Goal: Task Accomplishment & Management: Manage account settings

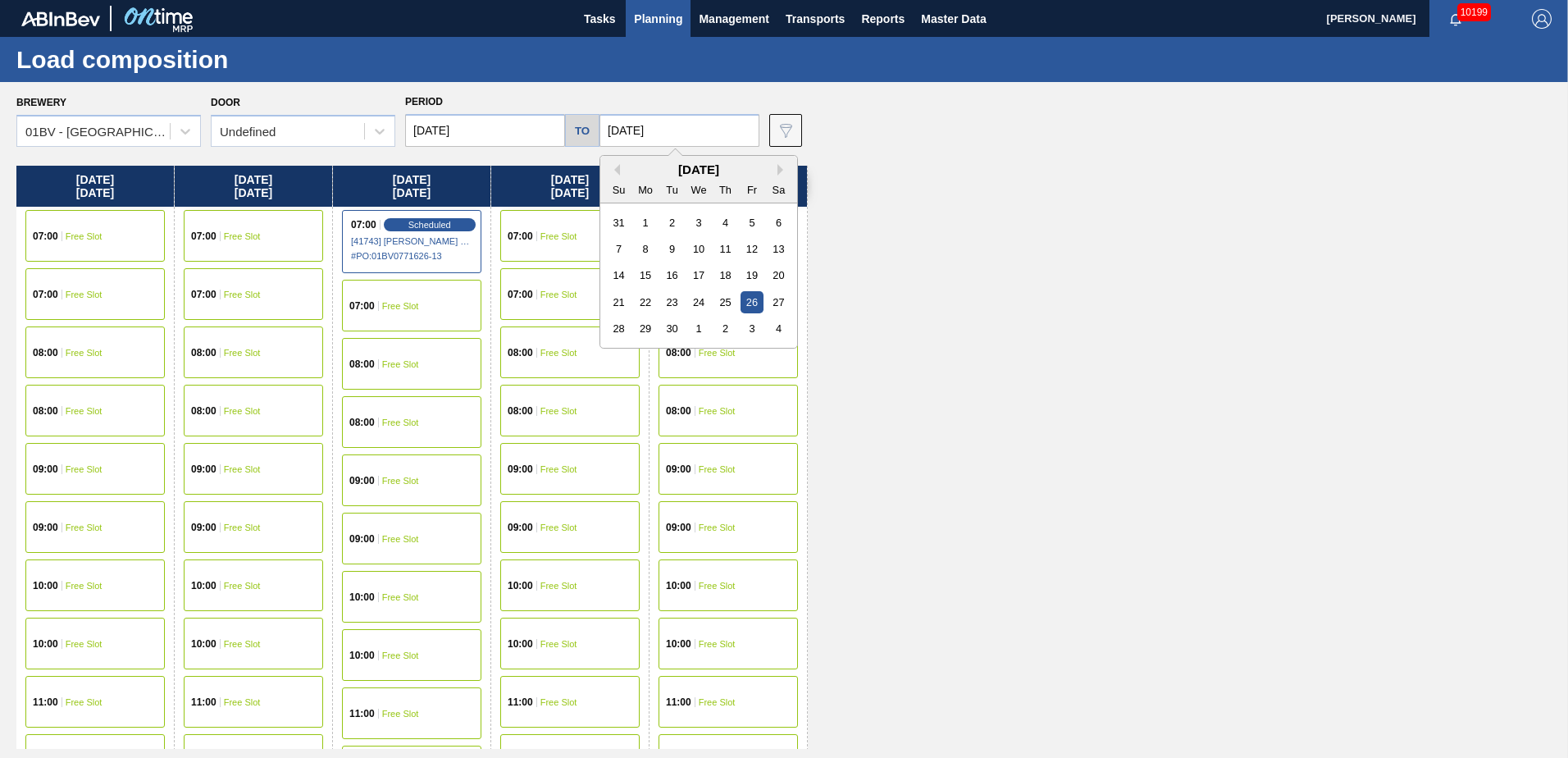
click at [700, 129] on input "[DATE]" at bounding box center [679, 130] width 160 height 33
click at [644, 251] on div "8" at bounding box center [646, 249] width 22 height 22
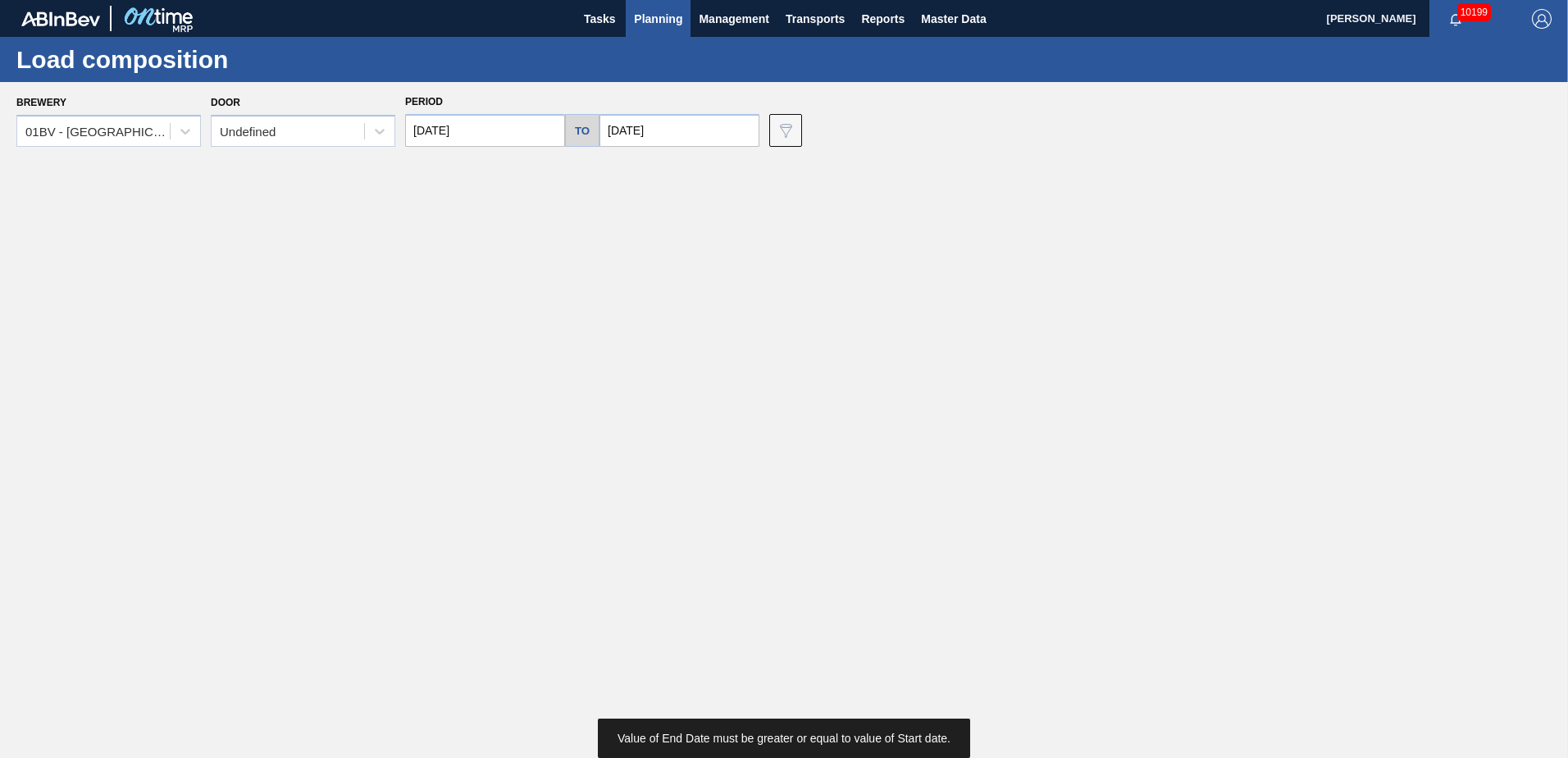
click at [462, 133] on input "[DATE]" at bounding box center [484, 130] width 160 height 33
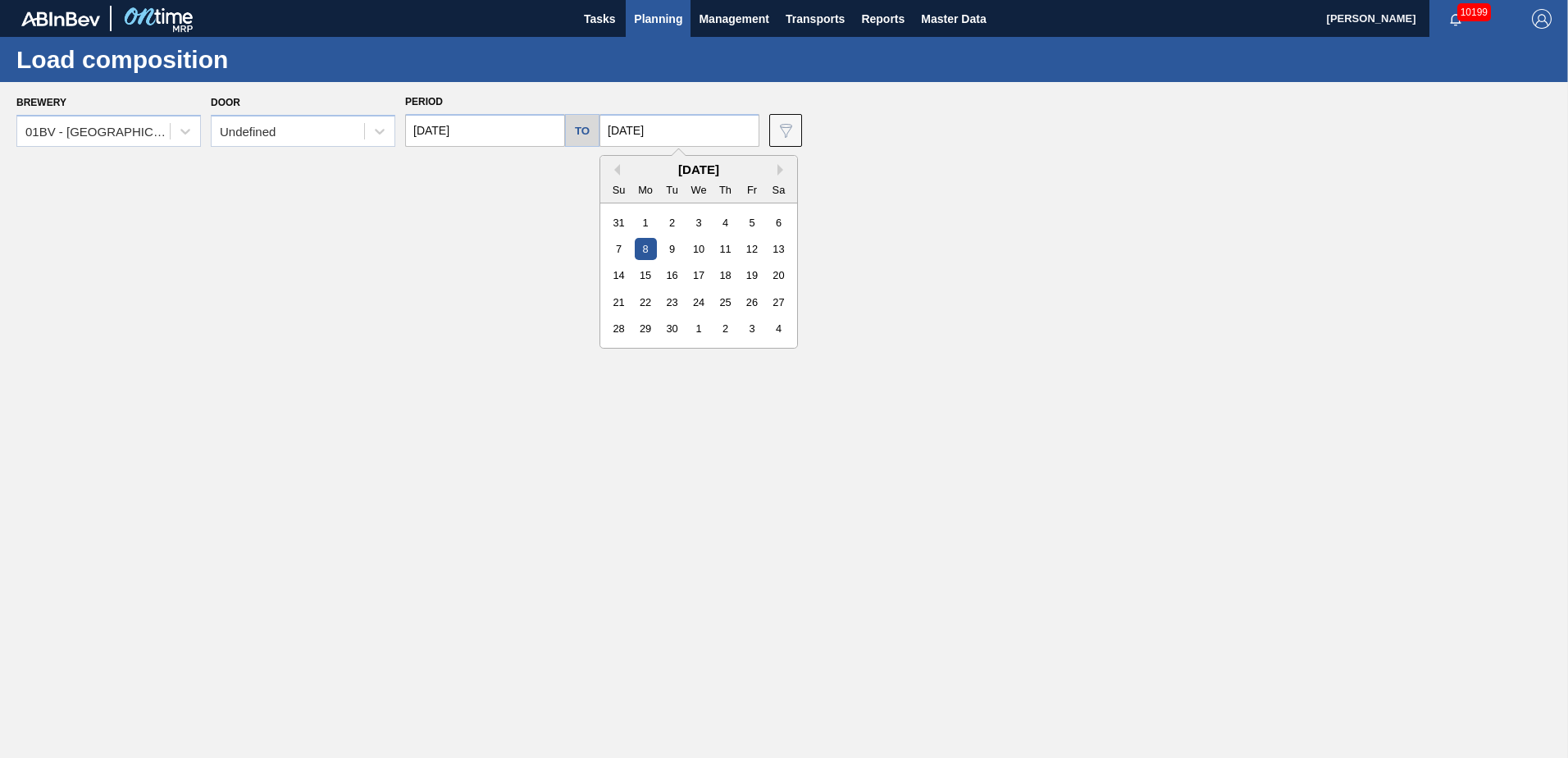
click at [665, 135] on input "[DATE]" at bounding box center [679, 130] width 160 height 33
click at [748, 251] on div "12" at bounding box center [752, 249] width 22 height 22
type input "[DATE]"
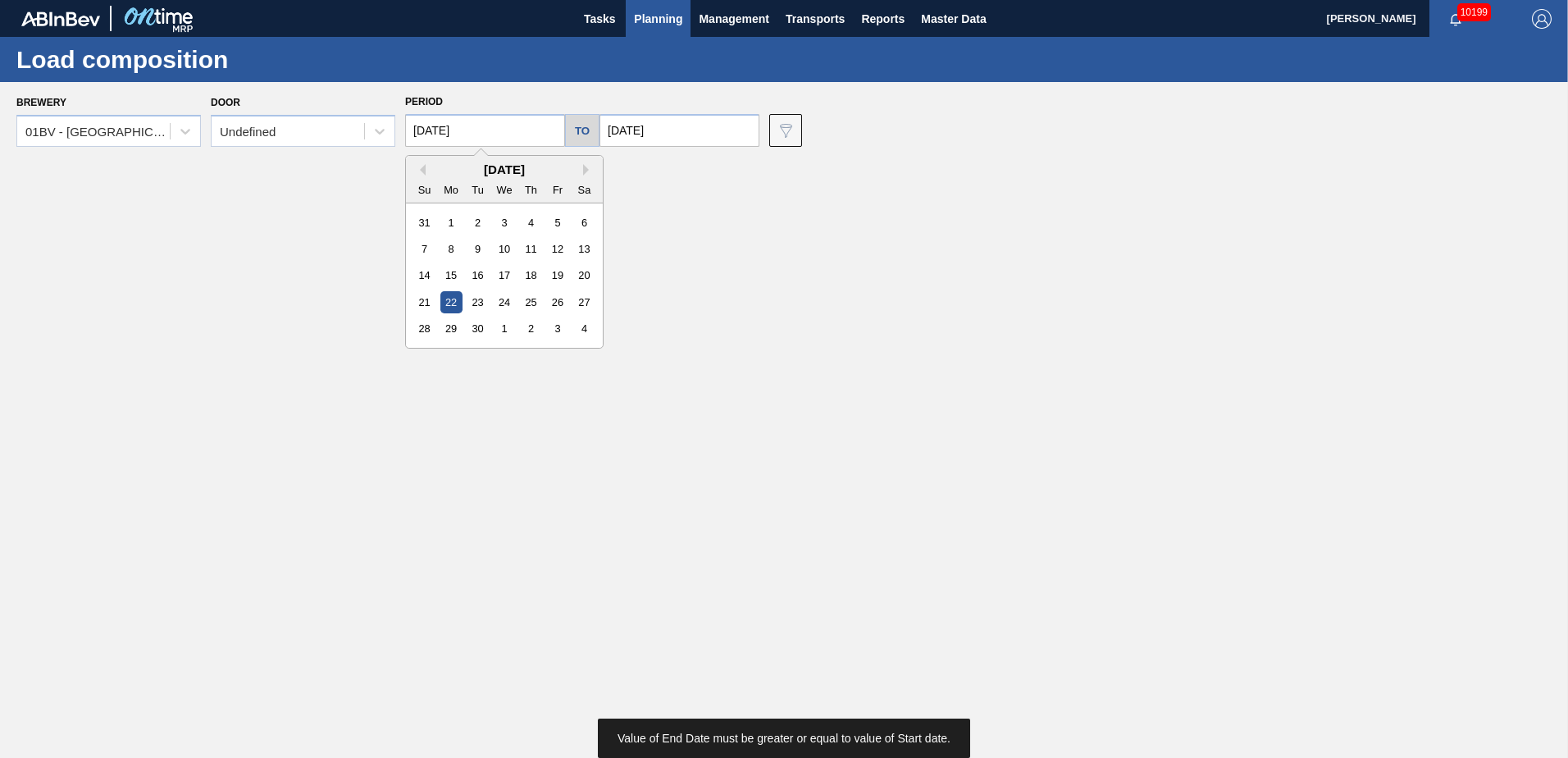
click at [490, 131] on input "[DATE]" at bounding box center [484, 130] width 160 height 33
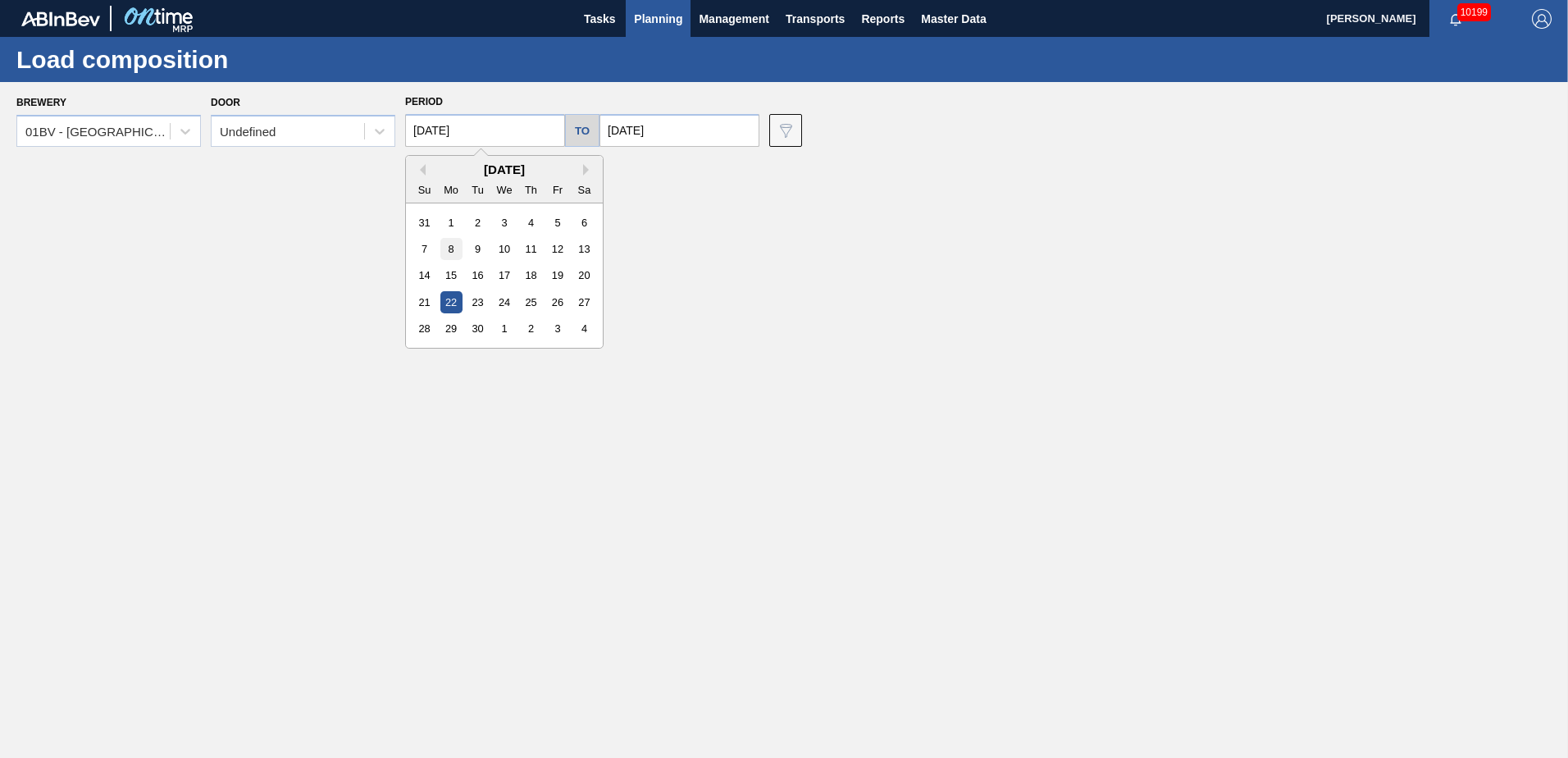
click at [451, 249] on div "8" at bounding box center [451, 249] width 22 height 22
type input "[DATE]"
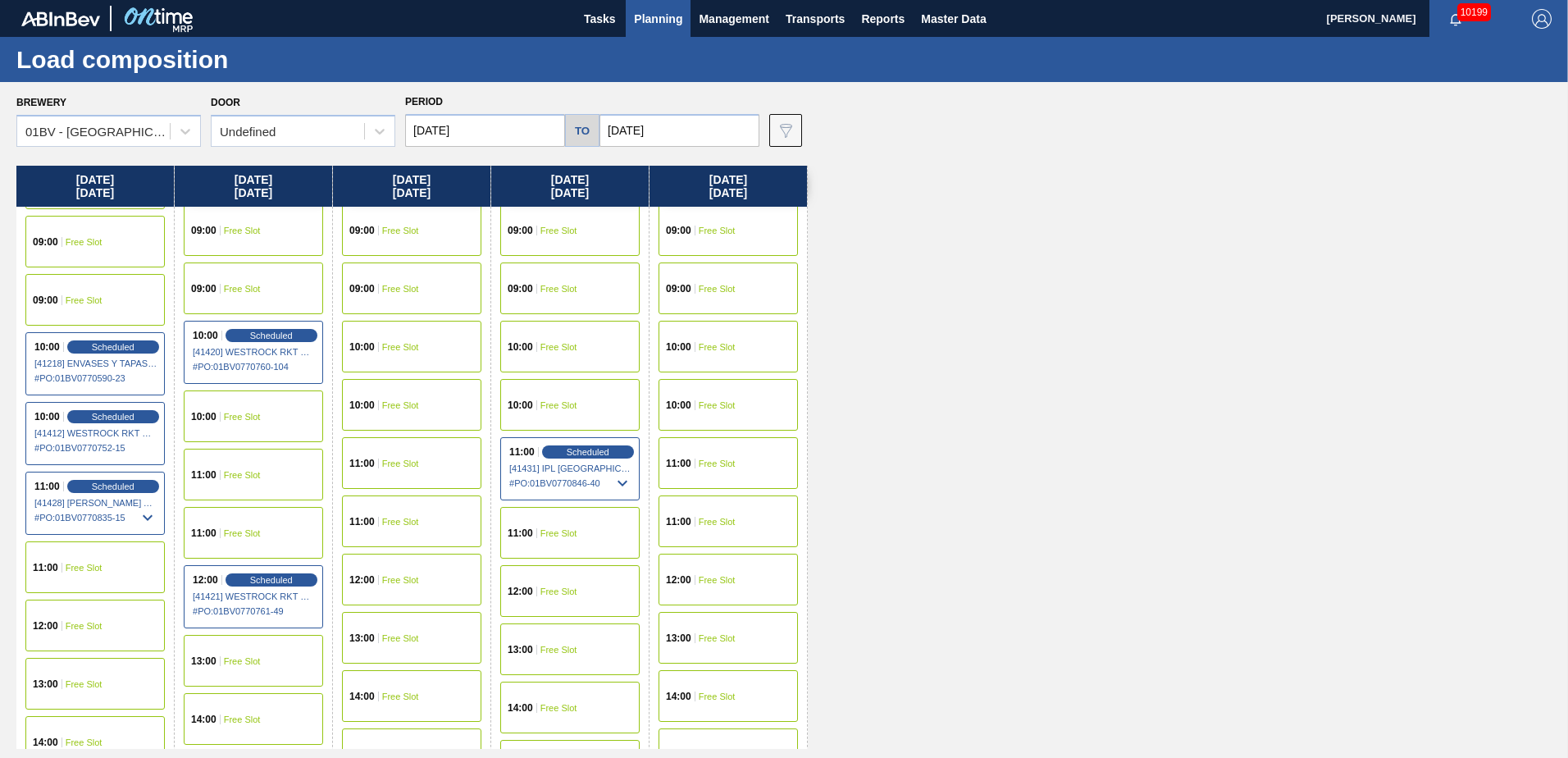
scroll to position [320, 0]
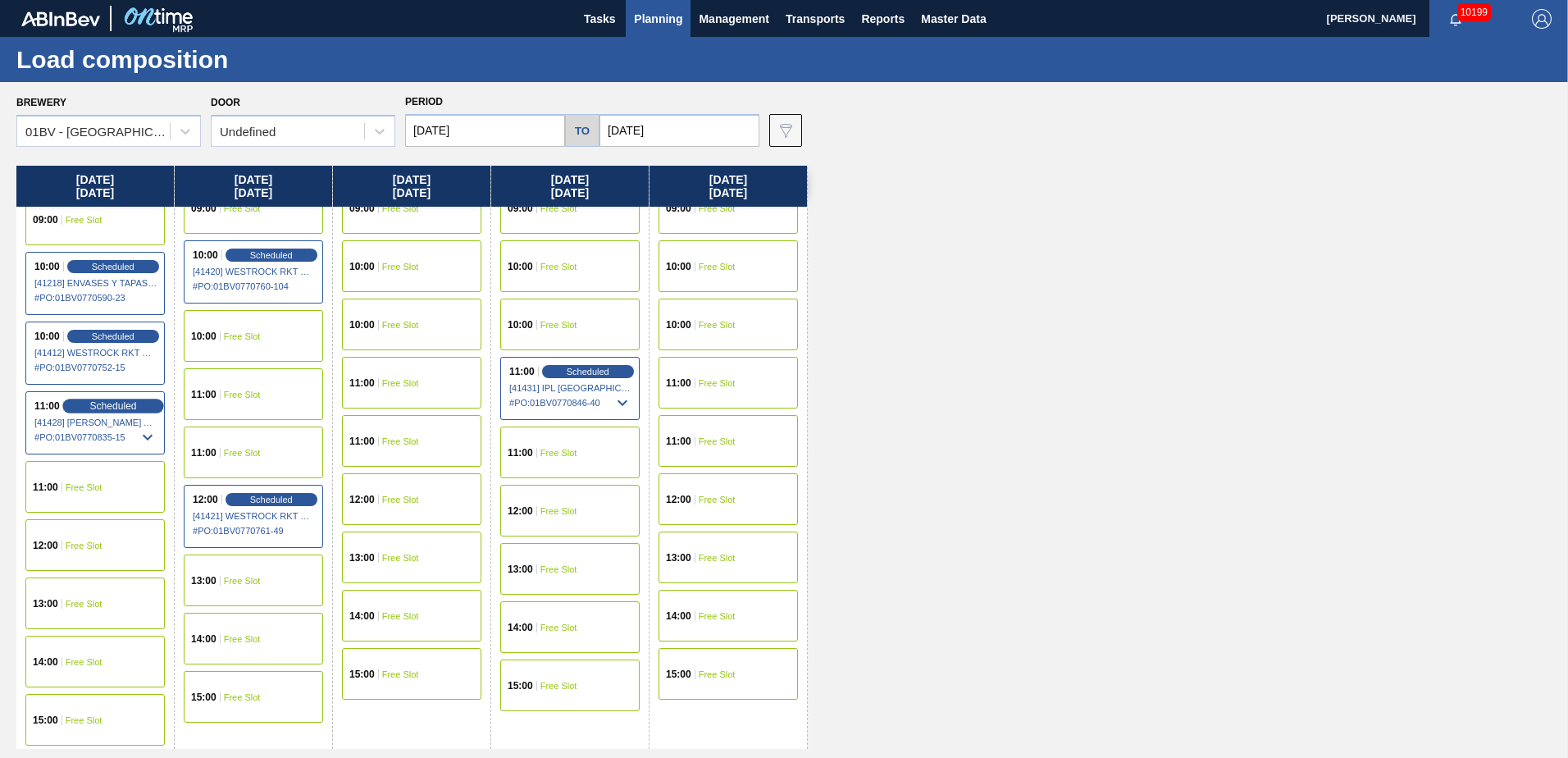
click at [89, 406] on span "Scheduled" at bounding box center [112, 405] width 47 height 10
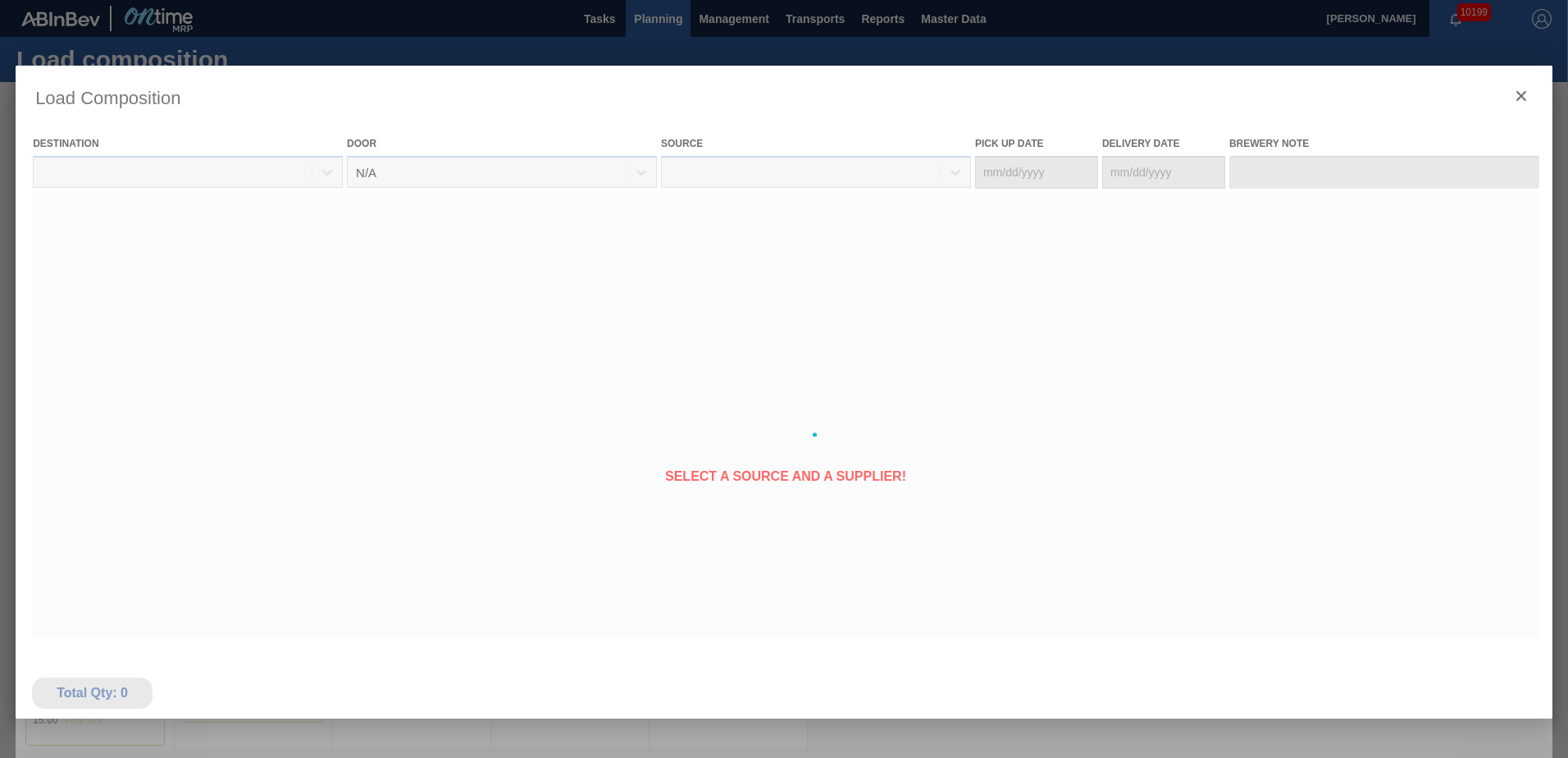
type Date "[DATE]"
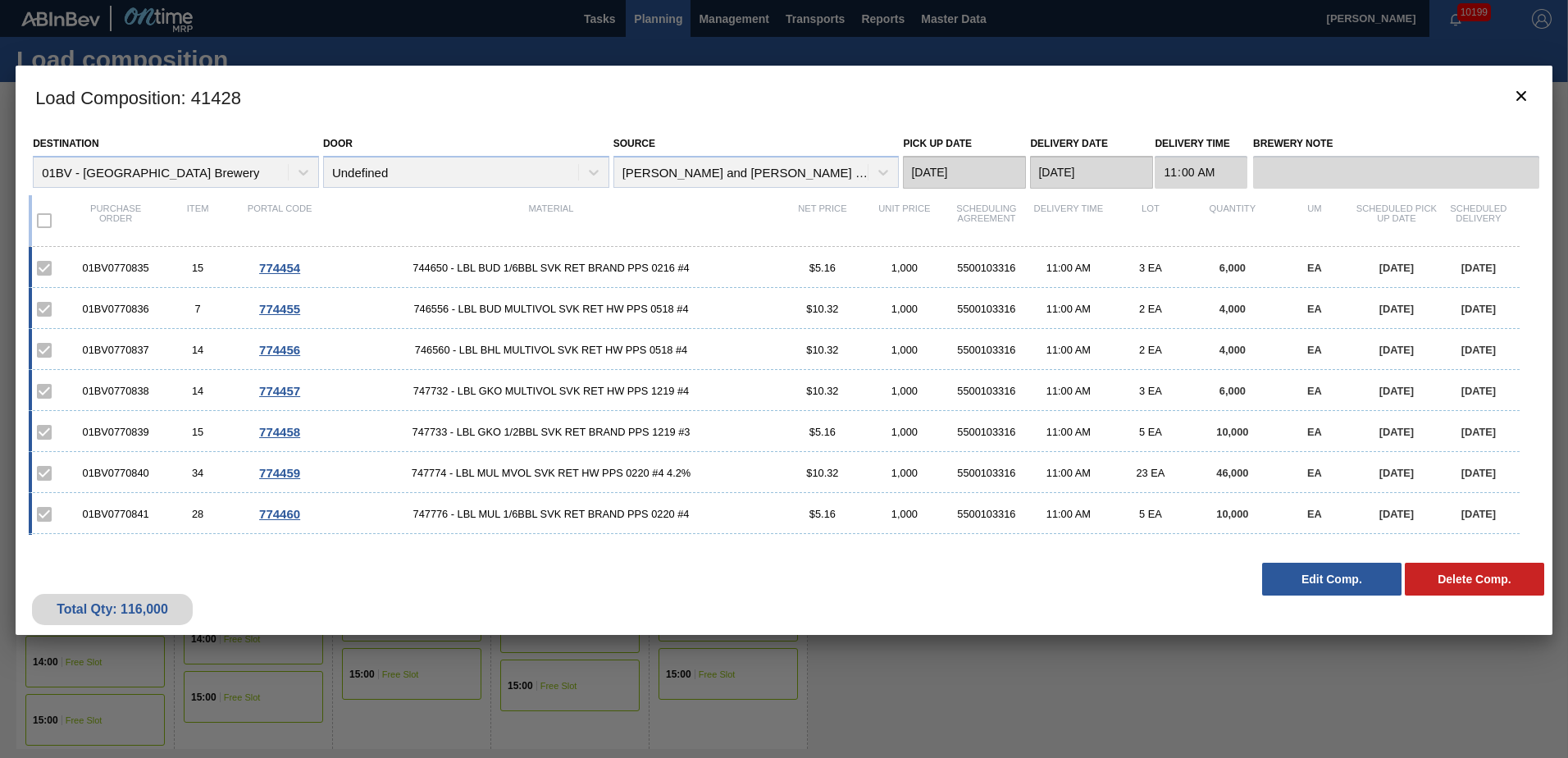
click at [466, 482] on div "01BV0770840 34 774459 747774 - LBL MUL MVOL SVK RET HW PPS 0220 #4 4.2% $10.32 …" at bounding box center [775, 472] width 1491 height 41
click at [1314, 578] on button "Edit Comp." at bounding box center [1331, 579] width 140 height 33
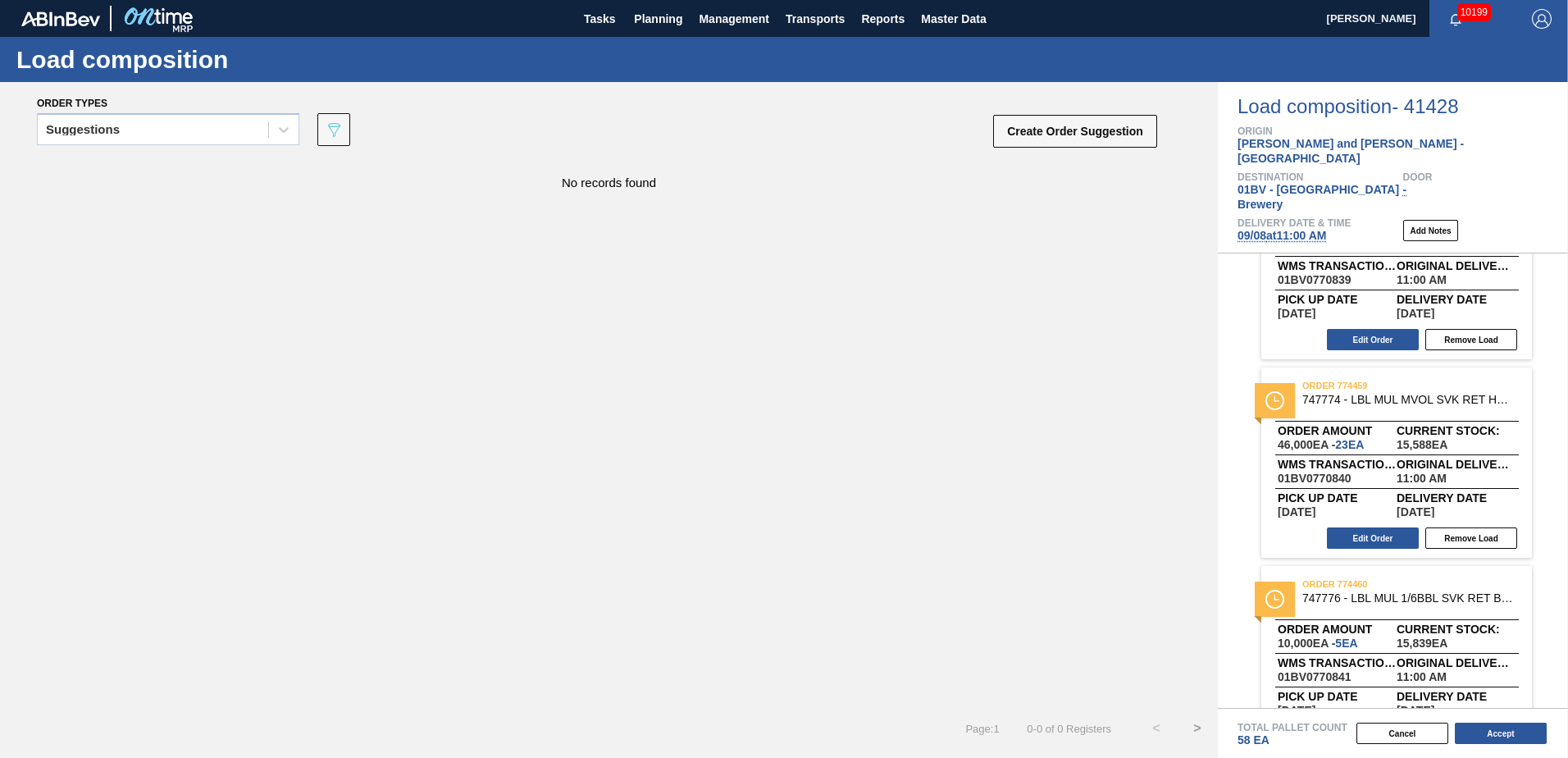
scroll to position [921, 0]
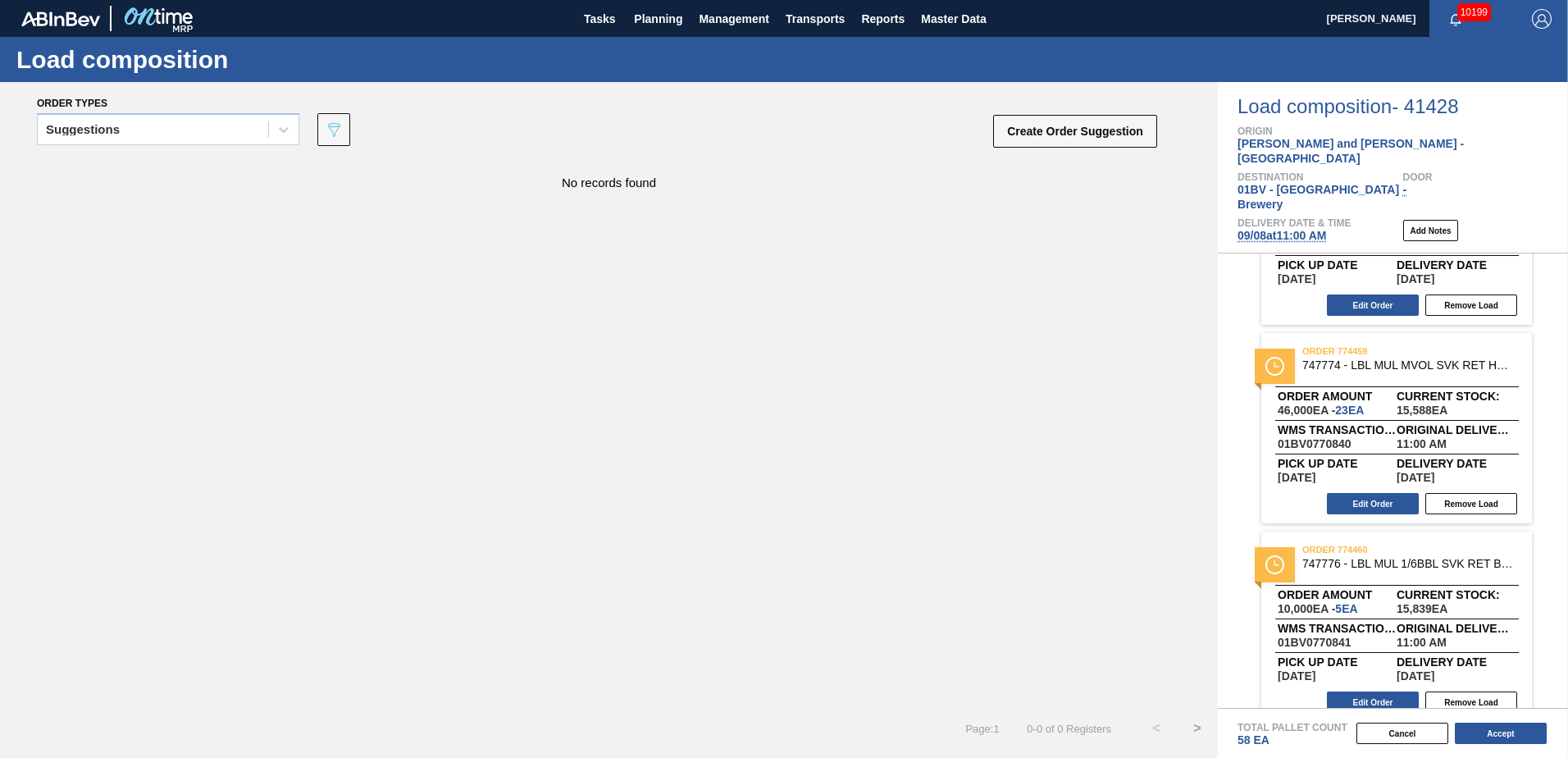
click at [1349, 359] on span "747774 - LBL MUL MVOL SVK RET HW PPS 0220 #4 4.2%" at bounding box center [1410, 364] width 216 height 12
click at [1351, 493] on button "Edit Order" at bounding box center [1372, 503] width 92 height 22
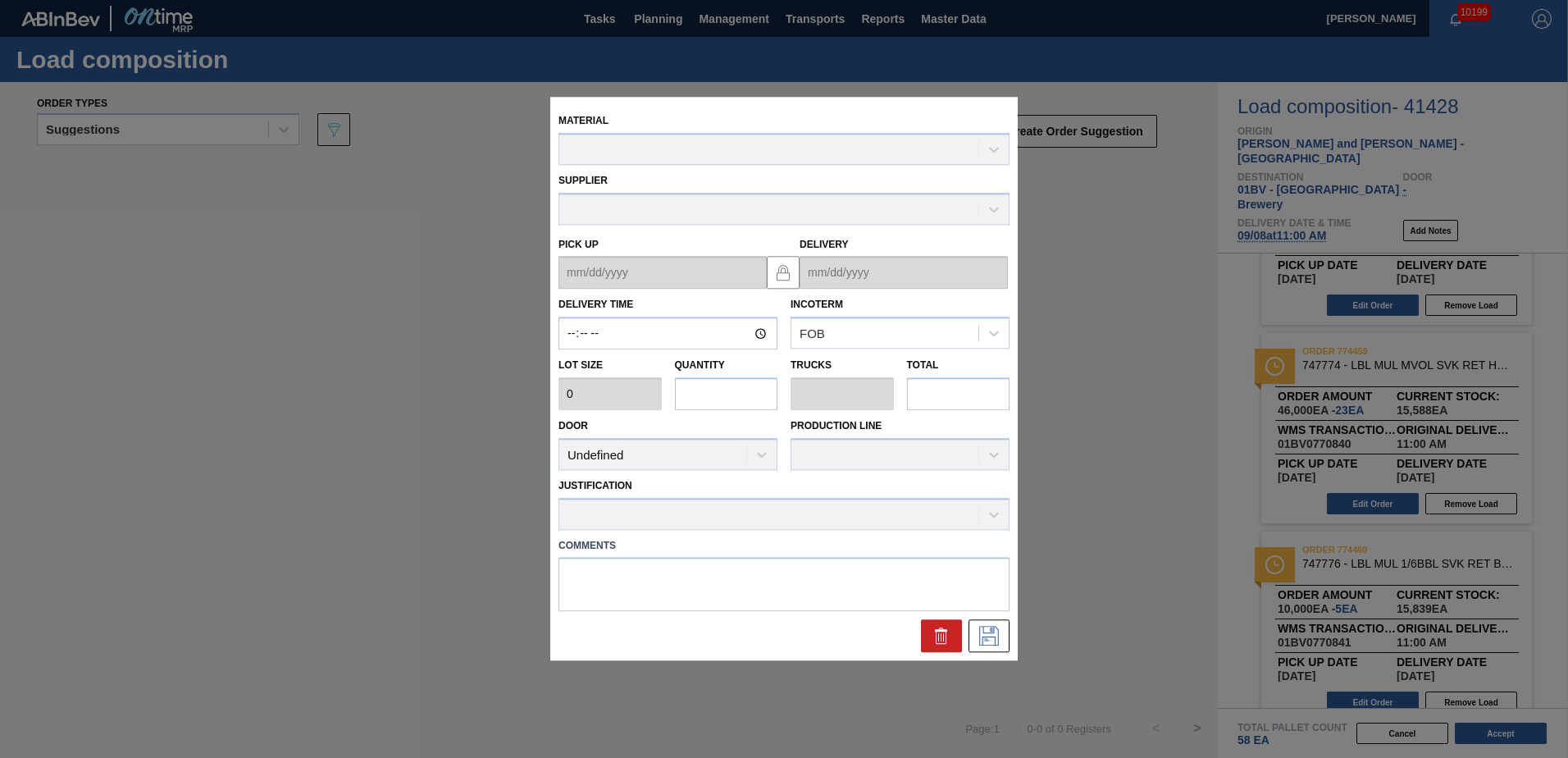
type input "11:00:00"
type input "2,000"
type input "23"
type input "0.046"
type input "46,000"
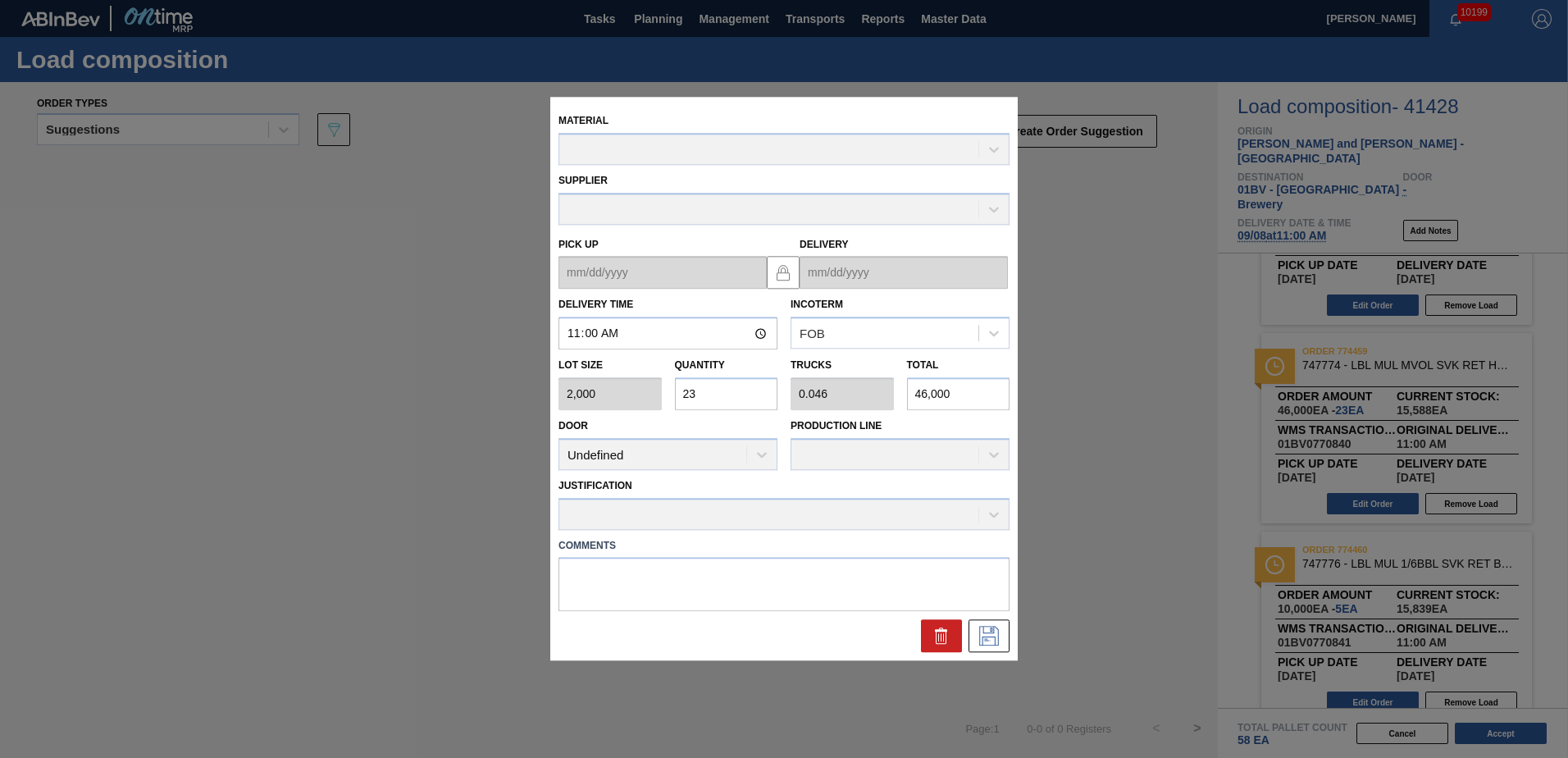
type up "[DATE]"
type input "[DATE]"
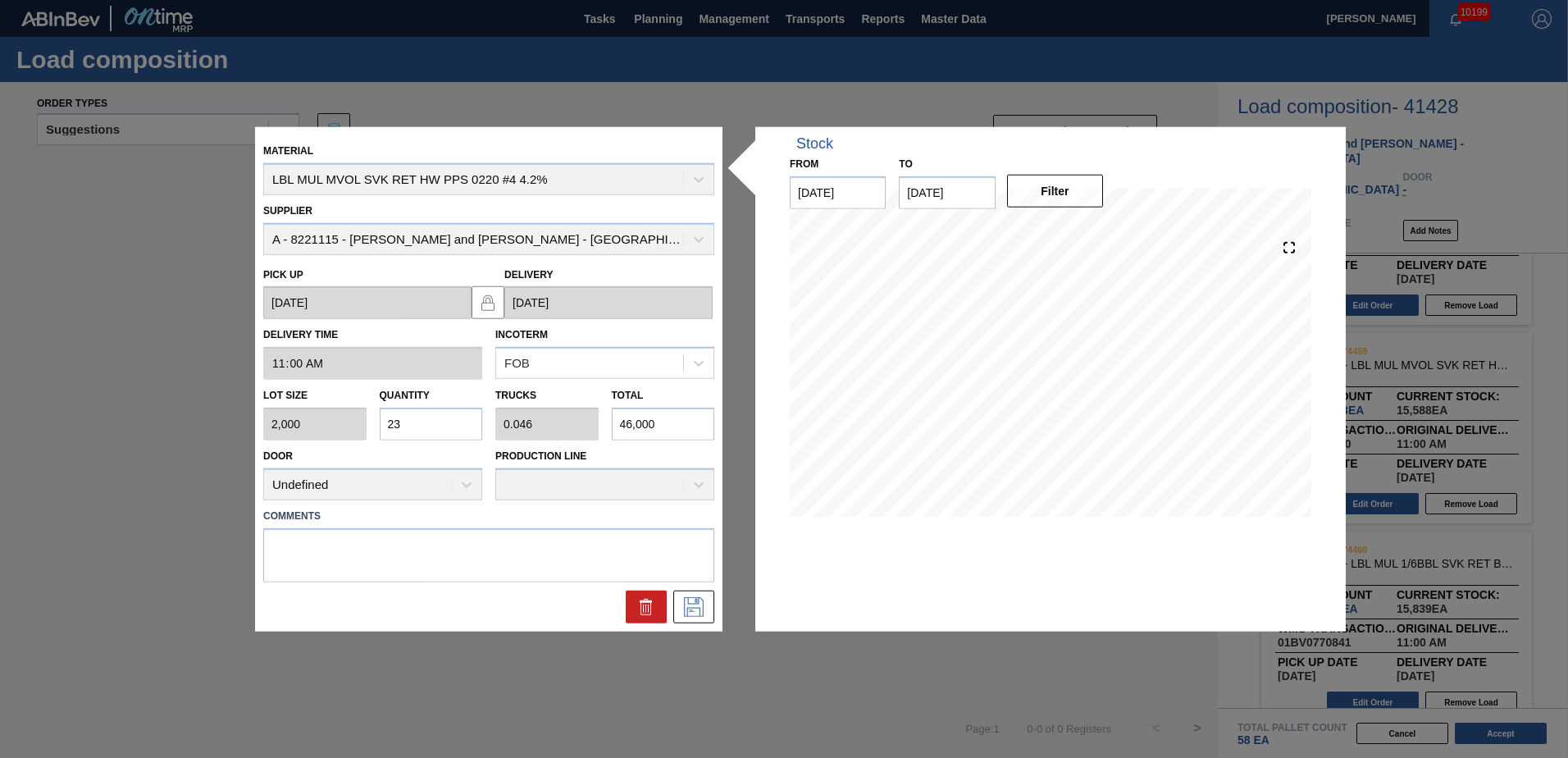
click at [410, 432] on input "23" at bounding box center [431, 424] width 103 height 33
type input "2"
type input "0.004"
type input "4,000"
type input "0"
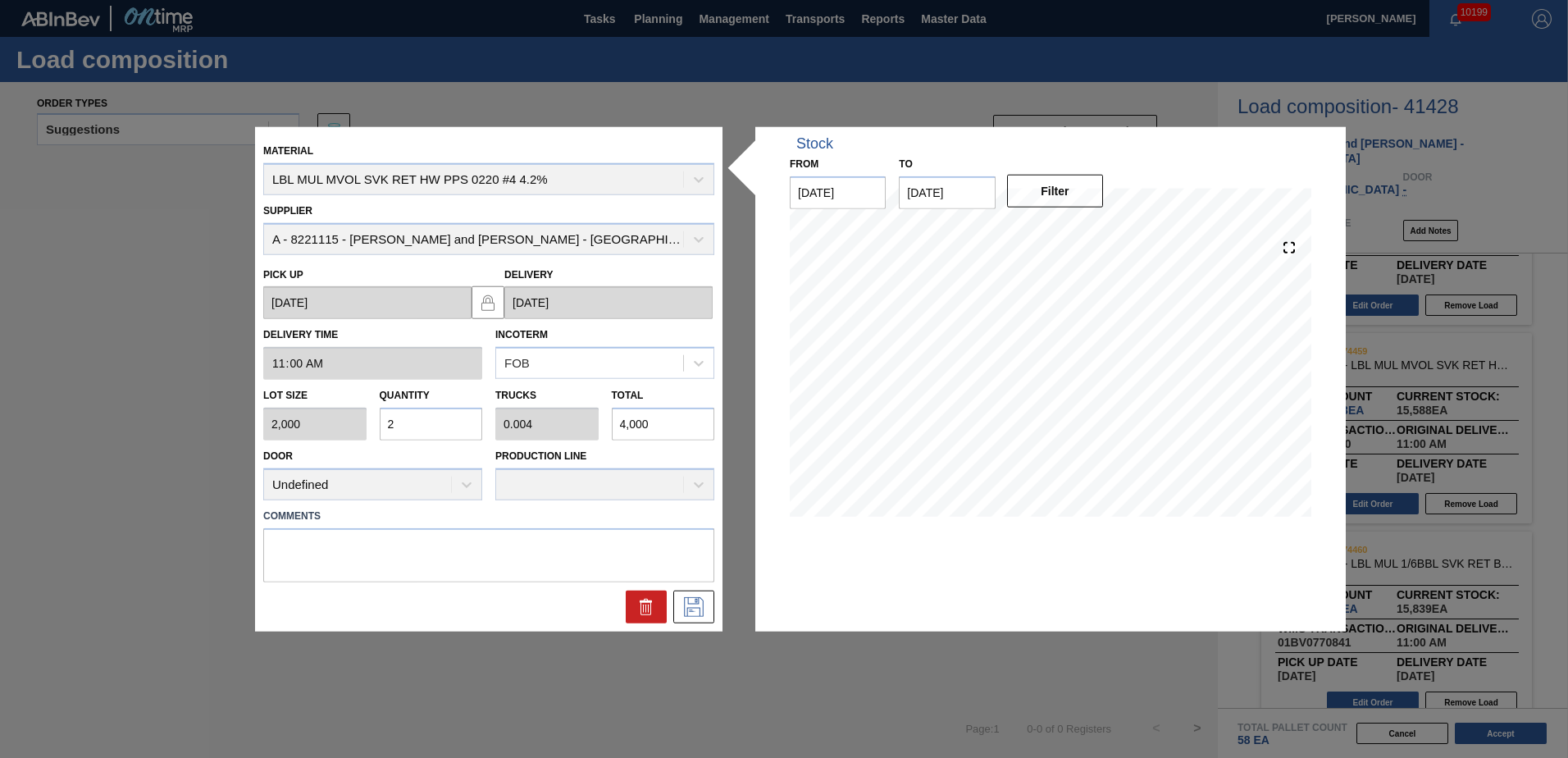
type input "0"
type input "1"
type input "0.002"
type input "2,000"
type input "10"
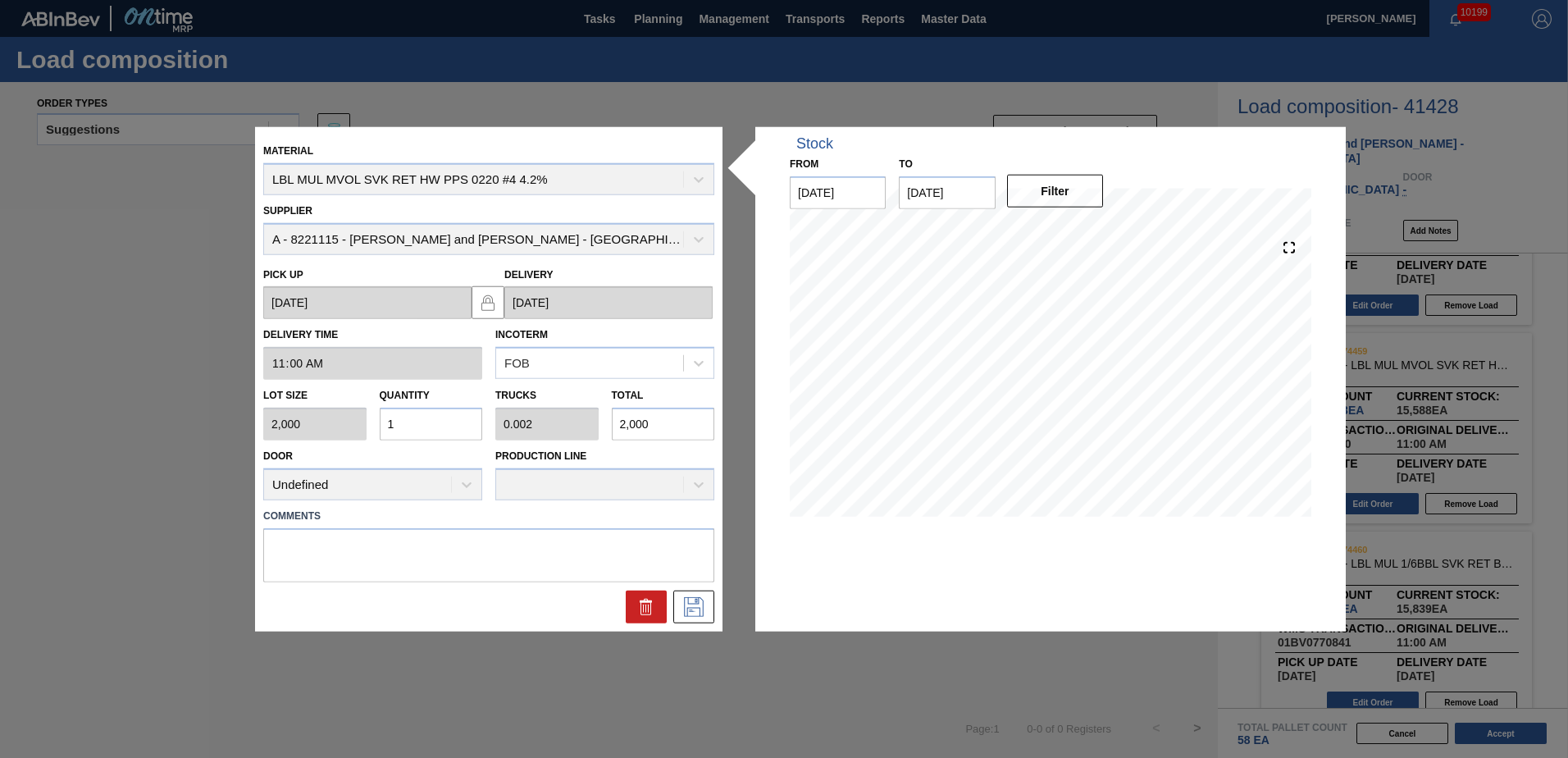
type input "0.02"
type input "20,000"
type input "1"
type input "0.002"
type input "2,000"
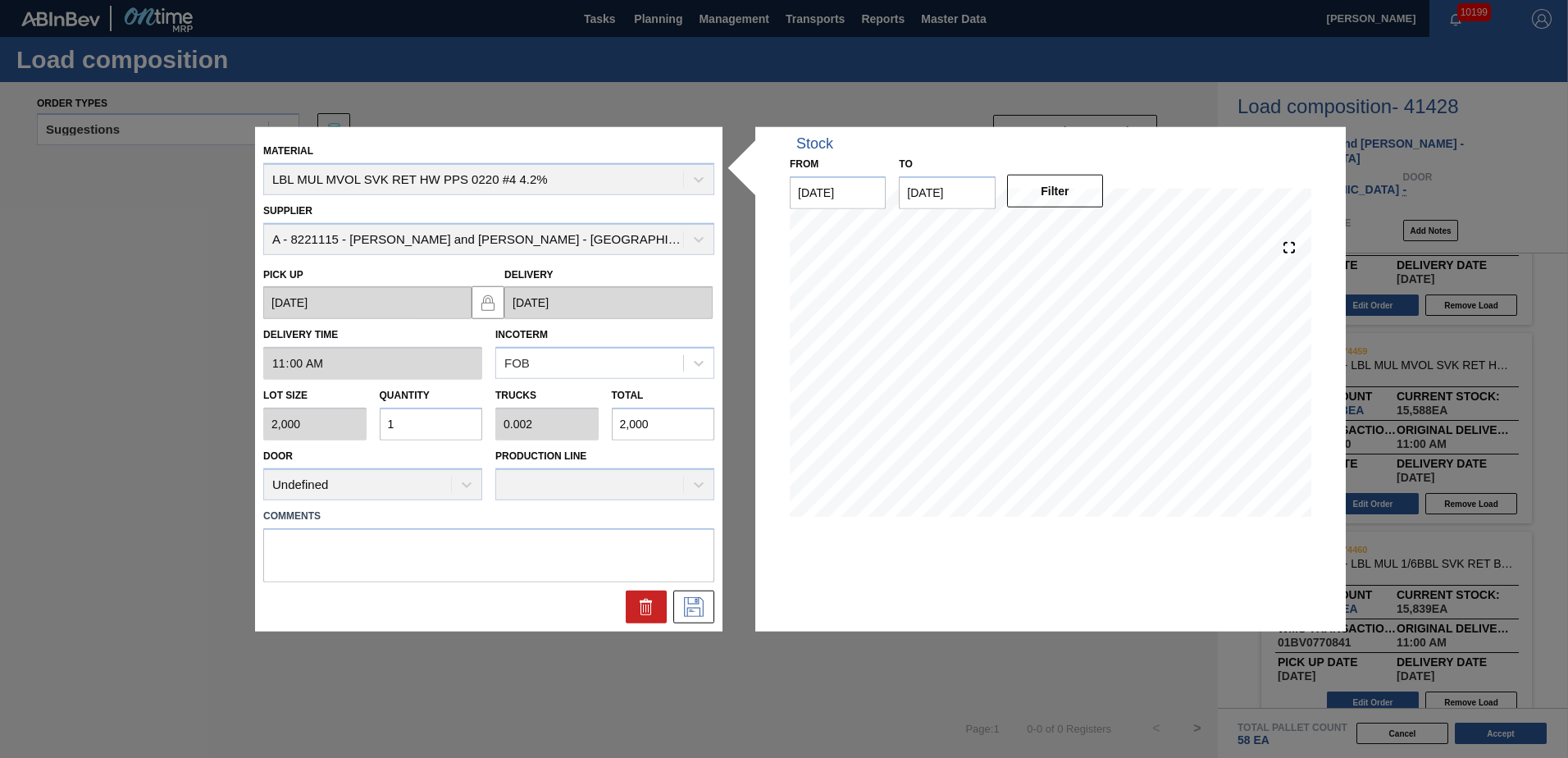
type input "0"
type input "1"
type input "0.002"
type input "2,000"
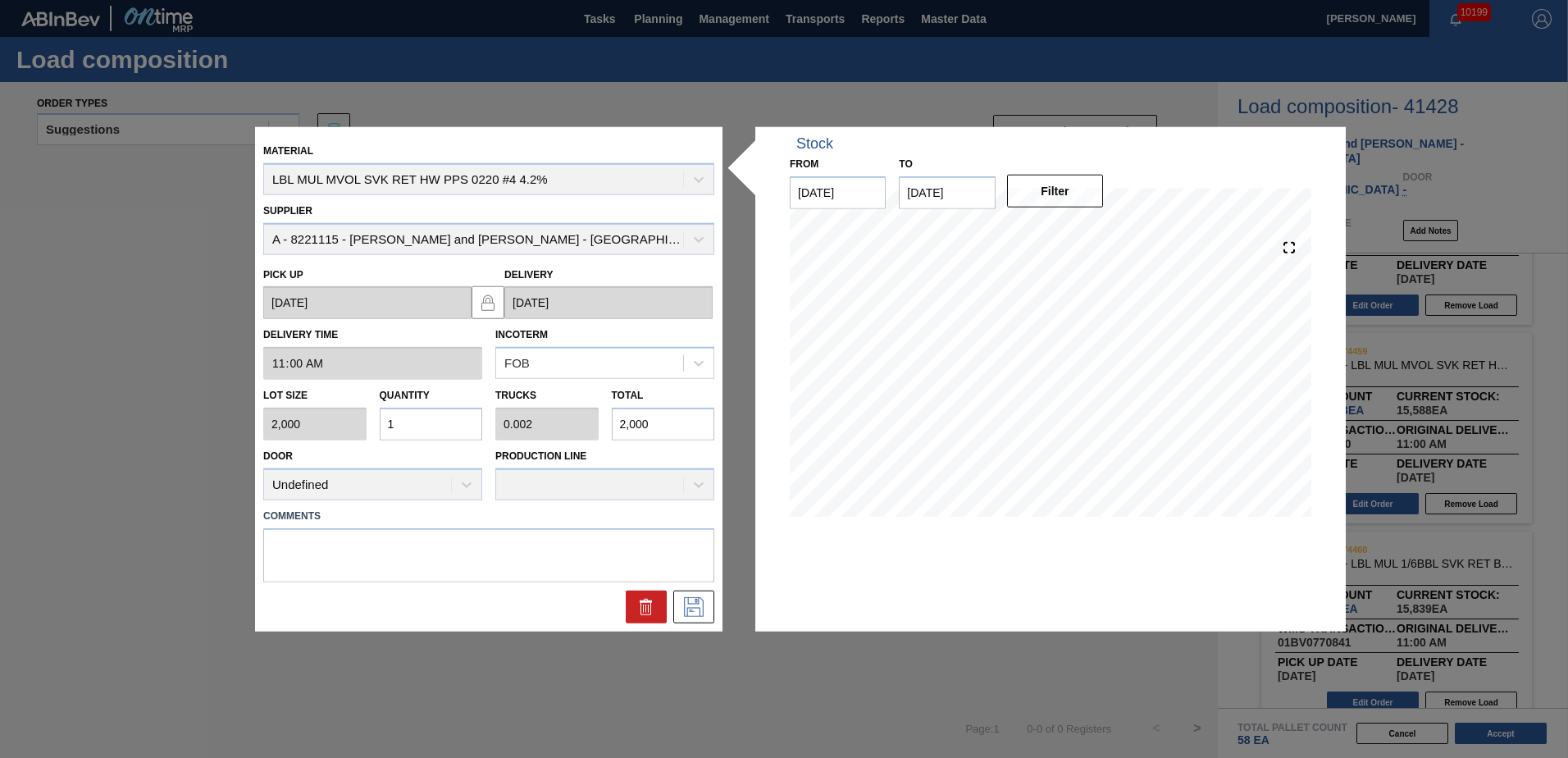
type input "14"
type input "0.028"
type input "28,000"
type input "14"
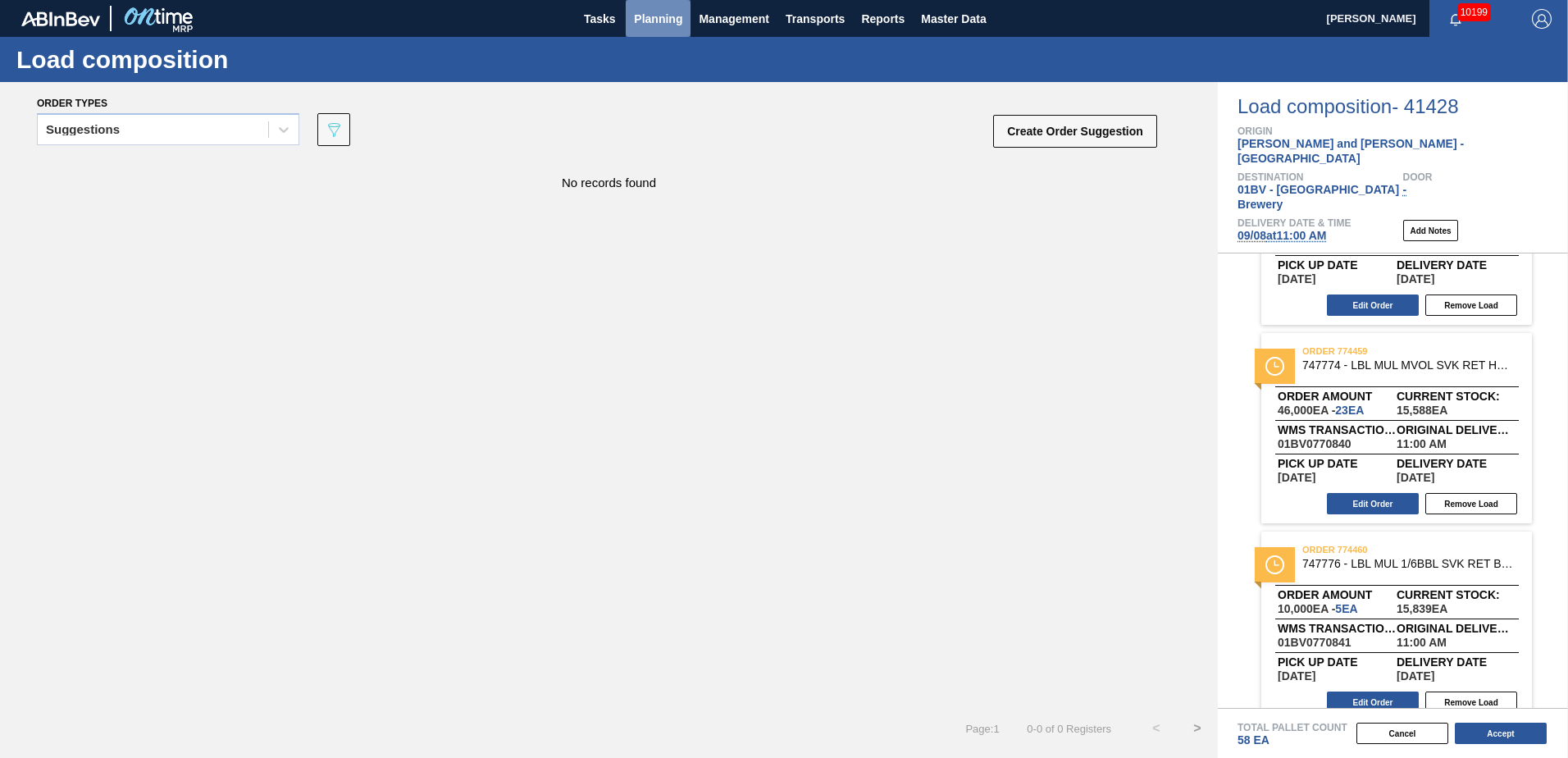
click at [654, 19] on span "Planning" at bounding box center [658, 19] width 49 height 20
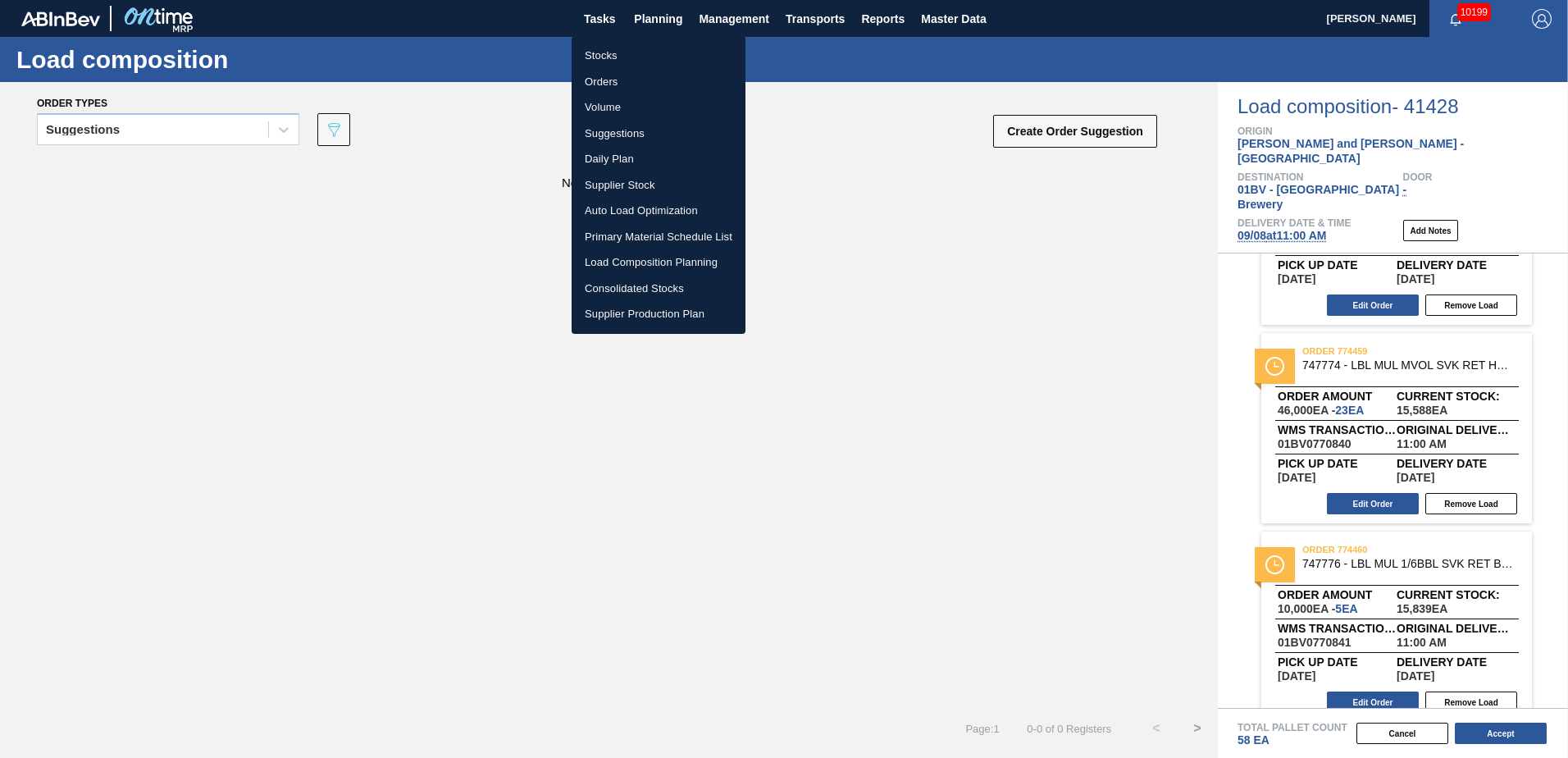
click at [606, 54] on li "Stocks" at bounding box center [658, 56] width 174 height 26
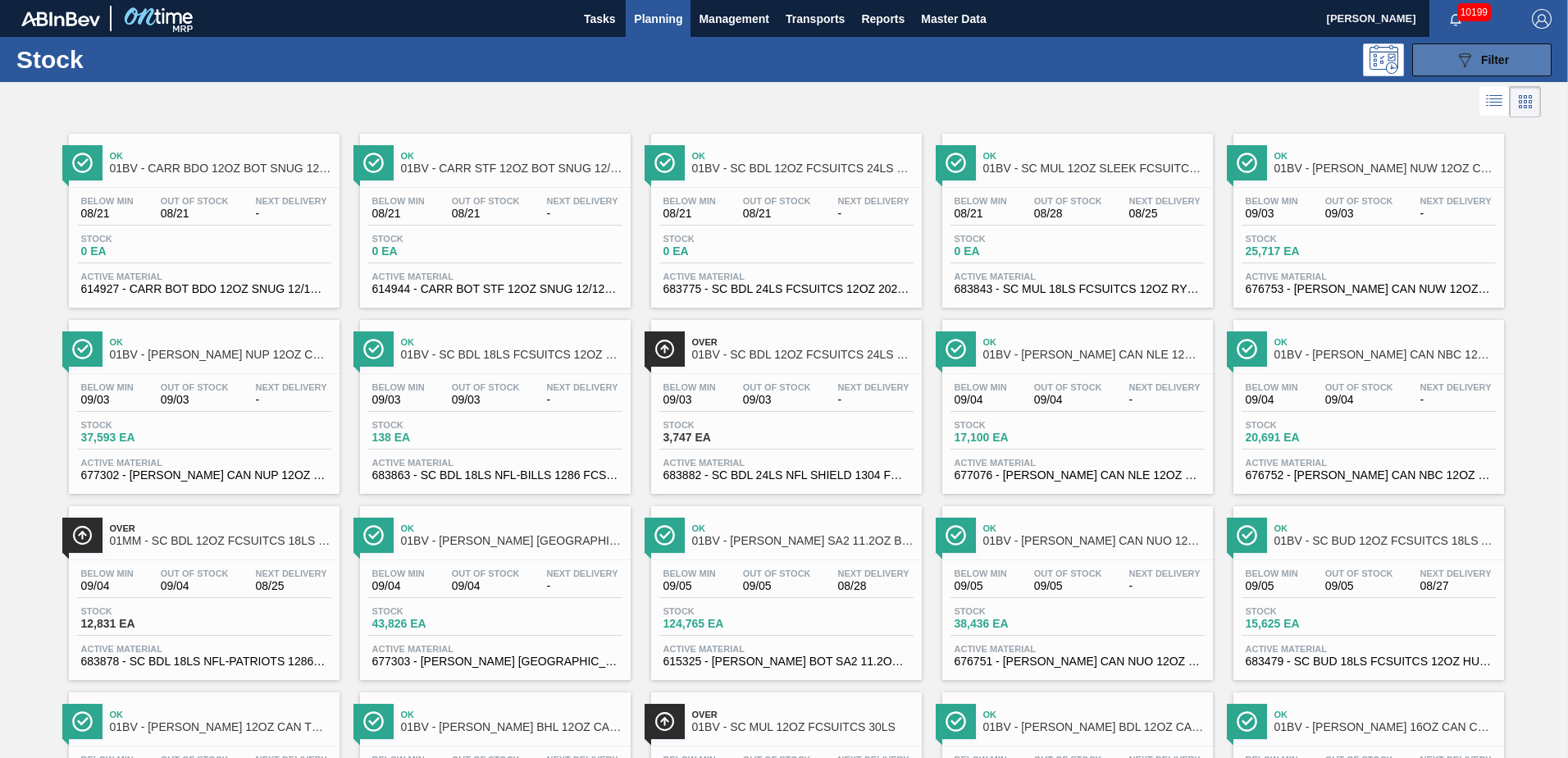
click at [1472, 64] on icon "089F7B8B-B2A5-4AFE-B5C0-19BA573D28AC" at bounding box center [1464, 59] width 20 height 20
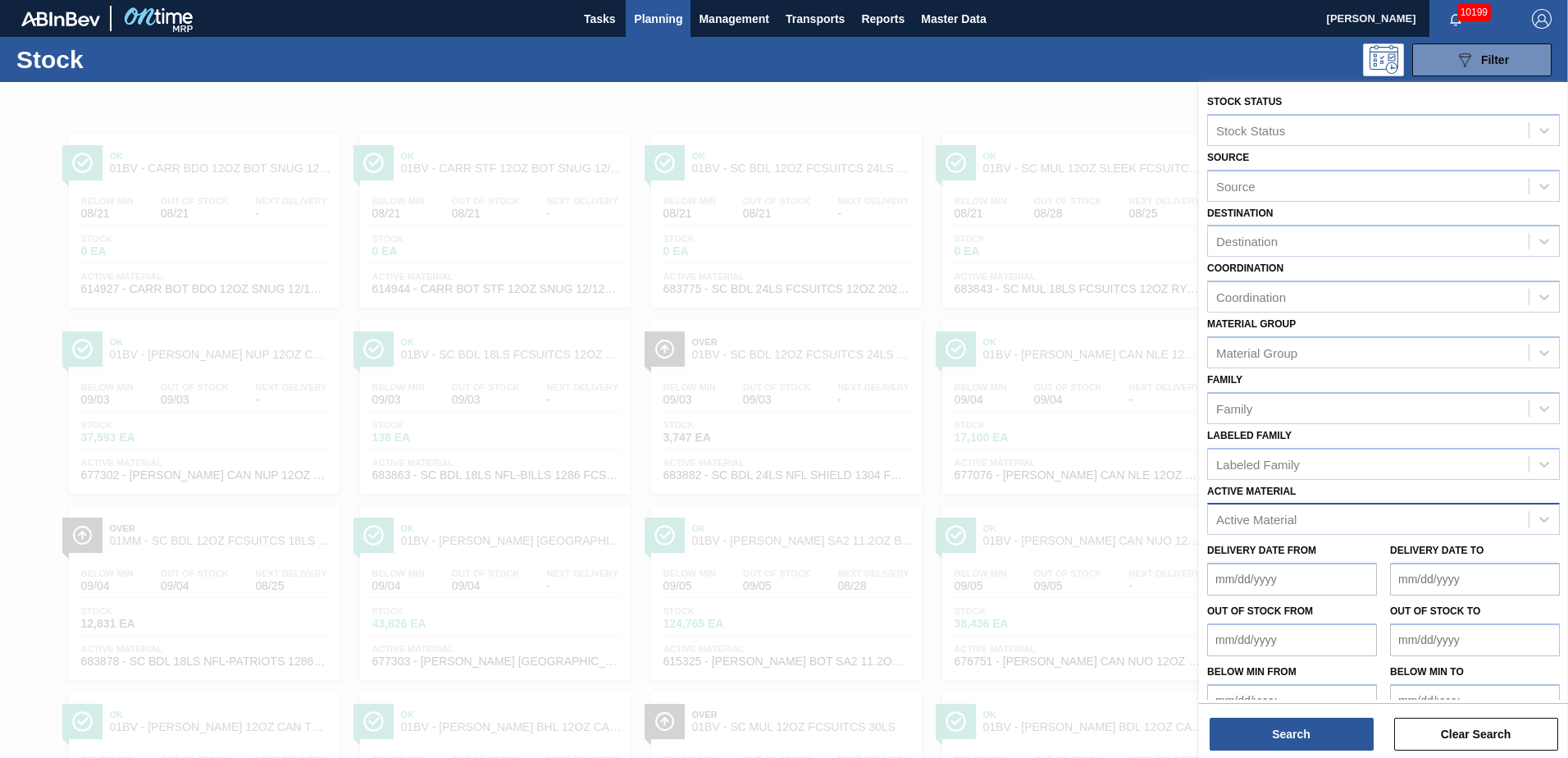
click at [1235, 513] on div "Active Material" at bounding box center [1256, 519] width 81 height 14
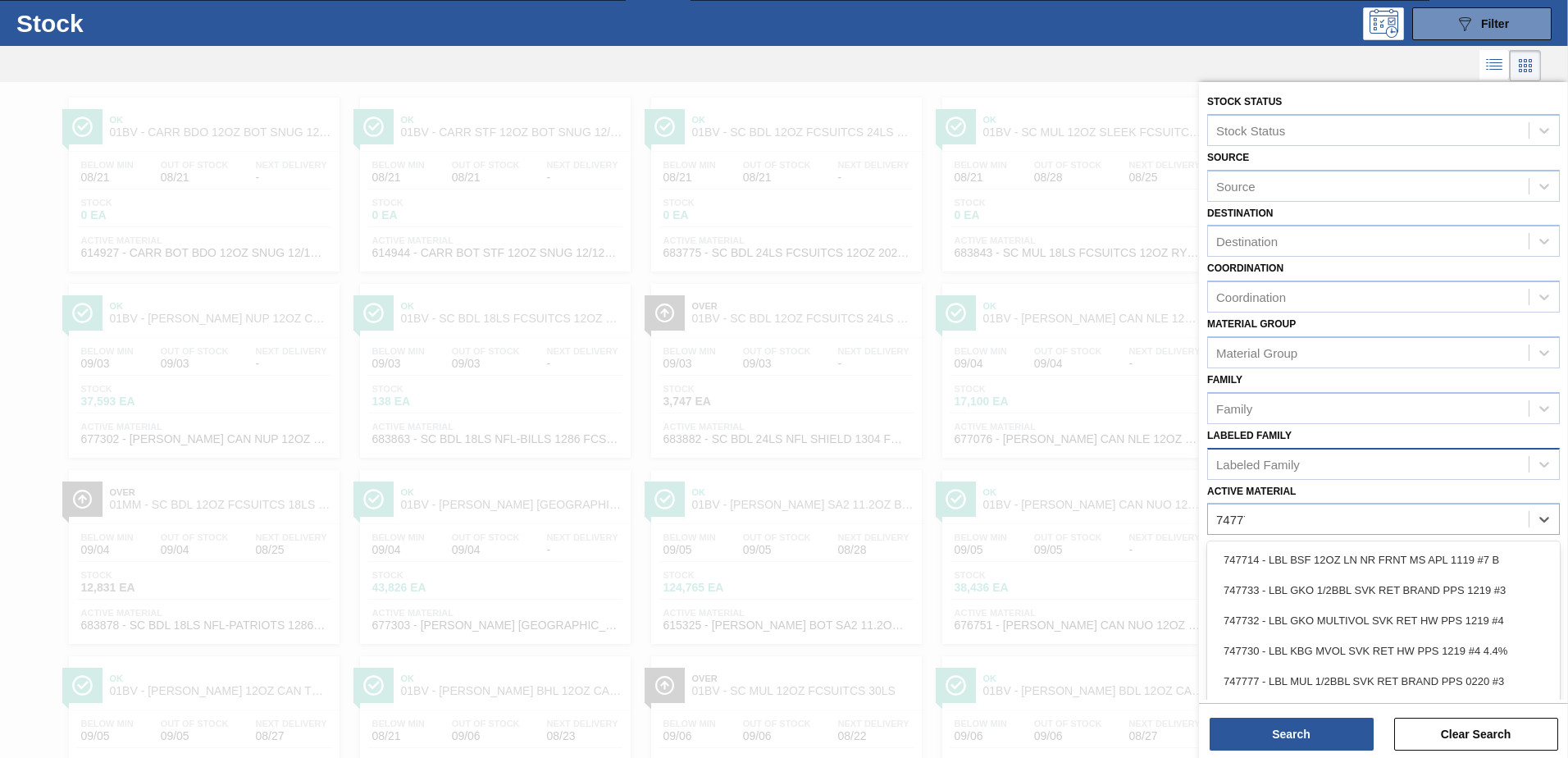
type Material "747774"
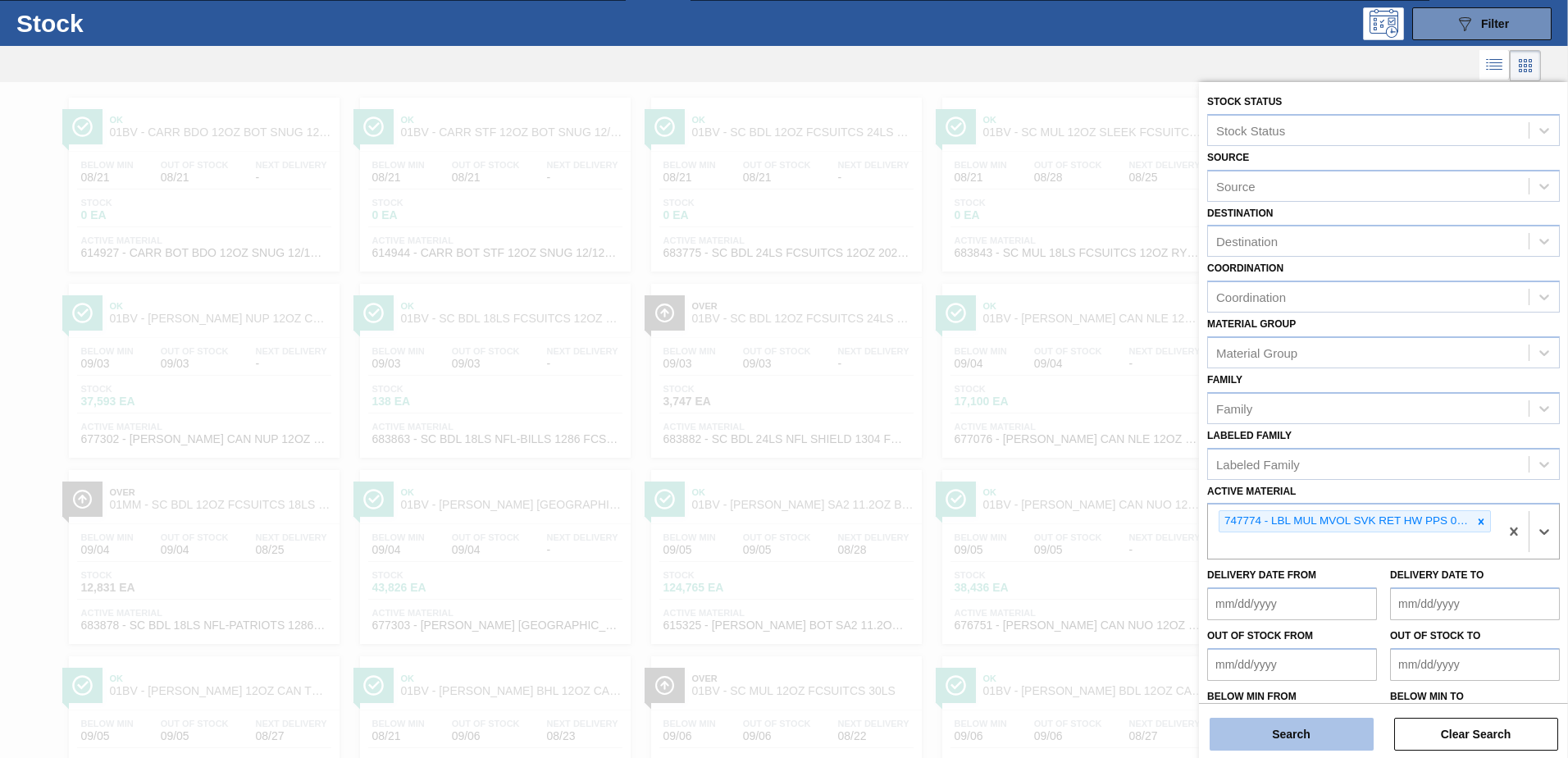
click at [1301, 728] on button "Search" at bounding box center [1291, 734] width 164 height 33
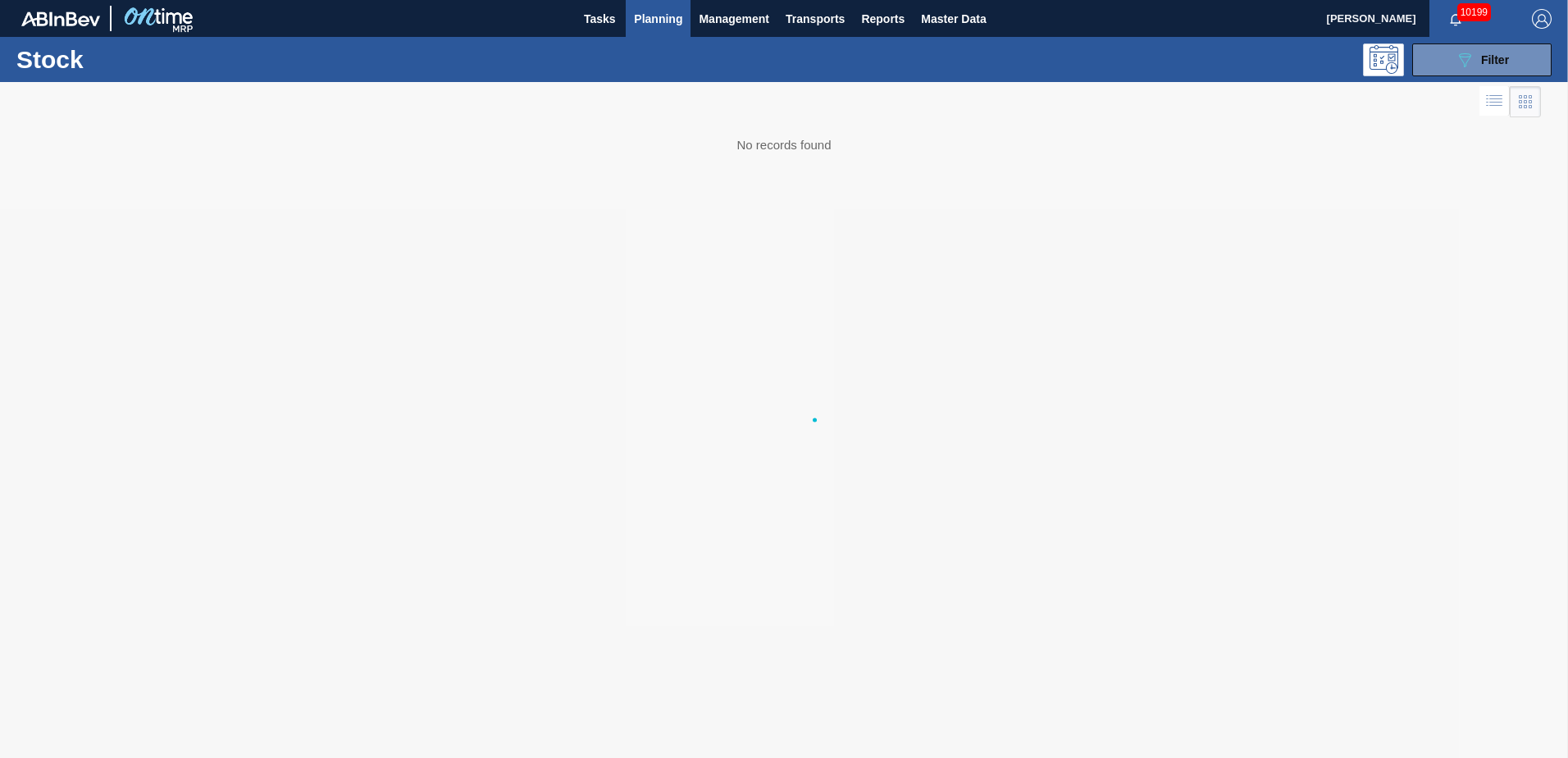
scroll to position [0, 0]
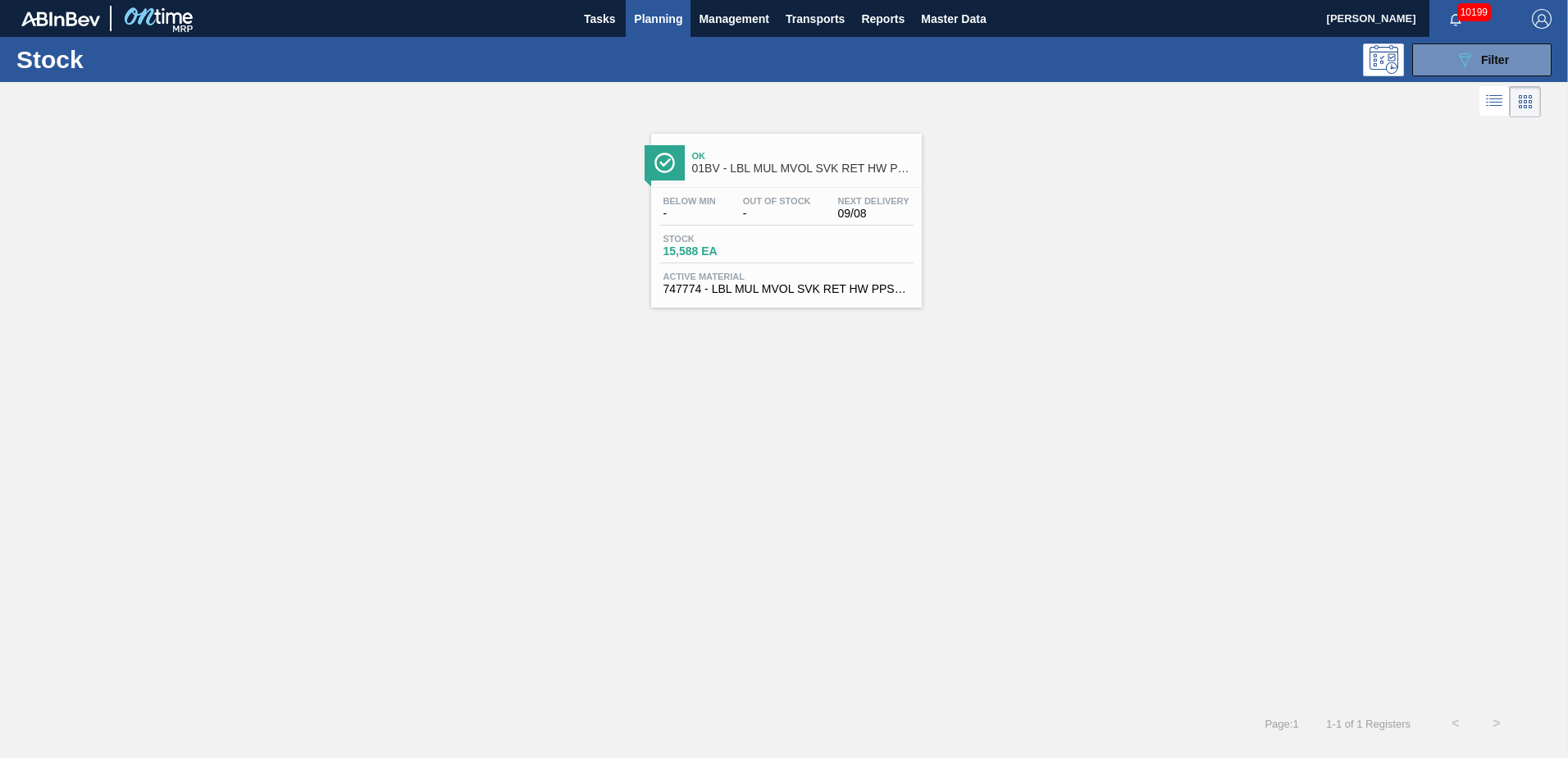
click at [780, 163] on span "01BV - LBL MUL MVOL SVK RET HW PPS #4" at bounding box center [803, 168] width 221 height 12
click at [479, 255] on div "Ok 01BV - LBL MUL MVOL SVK RET HW PPS #4 Below Min - Out Of Stock - Next Delive…" at bounding box center [784, 215] width 1568 height 186
click at [647, 21] on span "Planning" at bounding box center [658, 19] width 49 height 20
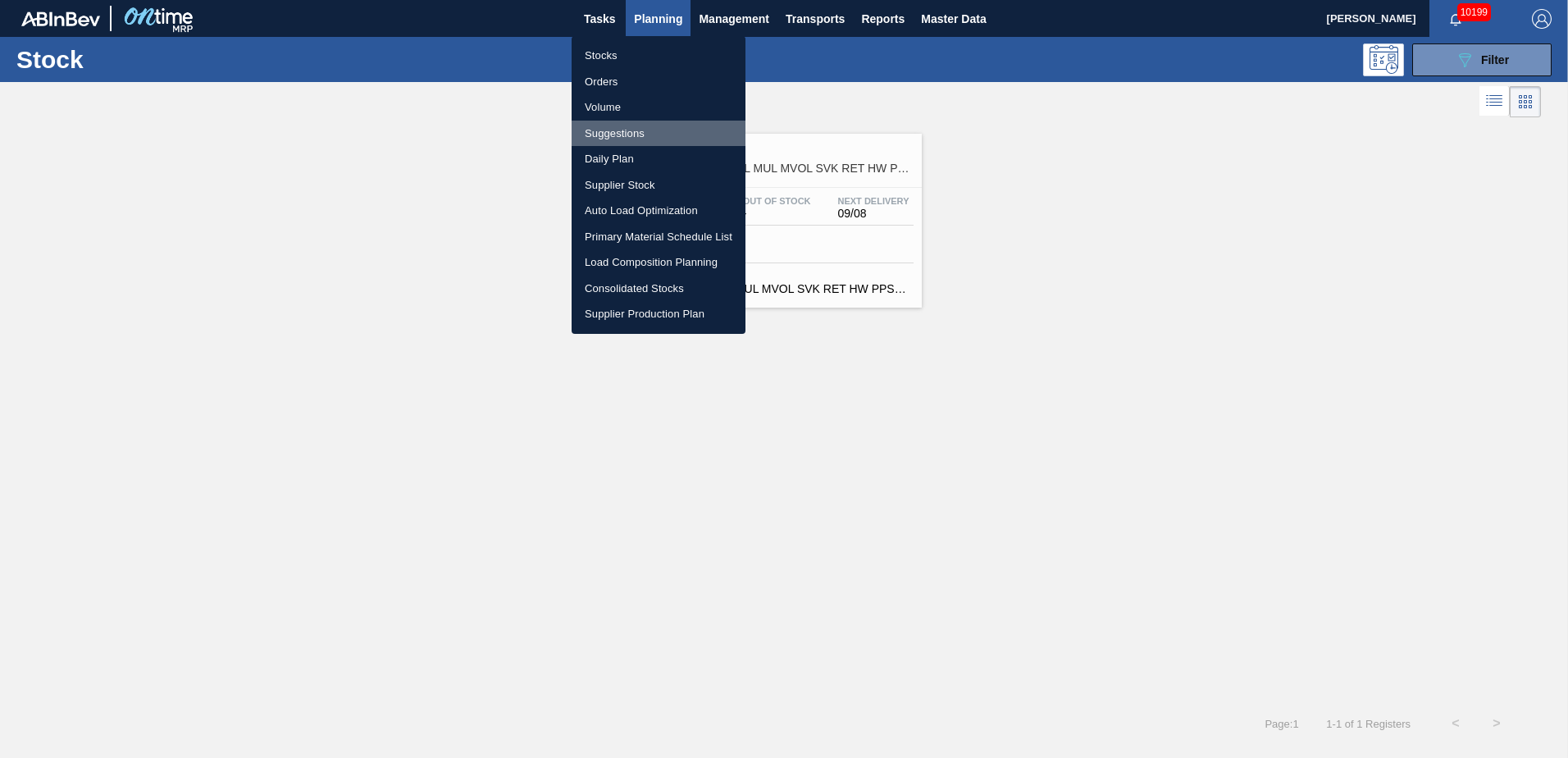
click at [623, 132] on li "Suggestions" at bounding box center [658, 134] width 174 height 26
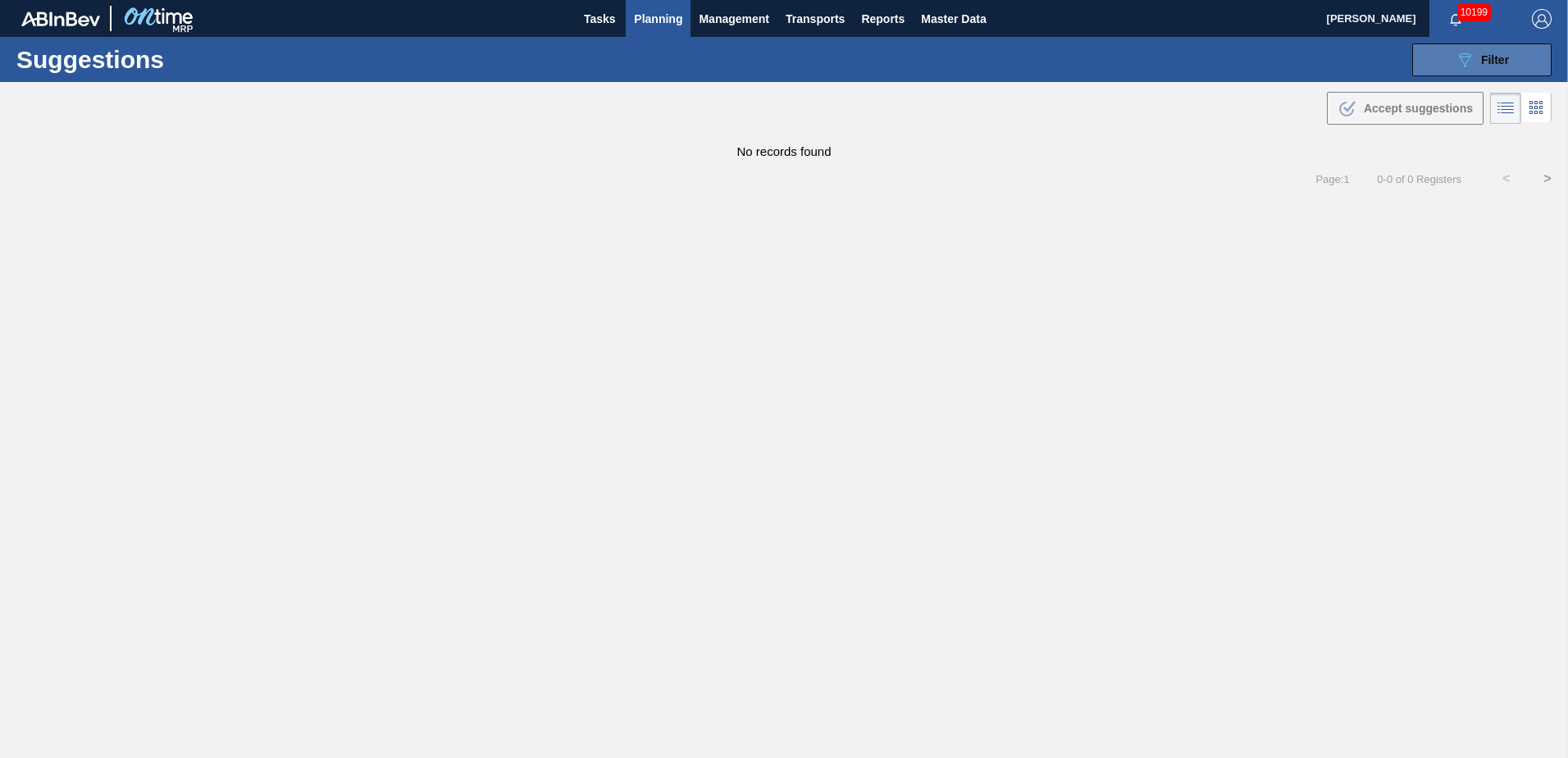
click at [1476, 59] on div "089F7B8B-B2A5-4AFE-B5C0-19BA573D28AC Filter" at bounding box center [1482, 59] width 54 height 20
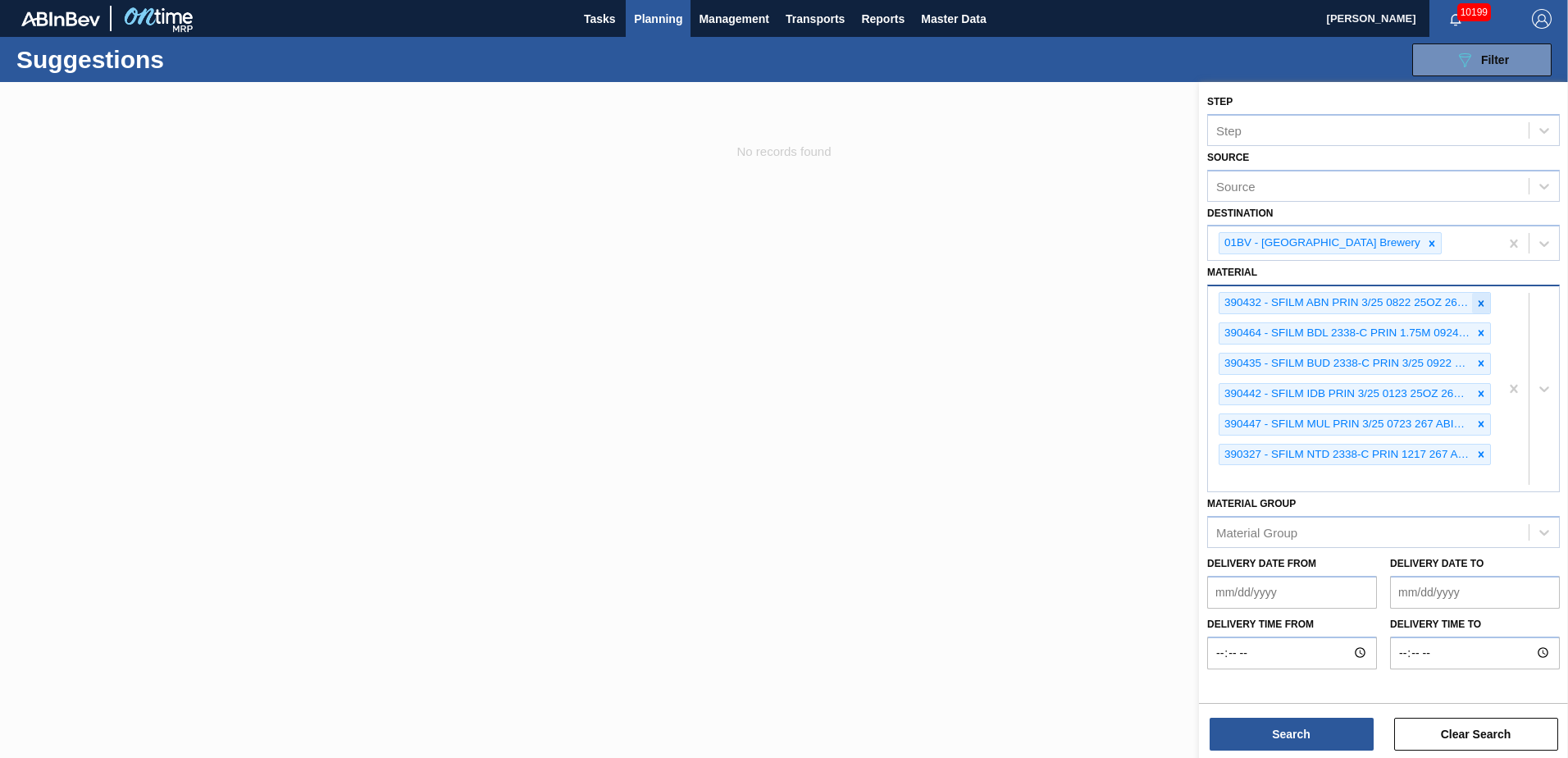
click at [1477, 303] on icon at bounding box center [1481, 304] width 11 height 11
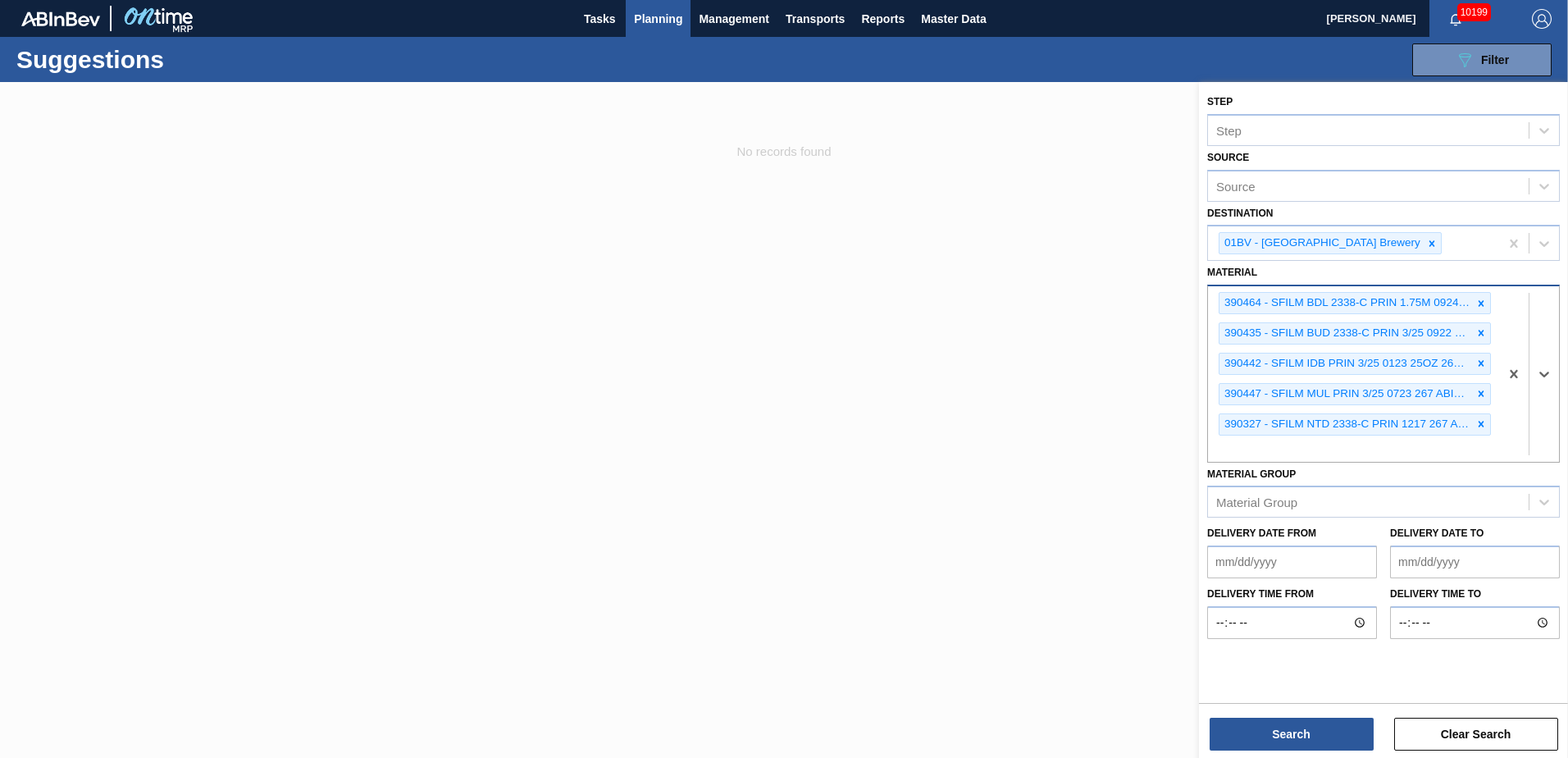
click at [1477, 303] on icon at bounding box center [1481, 304] width 11 height 11
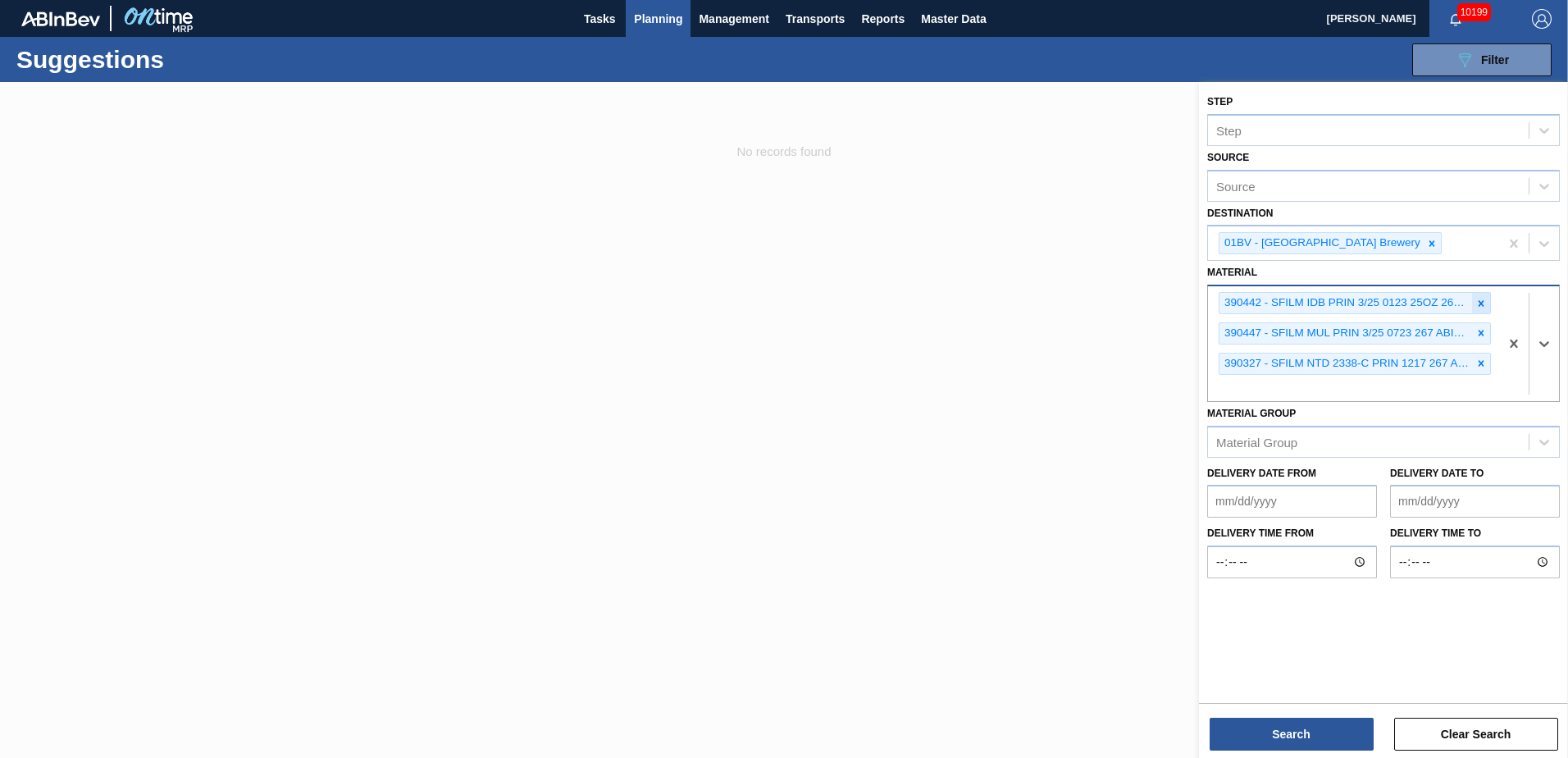
click at [1478, 303] on icon at bounding box center [1481, 304] width 11 height 11
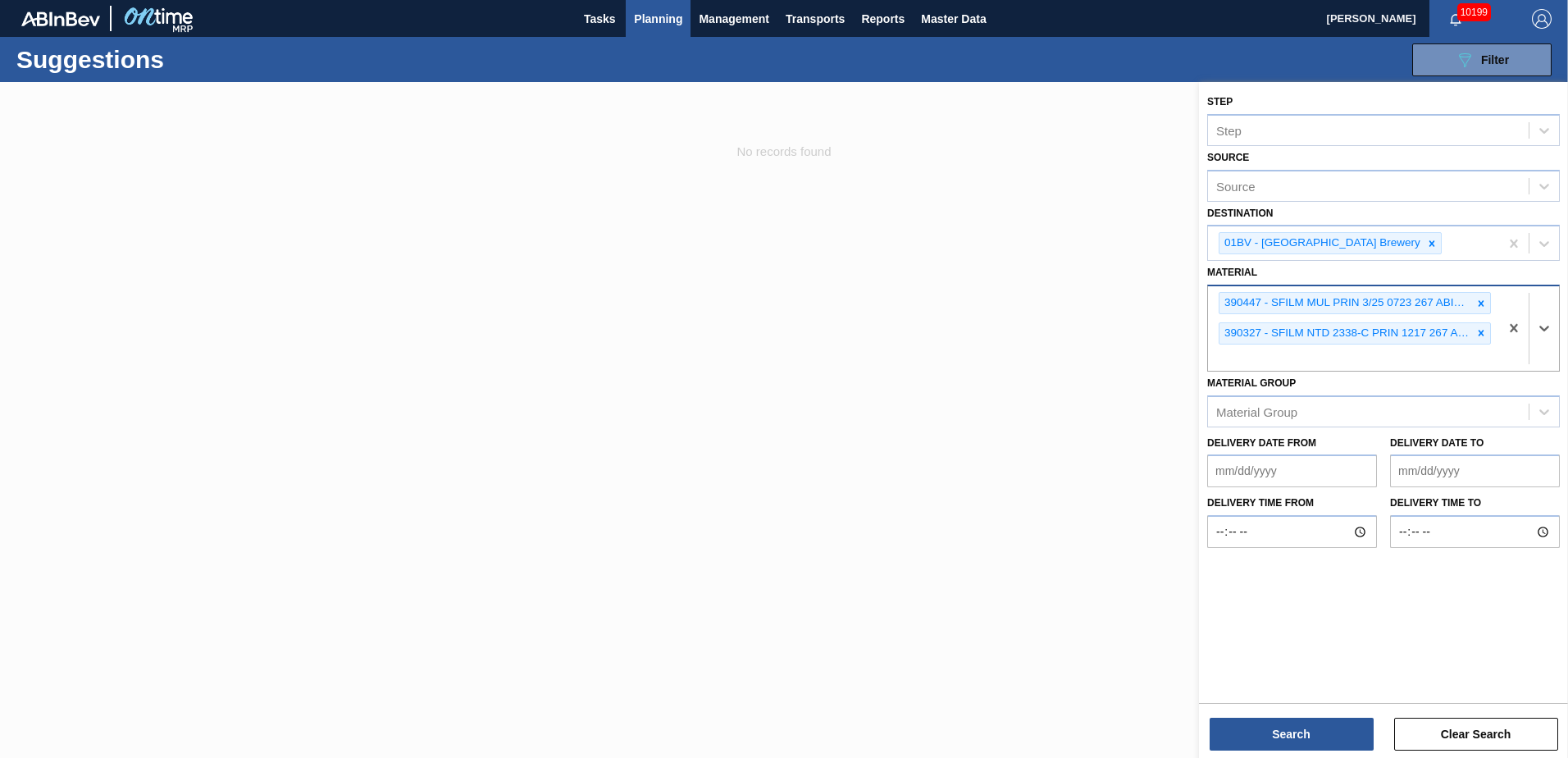
click at [1478, 303] on icon at bounding box center [1481, 304] width 11 height 11
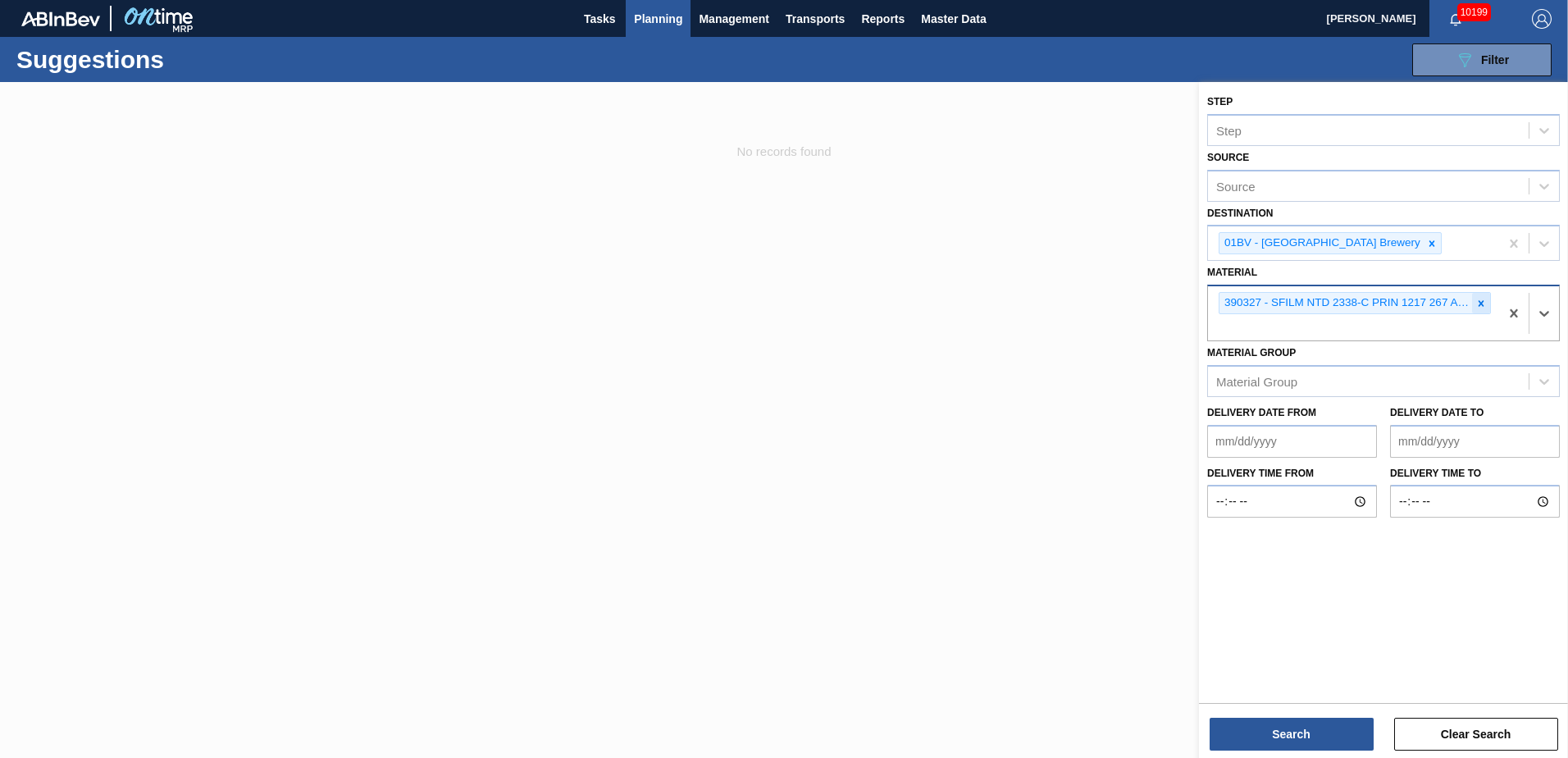
click at [1485, 299] on icon at bounding box center [1481, 304] width 11 height 11
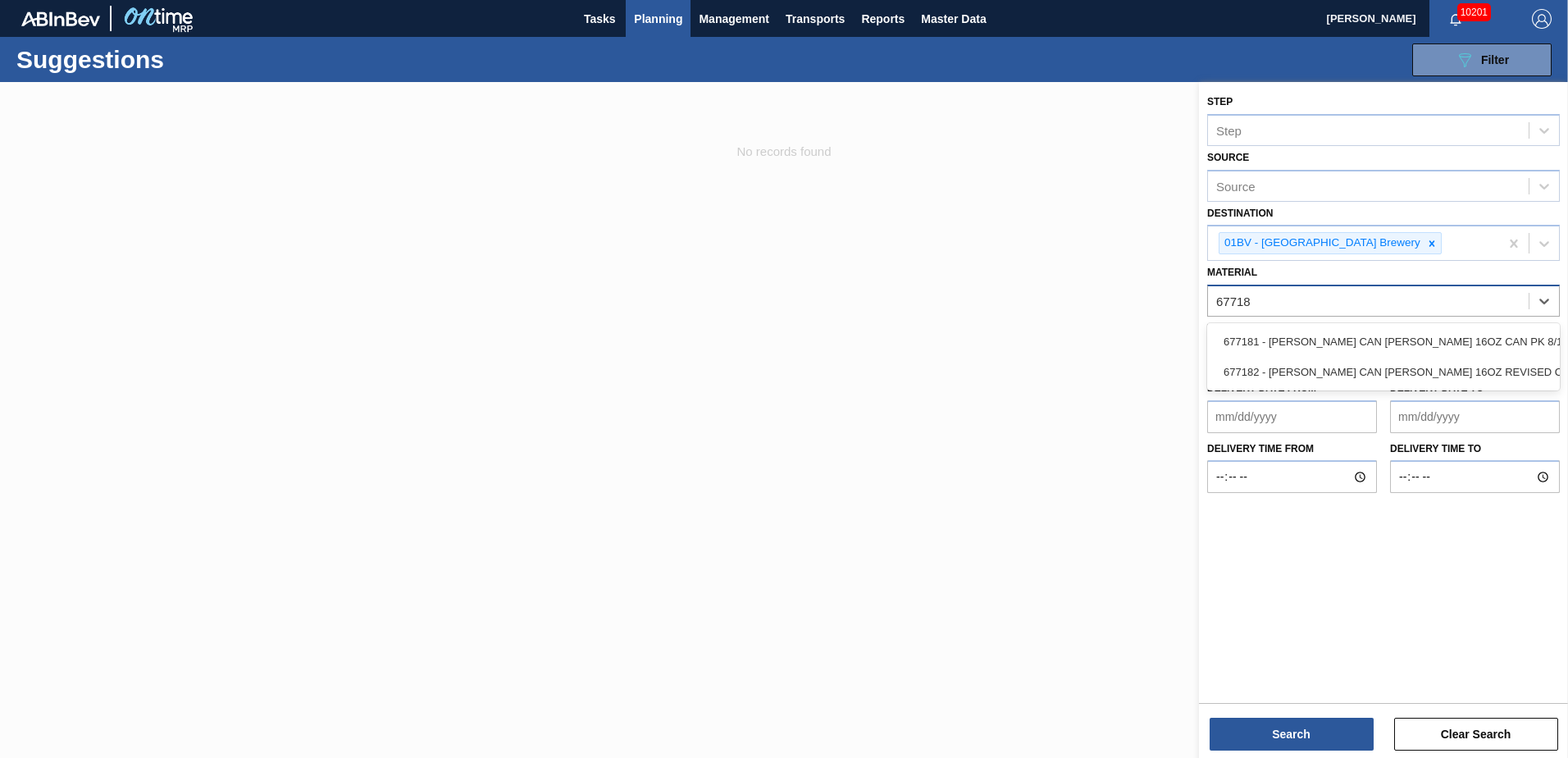
type input "677182"
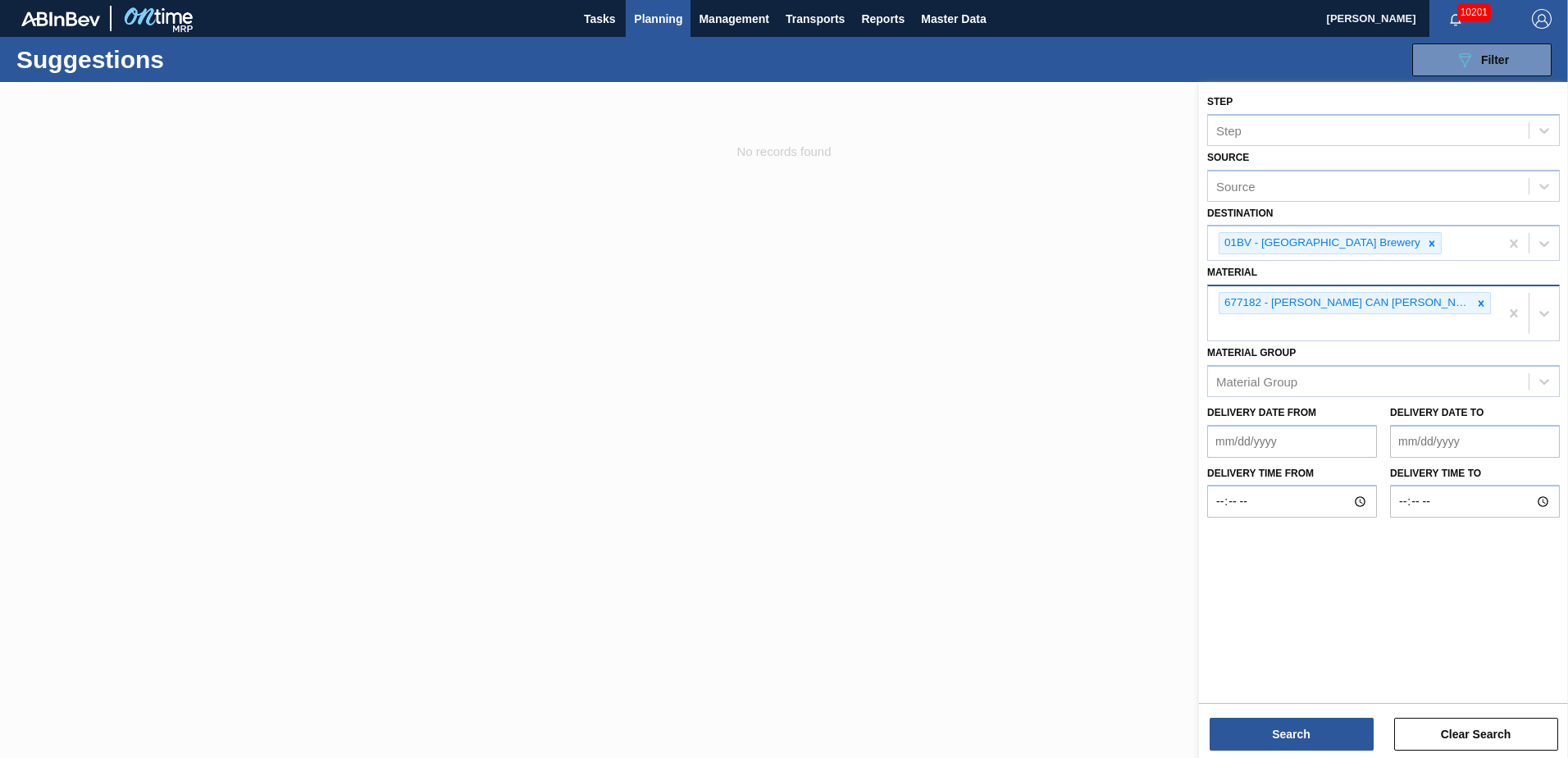
click at [1231, 330] on div "677182 - [PERSON_NAME] CAN [PERSON_NAME] 16OZ REVISED CALLOUT CAN PK" at bounding box center [1353, 314] width 291 height 54
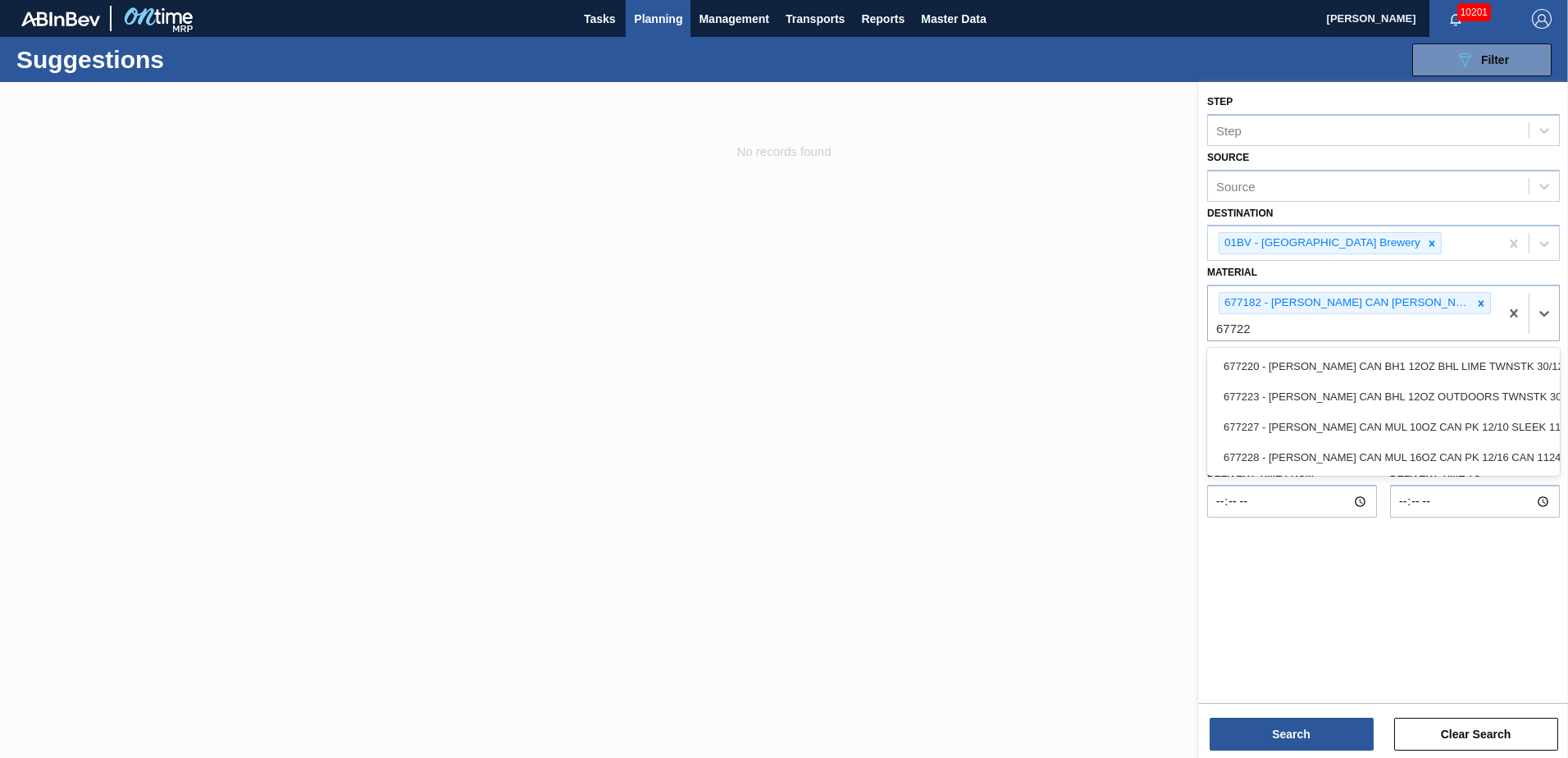
type input "677223"
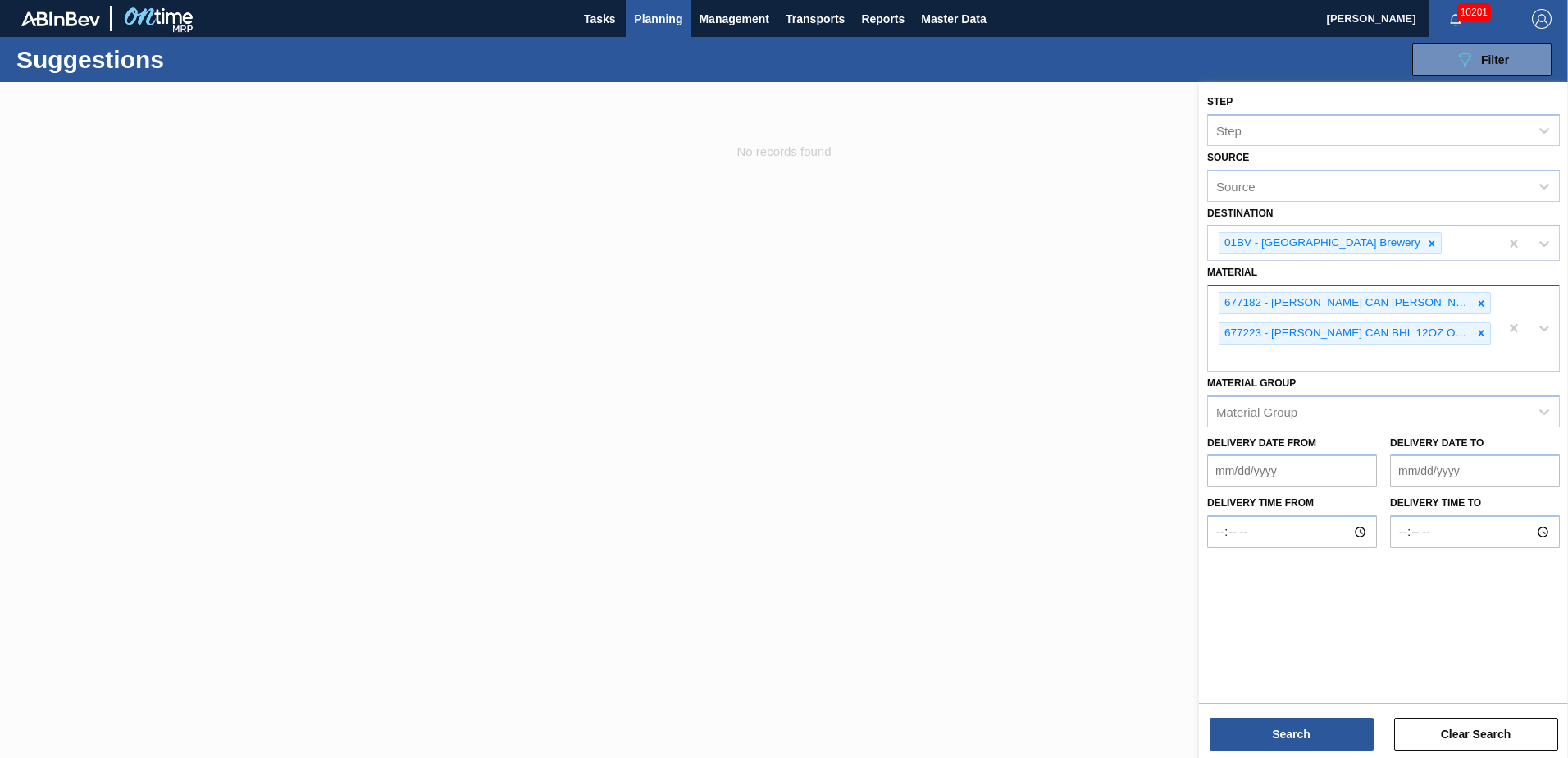
click at [1245, 364] on div "677182 - [PERSON_NAME] CAN [PERSON_NAME] 16OZ REVISED CALLOUT CAN PK 677223 - […" at bounding box center [1353, 329] width 291 height 84
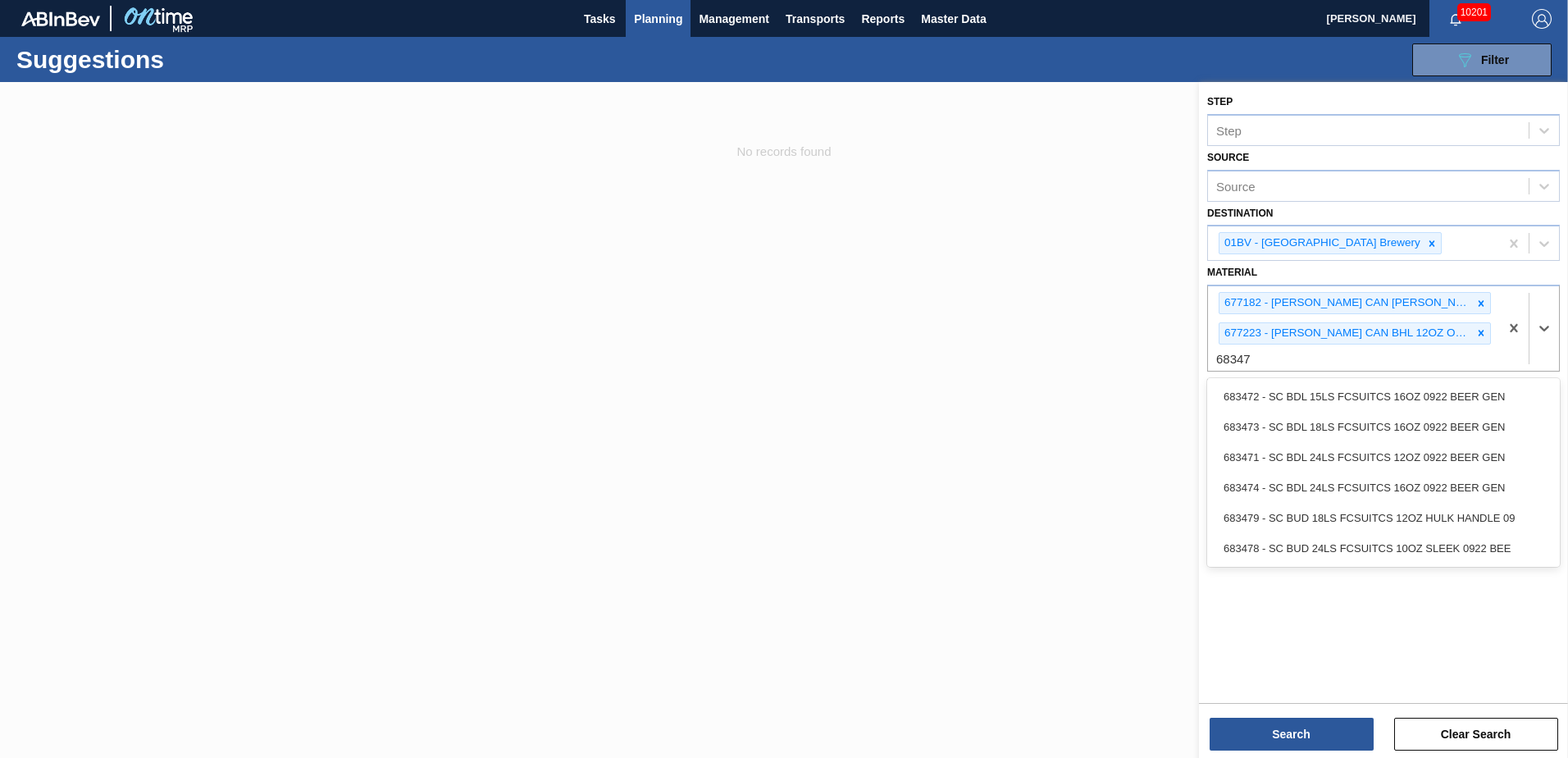
type input "683479"
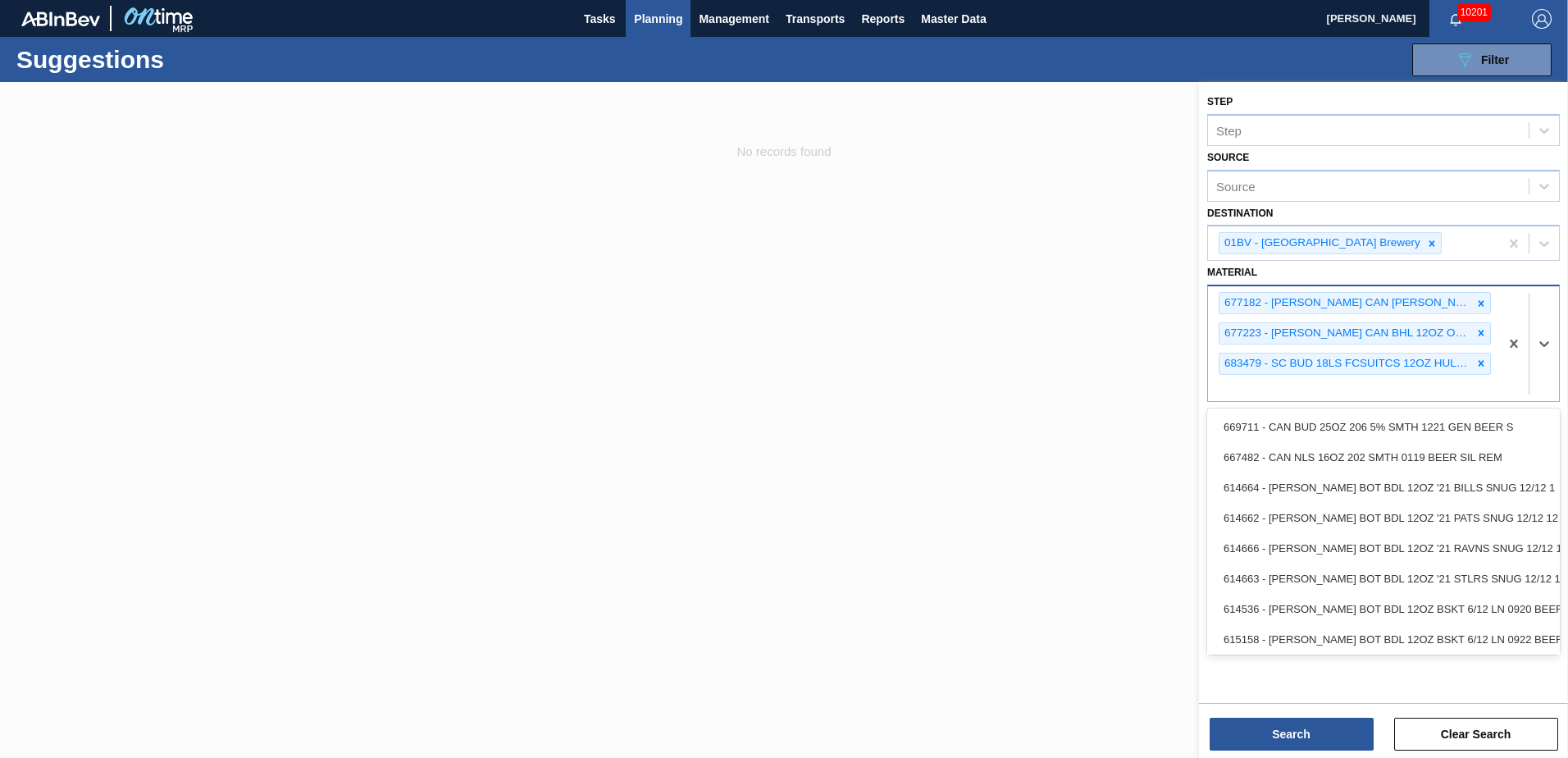
click at [1273, 386] on div "677182 - [PERSON_NAME] CAN [PERSON_NAME] 16OZ REVISED CALLOUT CAN PK 677223 - […" at bounding box center [1353, 344] width 291 height 115
type input "683767"
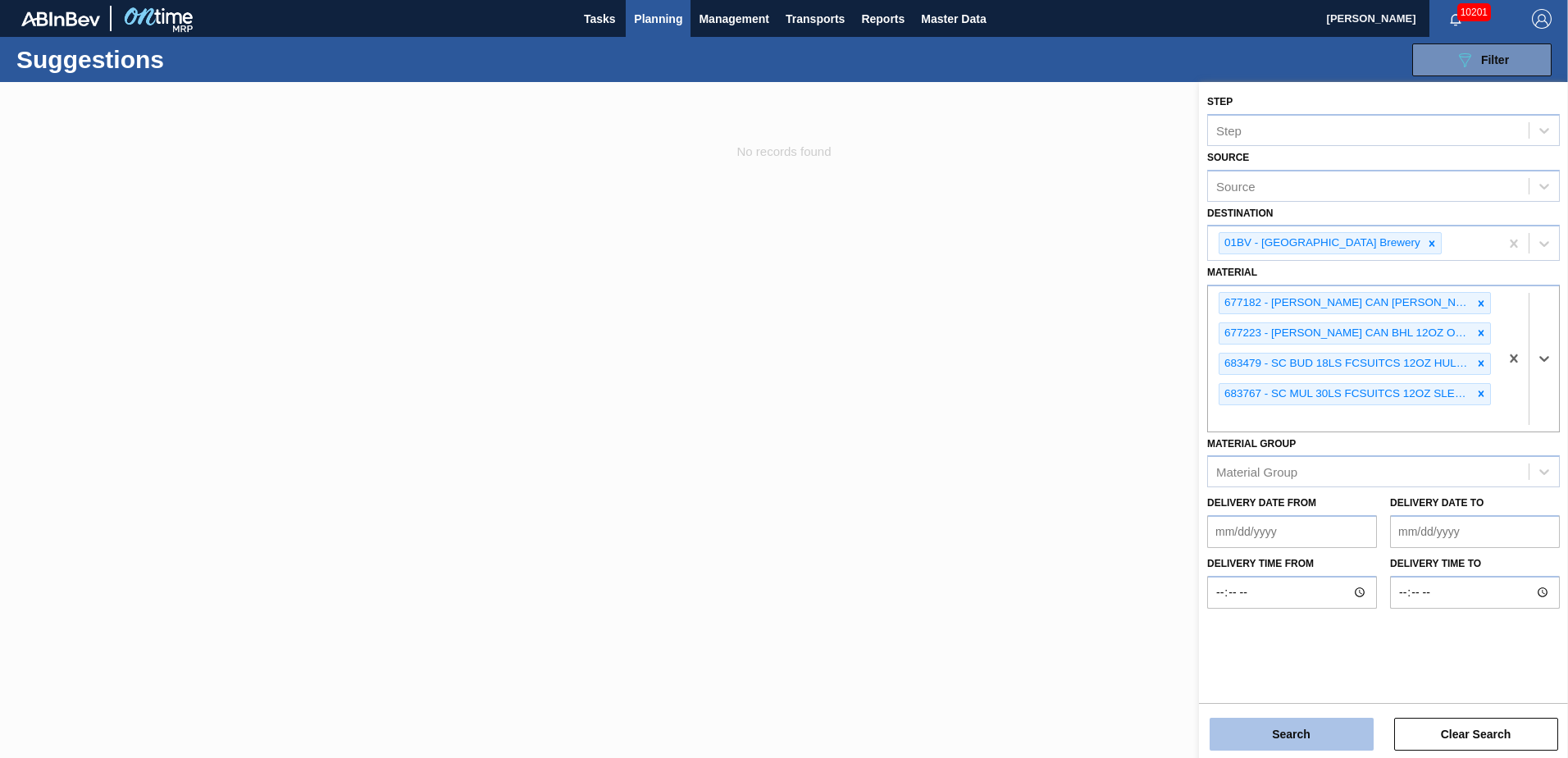
click at [1294, 731] on button "Search" at bounding box center [1291, 734] width 164 height 33
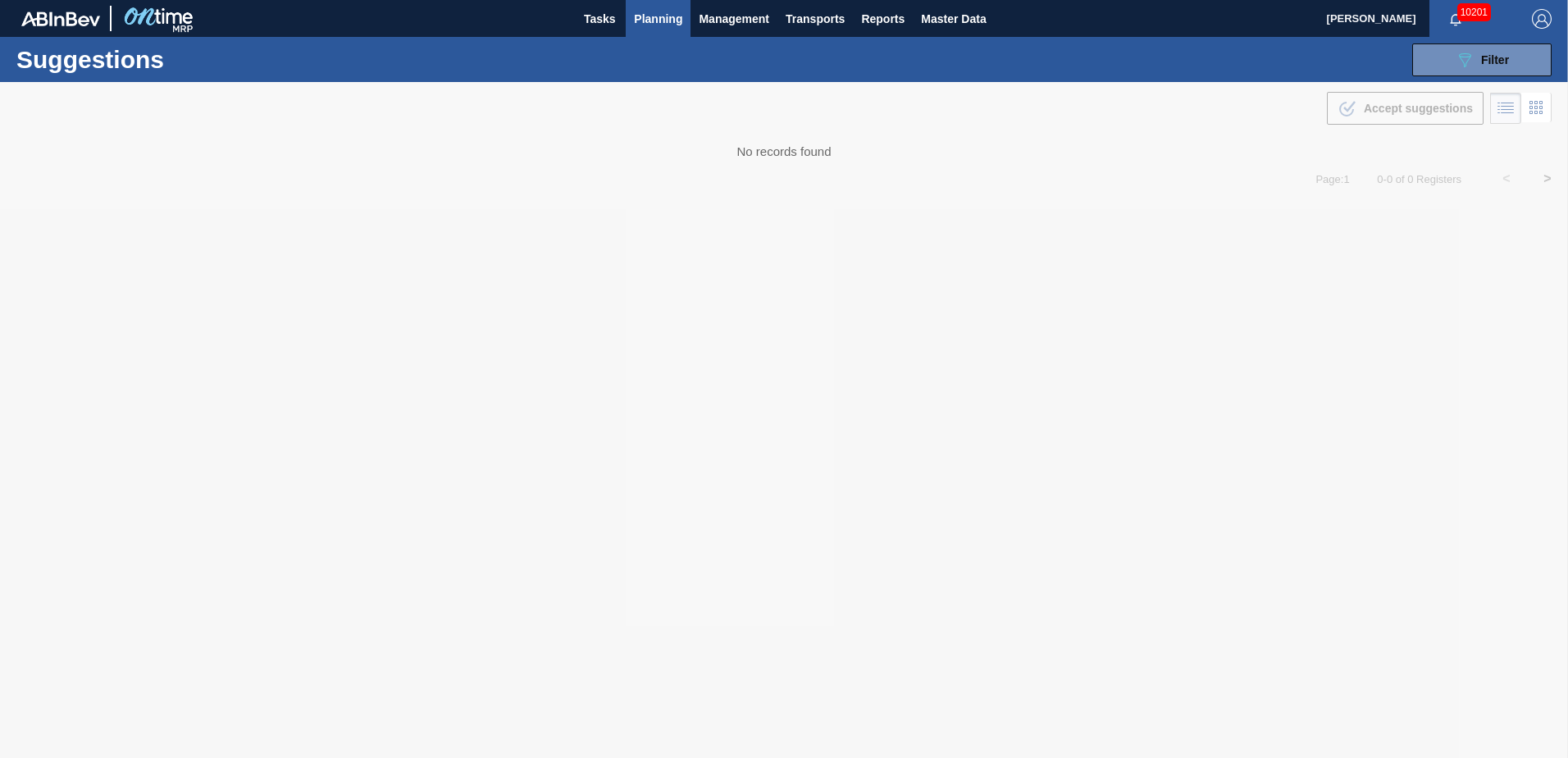
click at [655, 18] on span "Planning" at bounding box center [658, 19] width 49 height 20
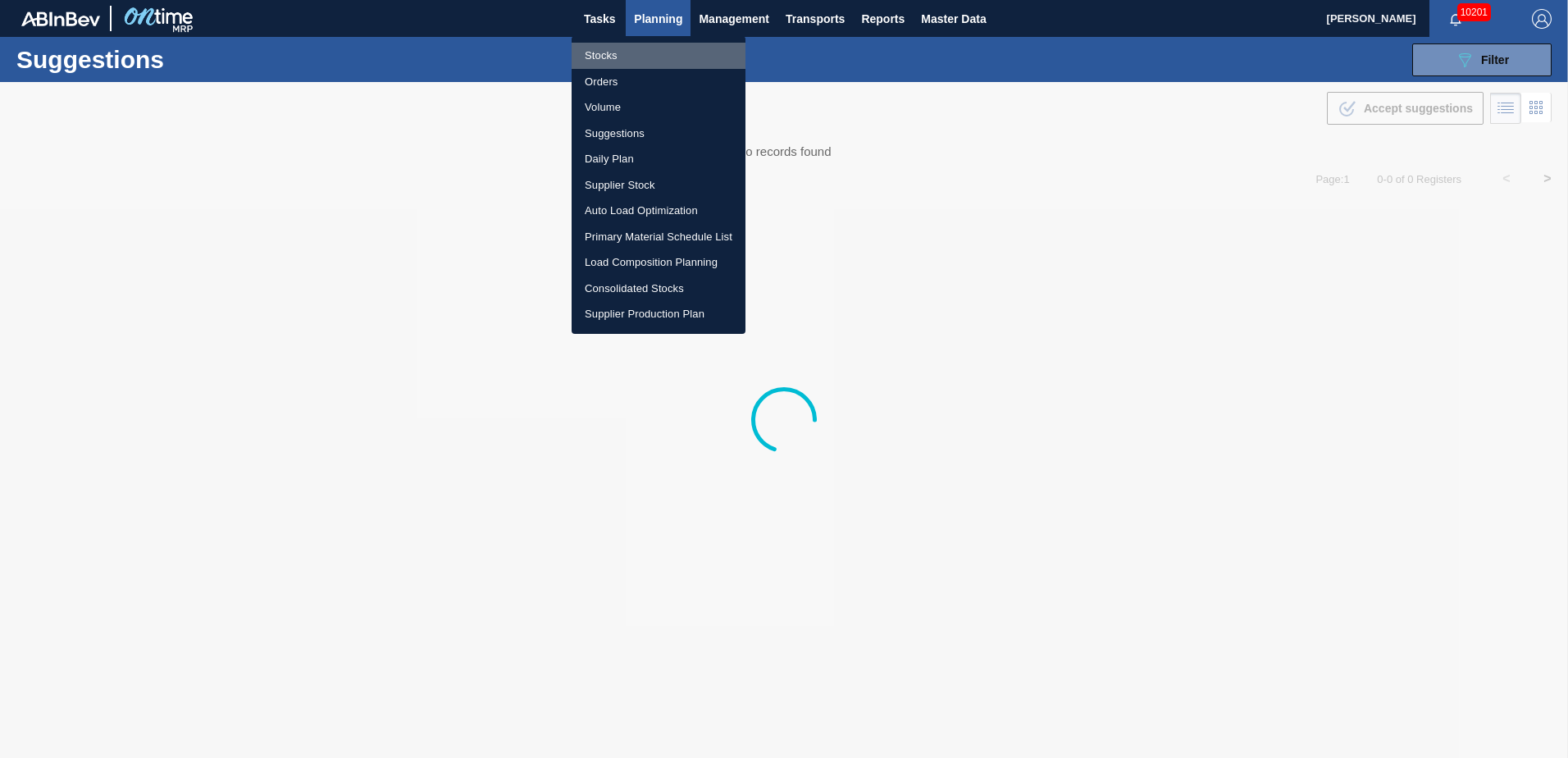
click at [605, 53] on li "Stocks" at bounding box center [658, 56] width 174 height 26
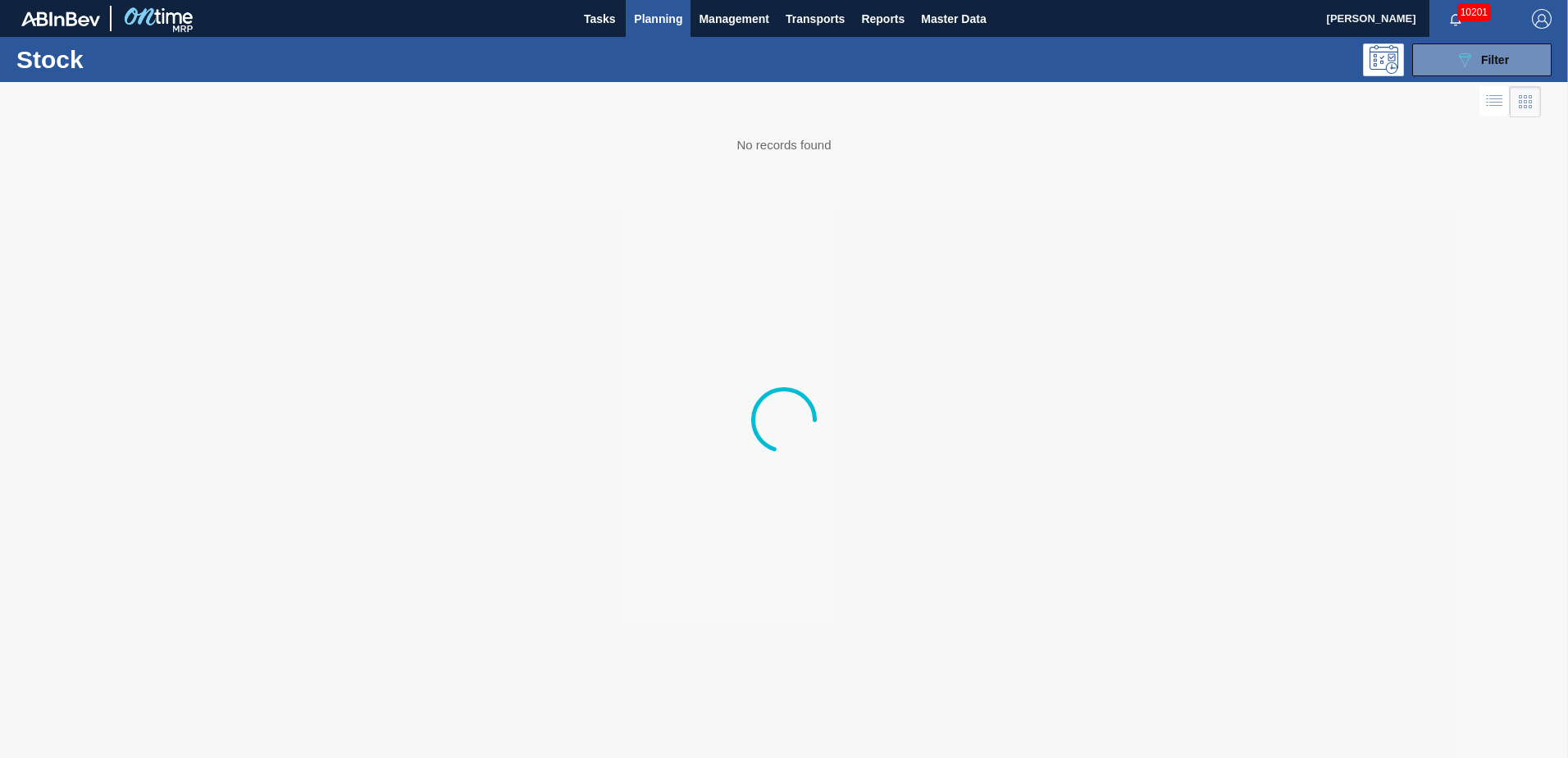
click at [1537, 19] on img "button" at bounding box center [1541, 19] width 20 height 20
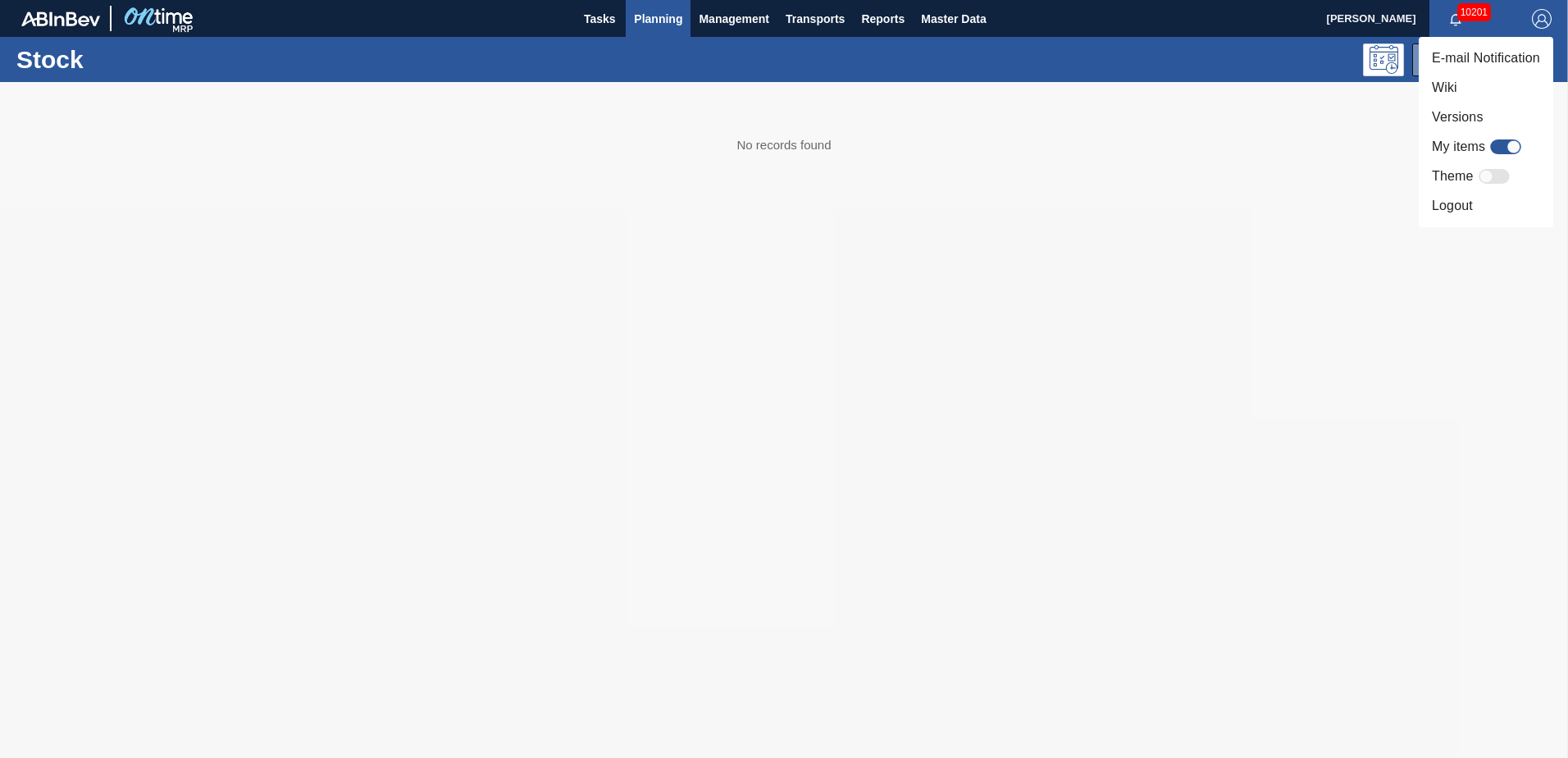
click at [1467, 204] on li "Logout" at bounding box center [1486, 206] width 135 height 30
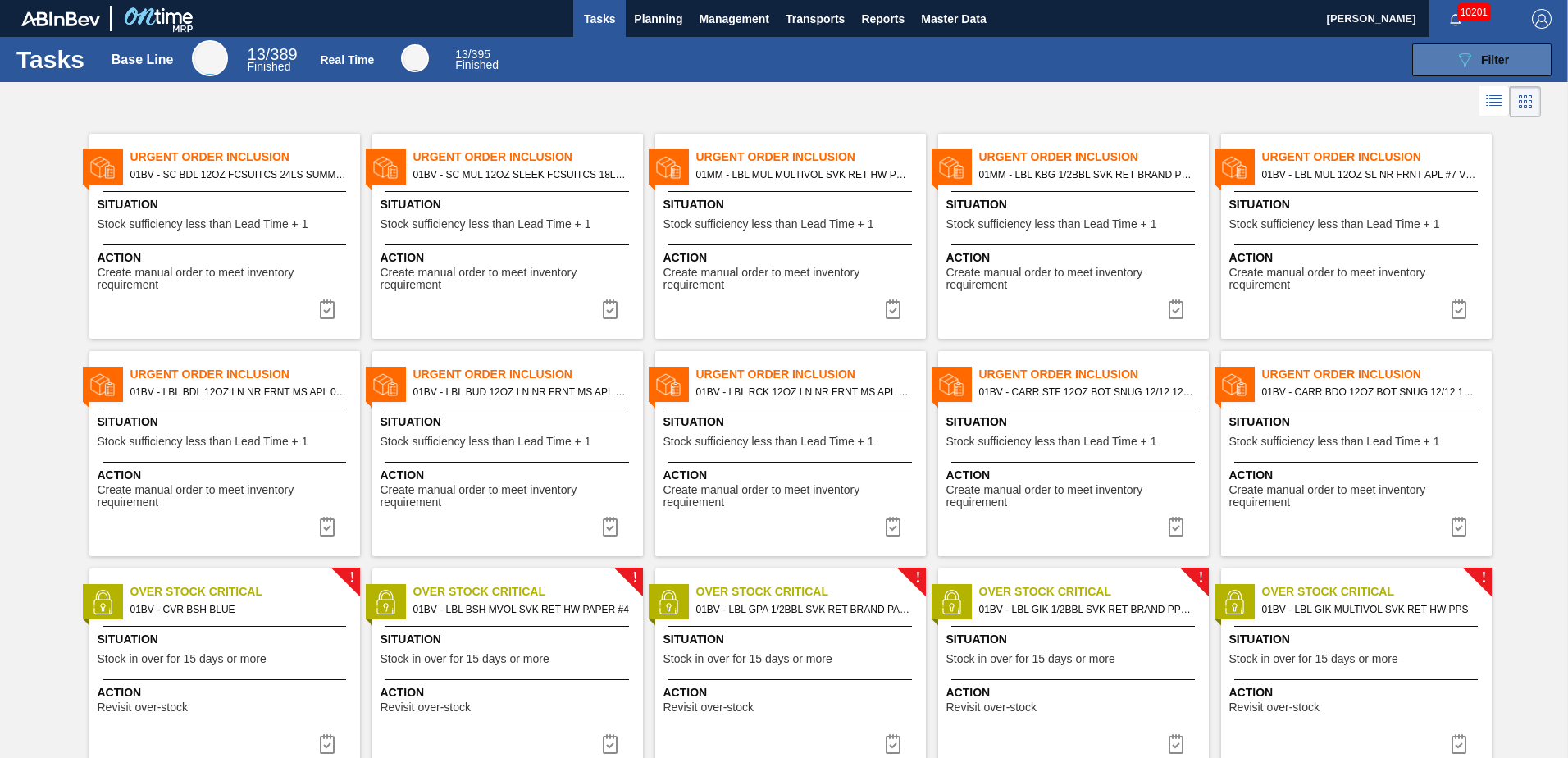
click at [1472, 56] on div "089F7B8B-B2A5-4AFE-B5C0-19BA573D28AC Filter" at bounding box center [1482, 59] width 54 height 20
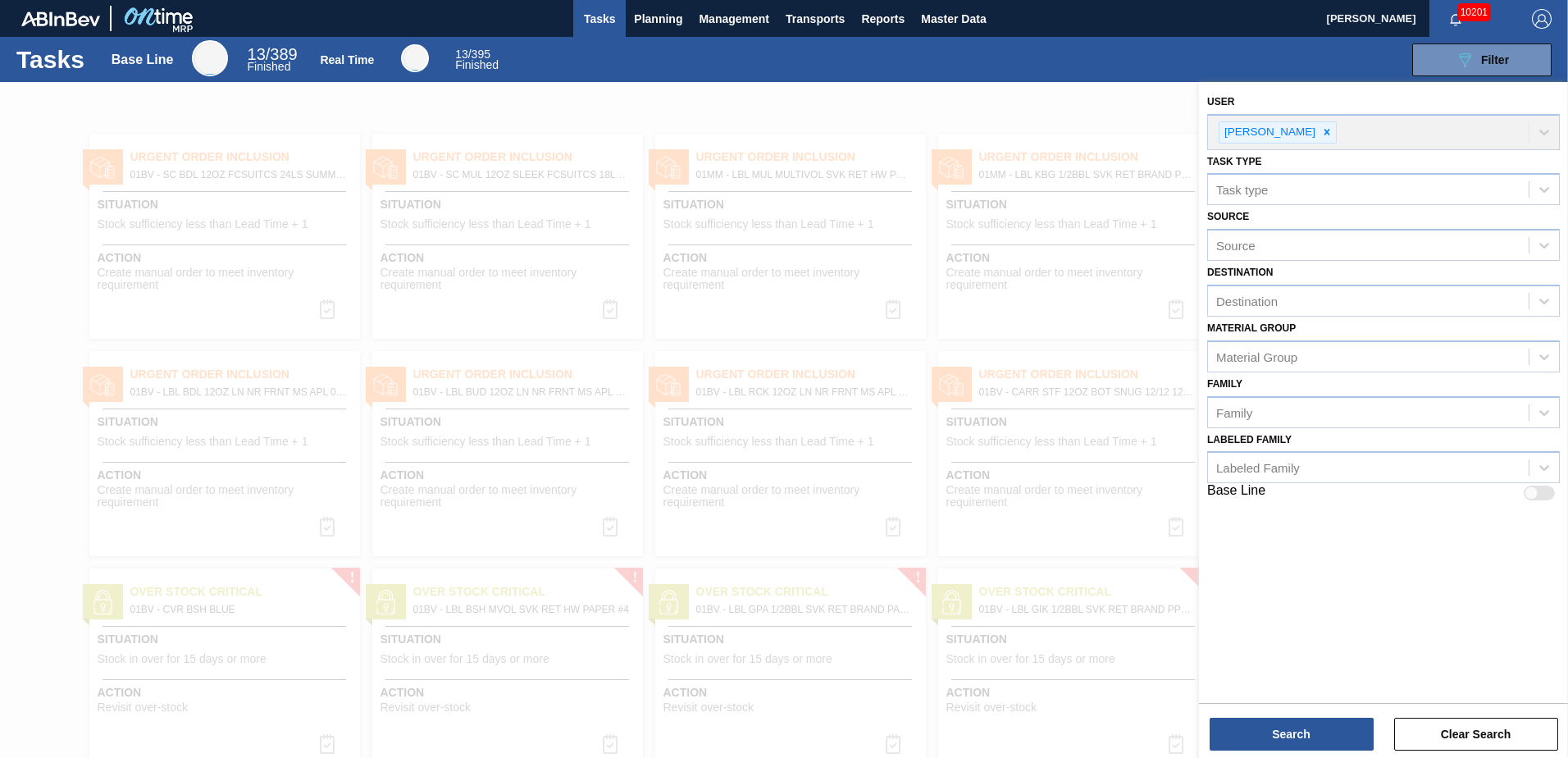
click at [664, 101] on div at bounding box center [784, 461] width 1568 height 758
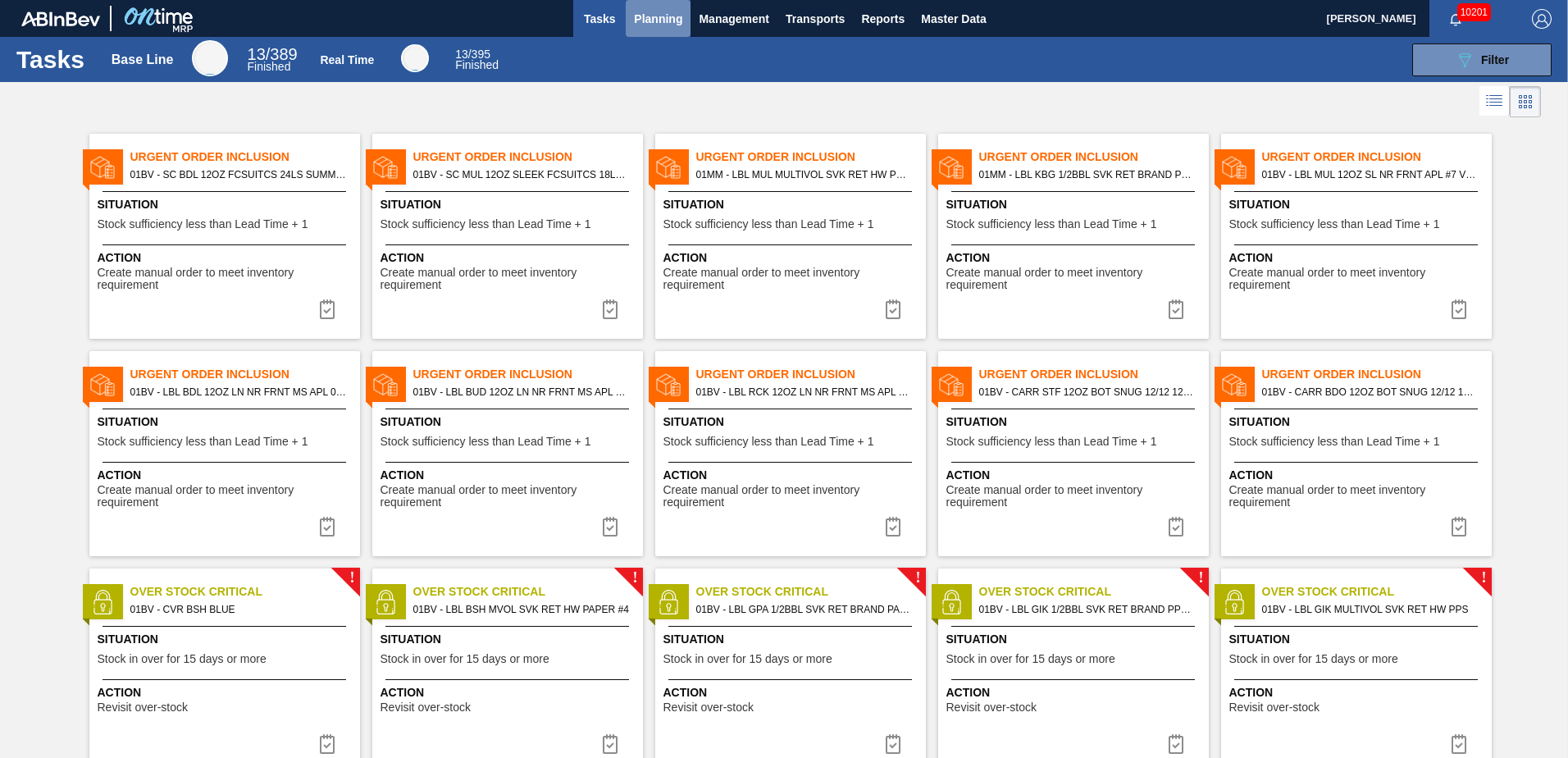
click at [651, 22] on span "Planning" at bounding box center [658, 19] width 49 height 20
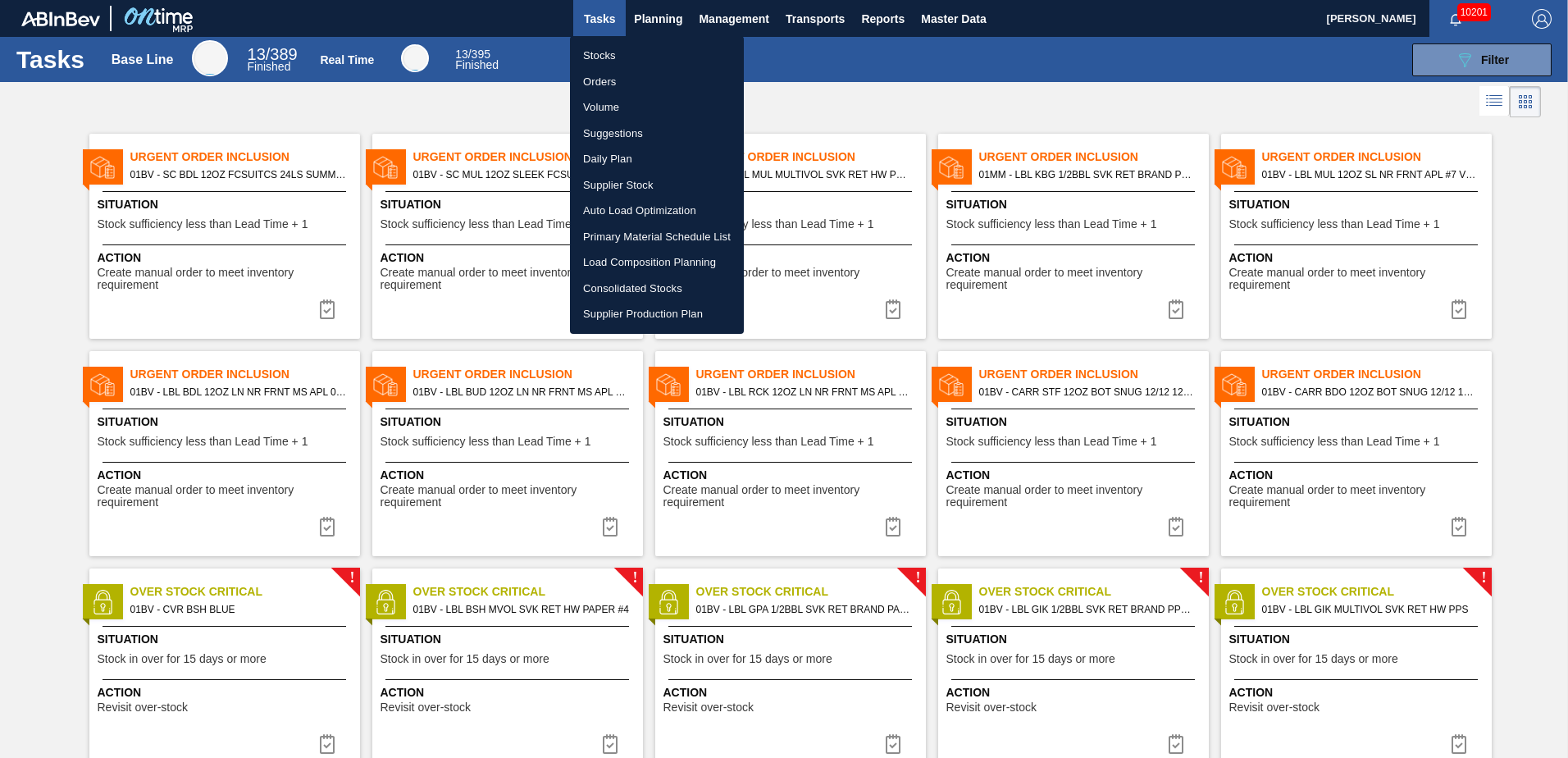
click at [630, 127] on li "Suggestions" at bounding box center [657, 134] width 174 height 26
checkbox input "true"
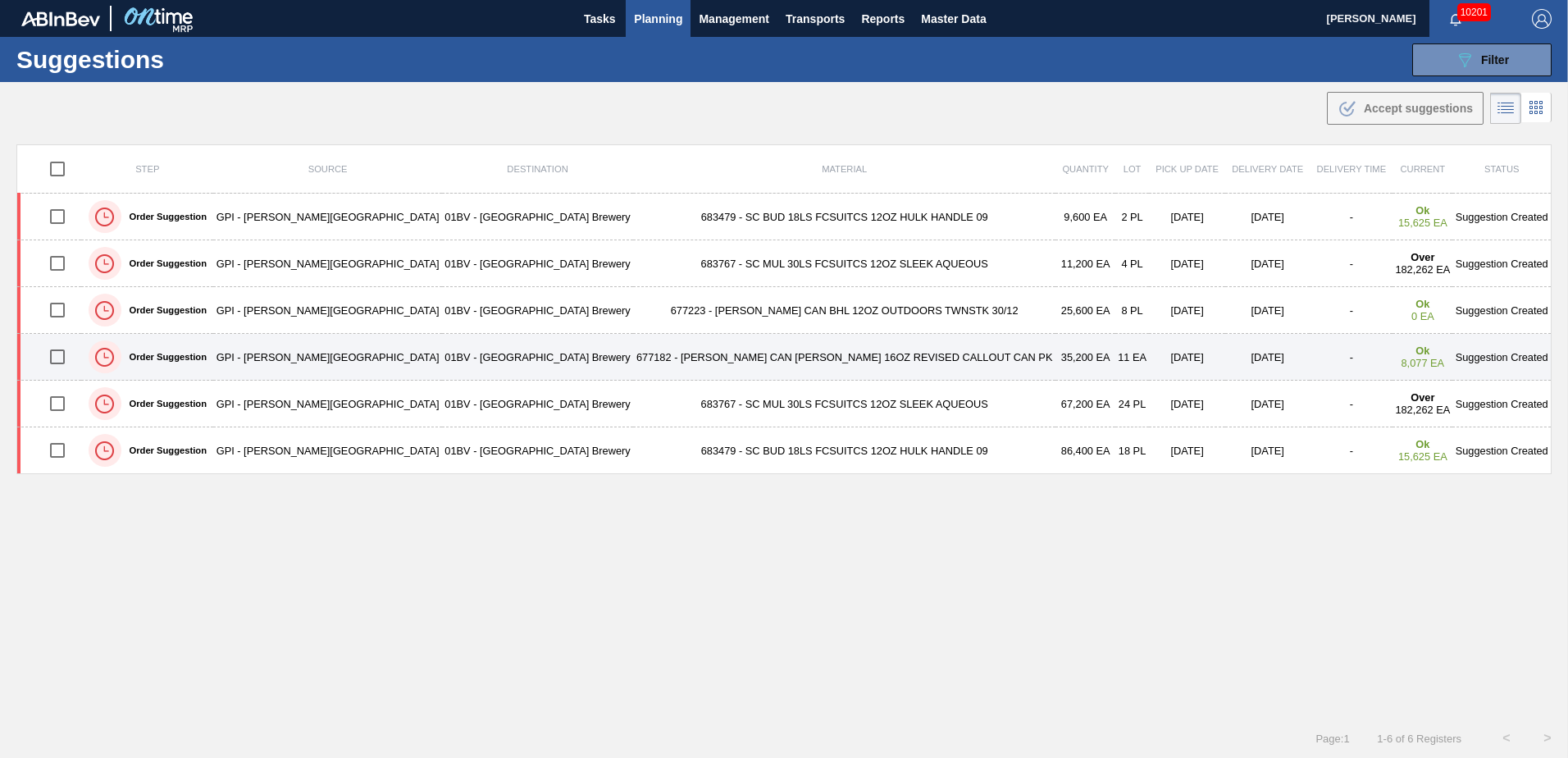
drag, startPoint x: 64, startPoint y: 357, endPoint x: 131, endPoint y: 372, distance: 68.7
click at [64, 357] on input "checkbox" at bounding box center [57, 356] width 35 height 35
checkbox input "true"
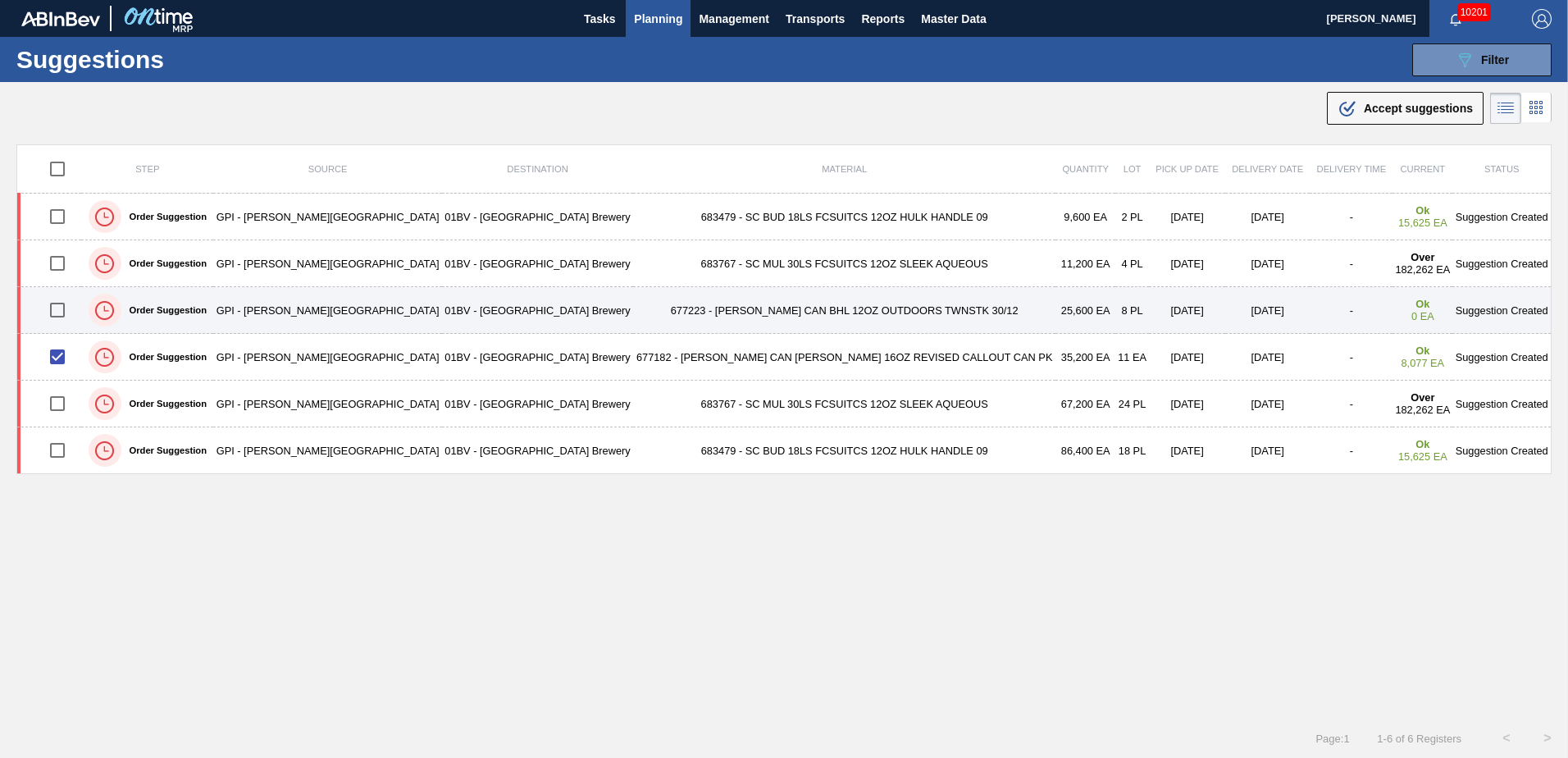
drag, startPoint x: 55, startPoint y: 313, endPoint x: 72, endPoint y: 306, distance: 18.4
click at [55, 313] on input "checkbox" at bounding box center [57, 310] width 35 height 35
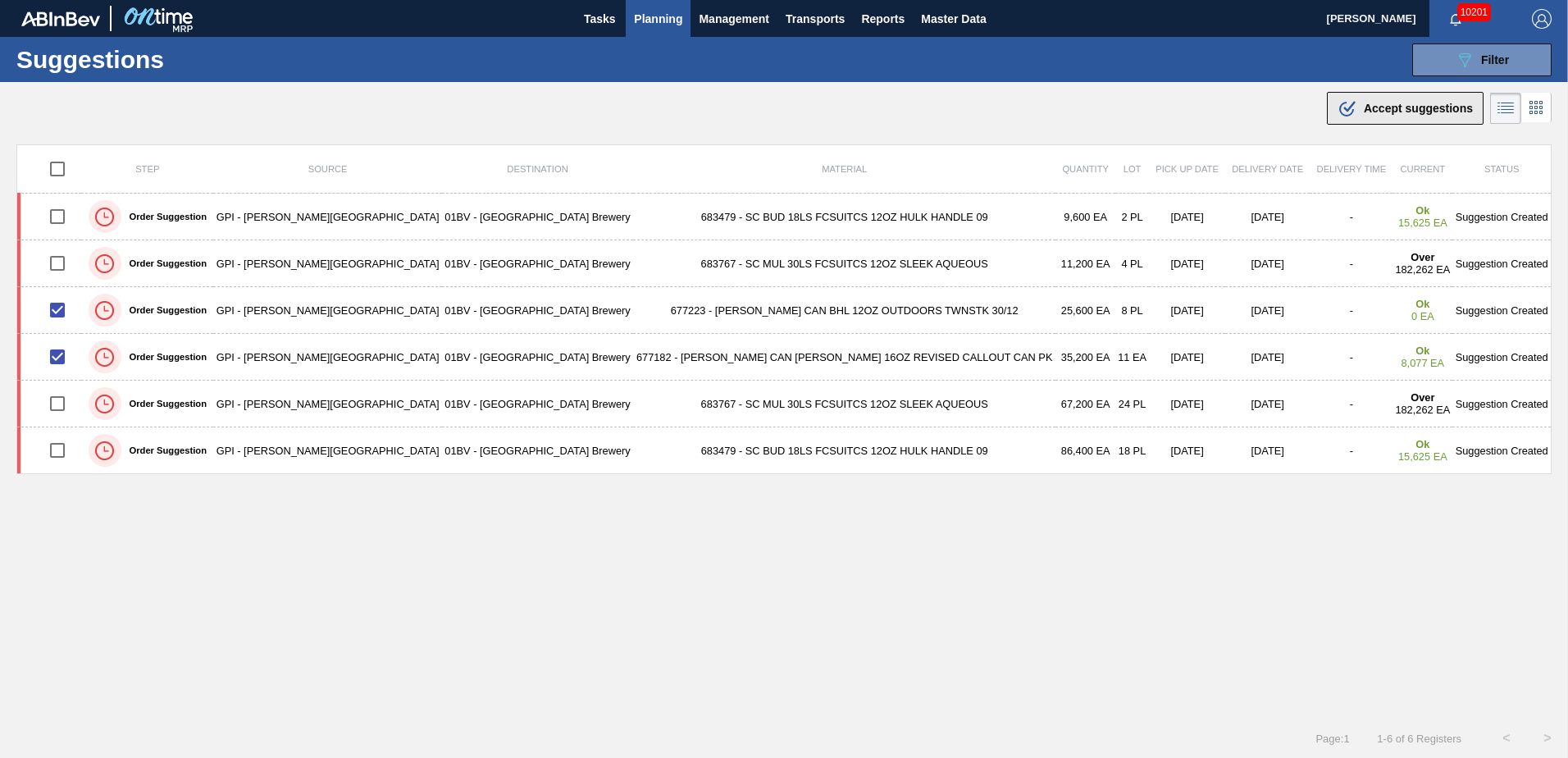
click at [1384, 111] on span "Accept suggestions" at bounding box center [1418, 109] width 109 height 13
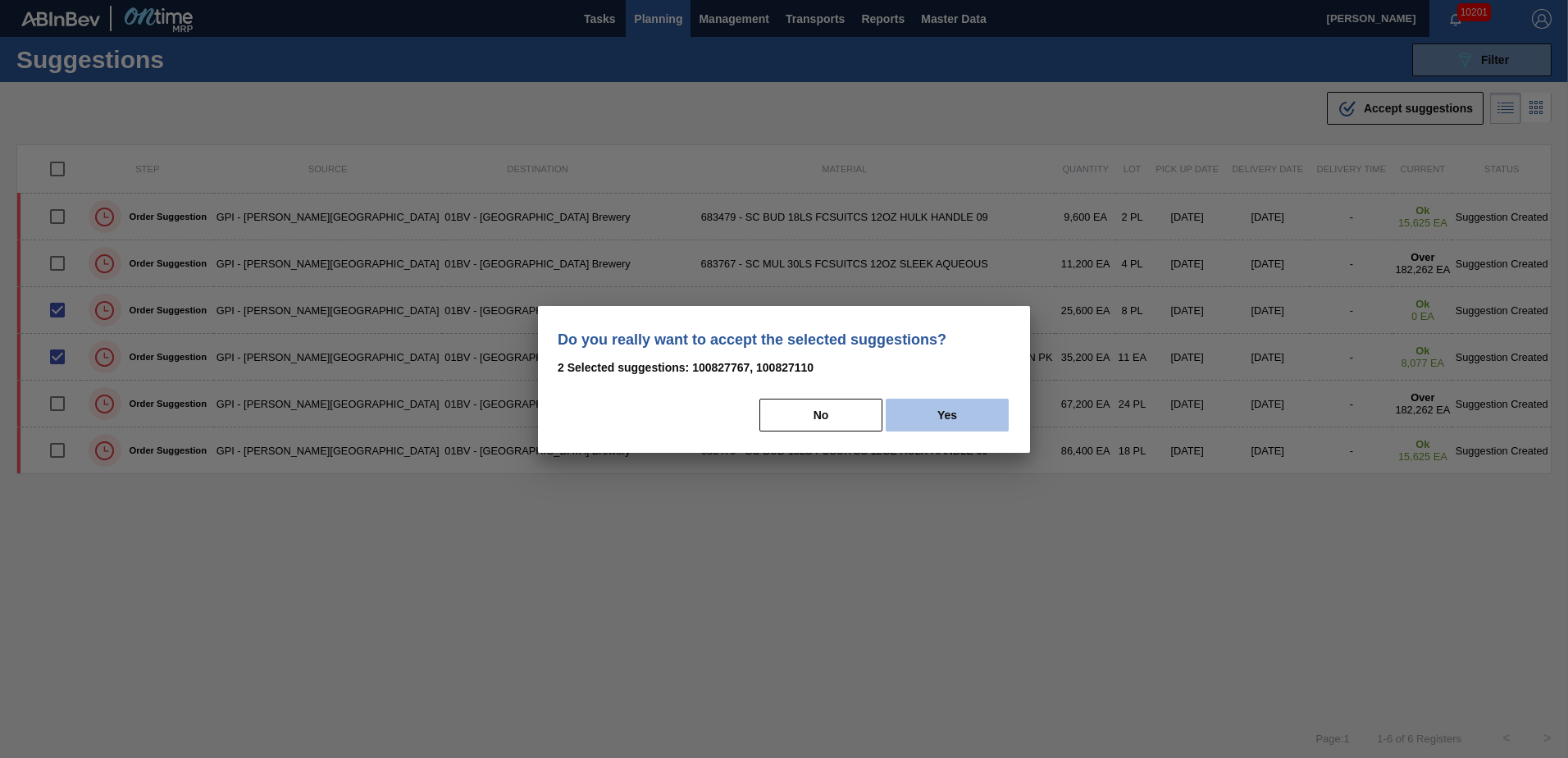
click at [976, 417] on button "Yes" at bounding box center [946, 414] width 123 height 33
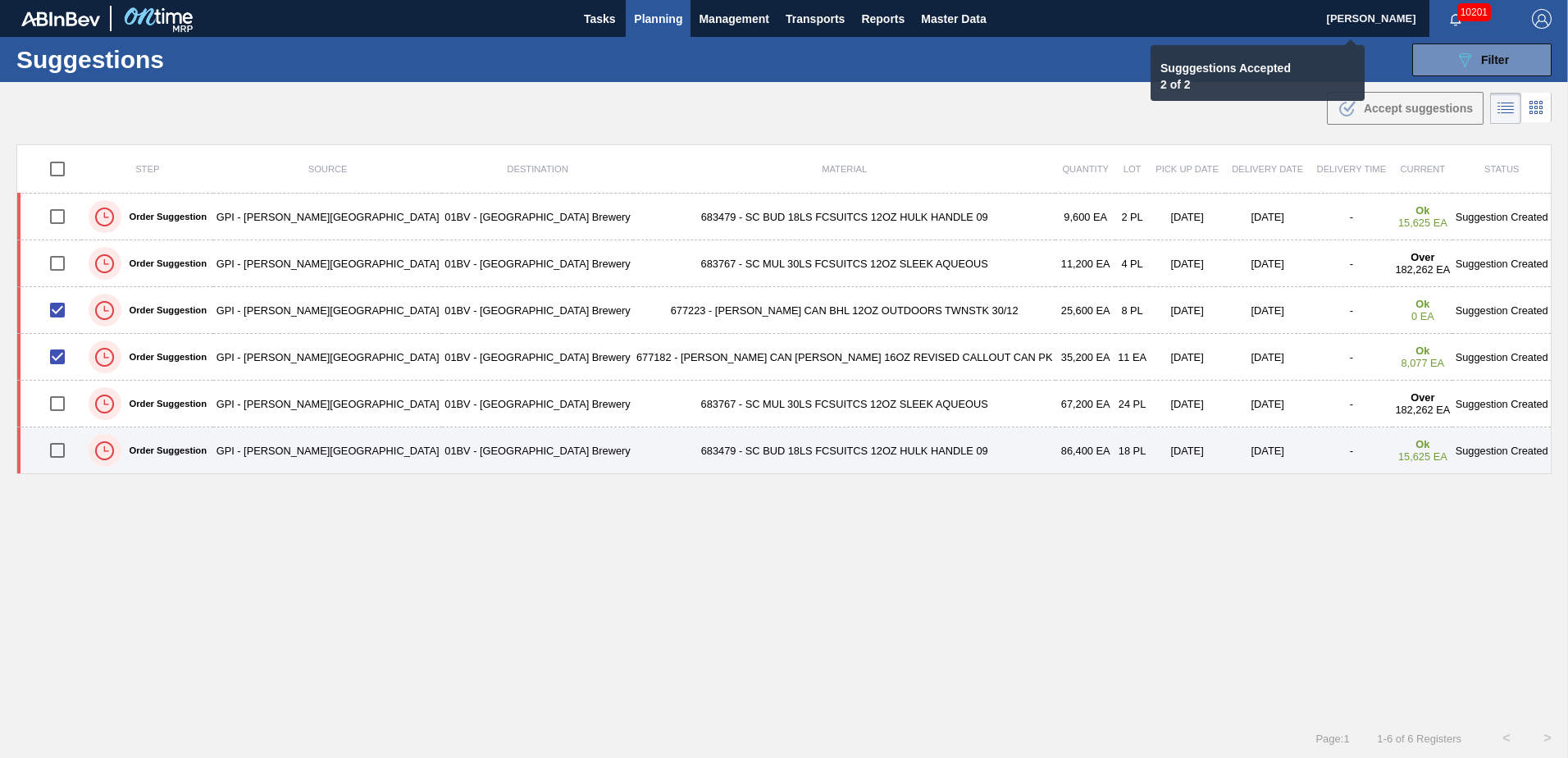
checkbox input "false"
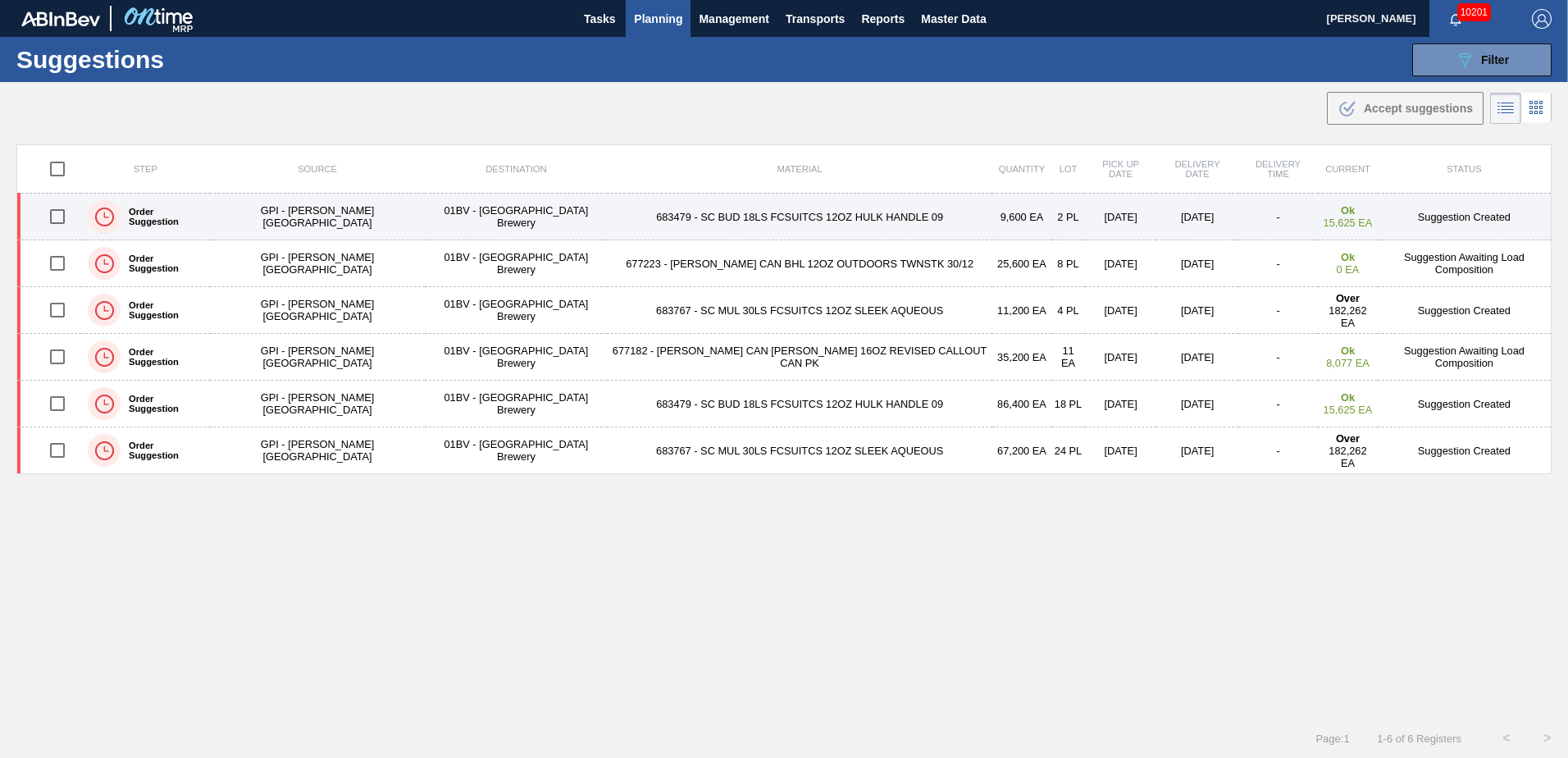
drag, startPoint x: 58, startPoint y: 214, endPoint x: 98, endPoint y: 214, distance: 40.0
click at [60, 214] on input "checkbox" at bounding box center [57, 216] width 35 height 35
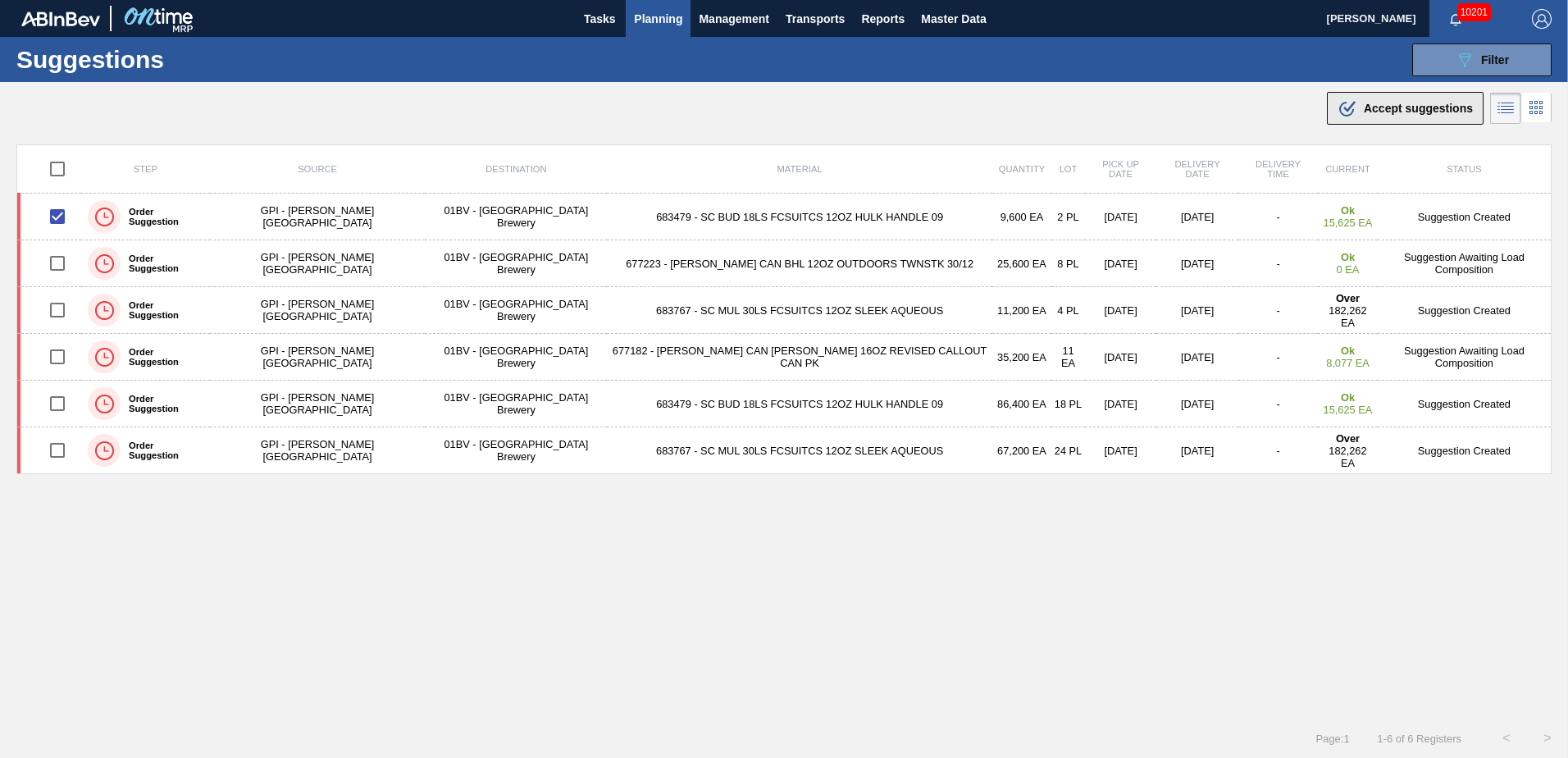
click at [1390, 109] on span "Accept suggestions" at bounding box center [1418, 109] width 109 height 13
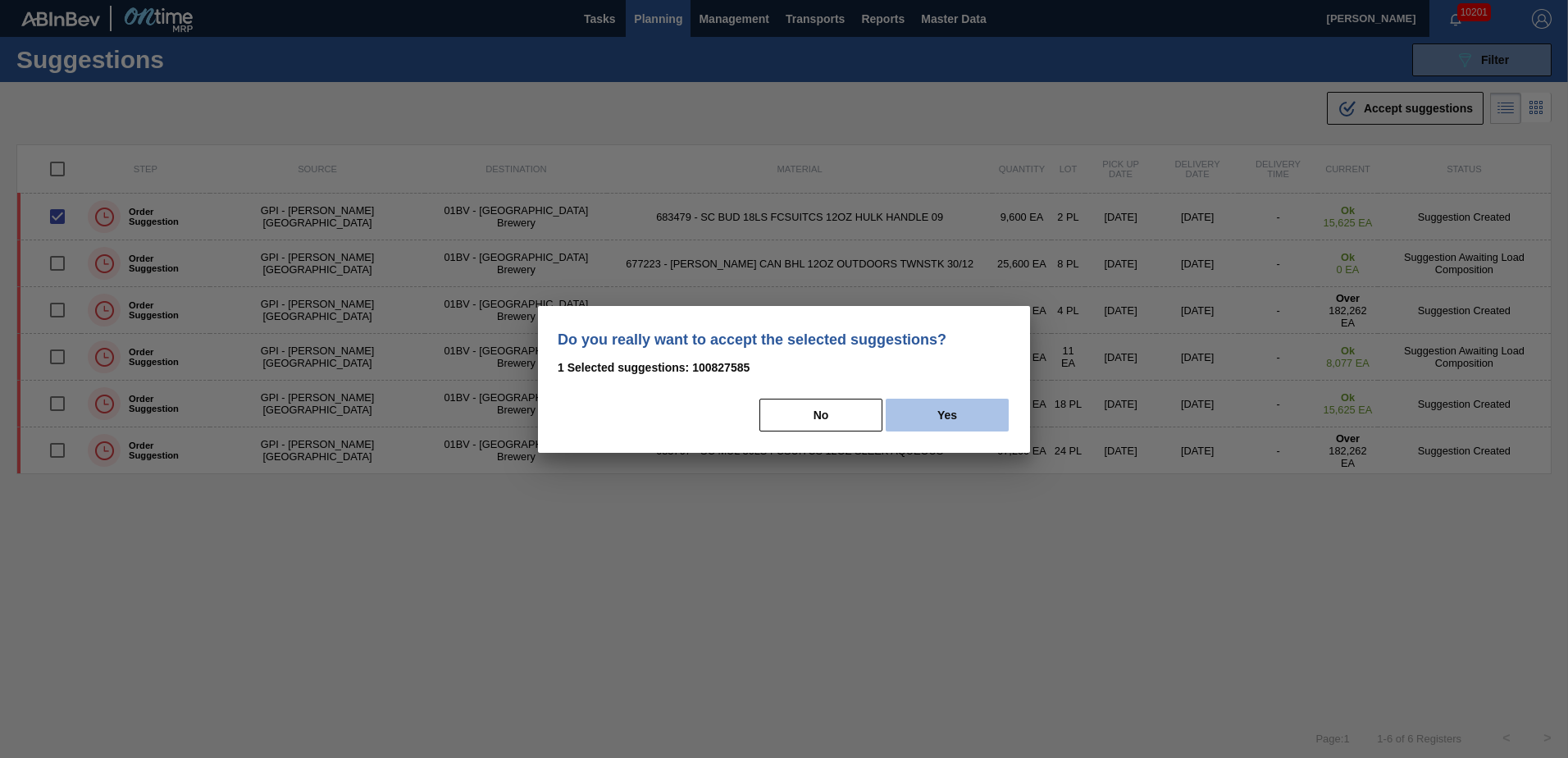
click at [955, 404] on button "Yes" at bounding box center [946, 414] width 123 height 33
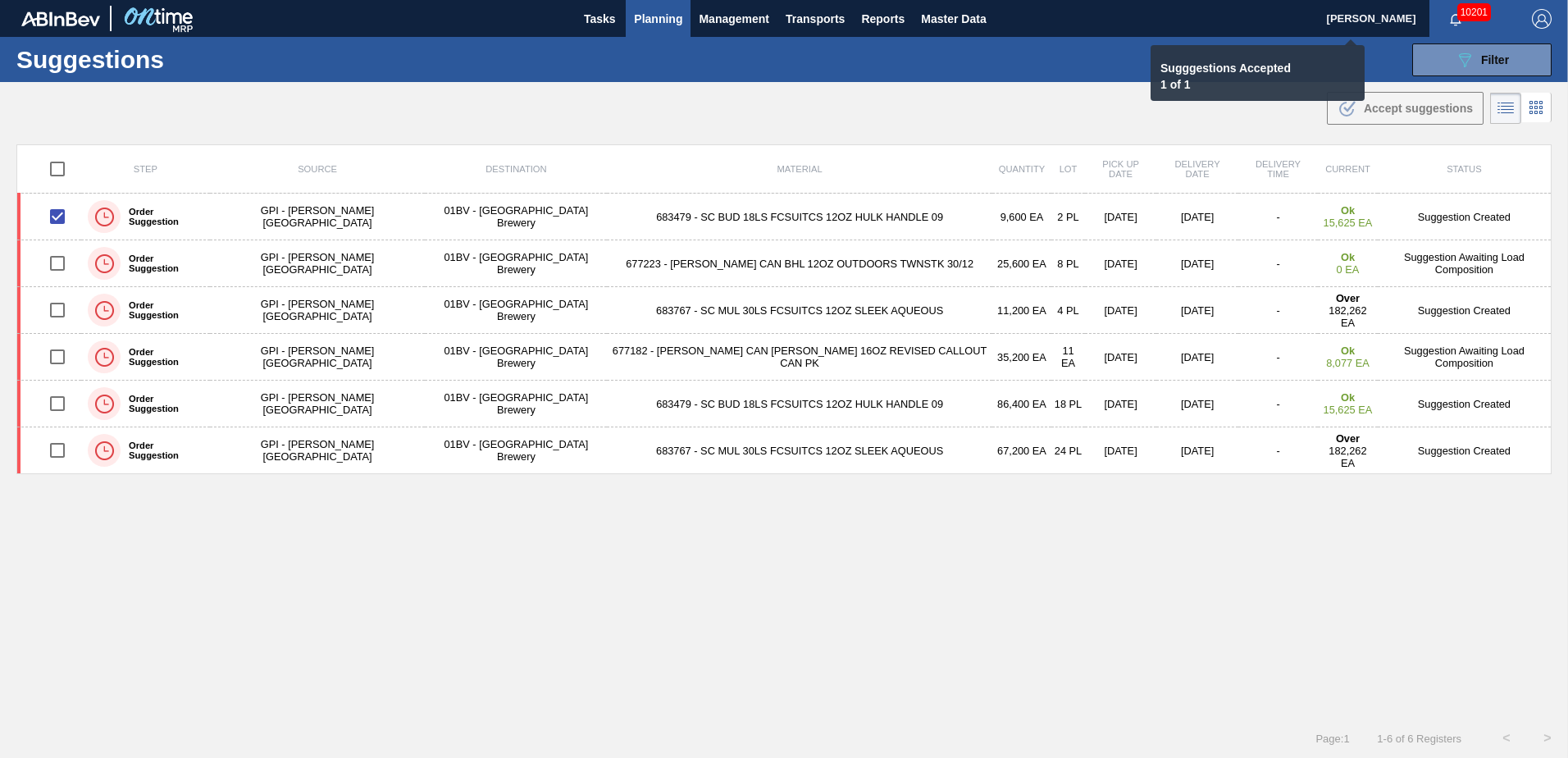
checkbox input "false"
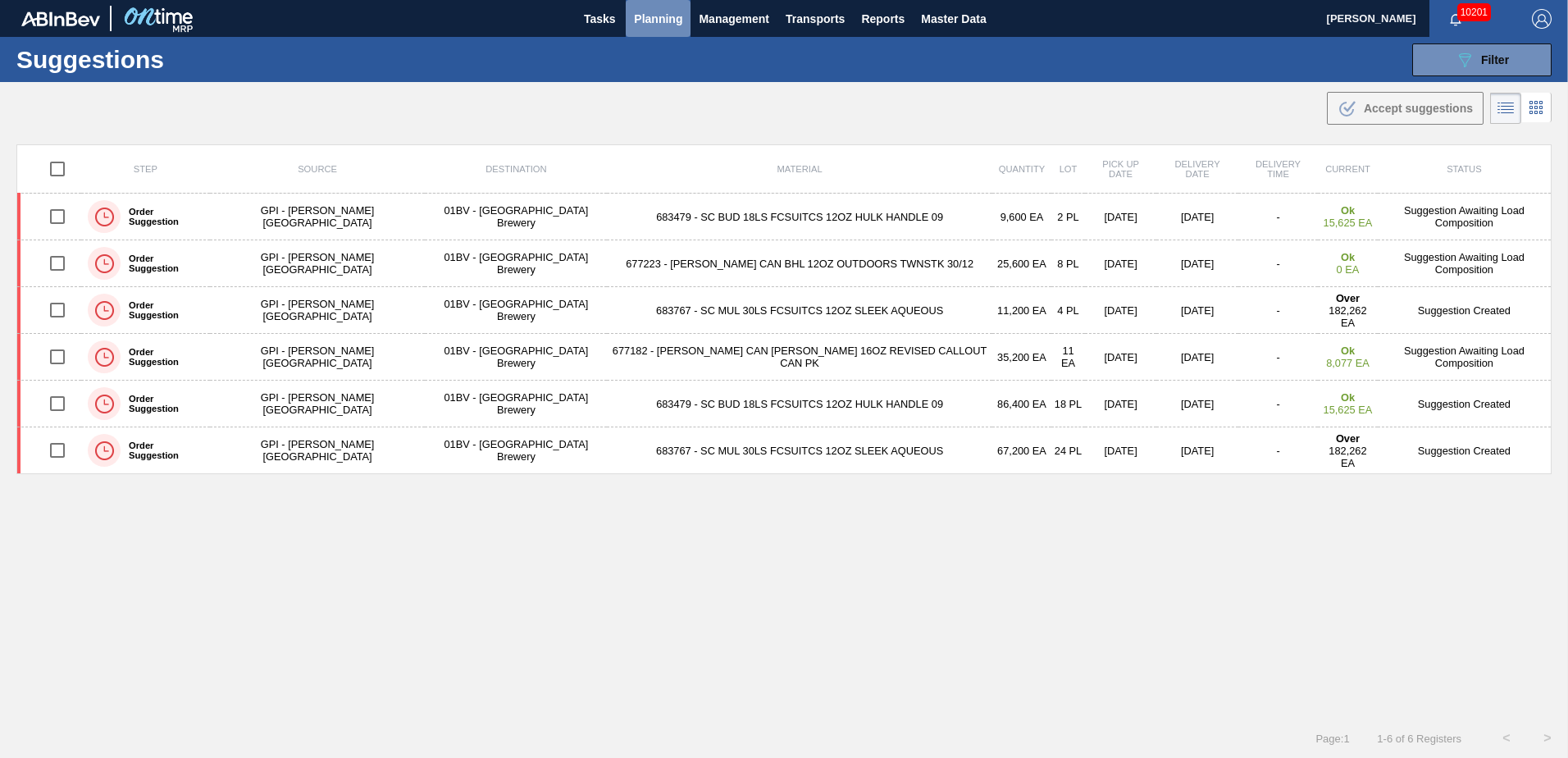
click at [657, 20] on span "Planning" at bounding box center [658, 19] width 49 height 20
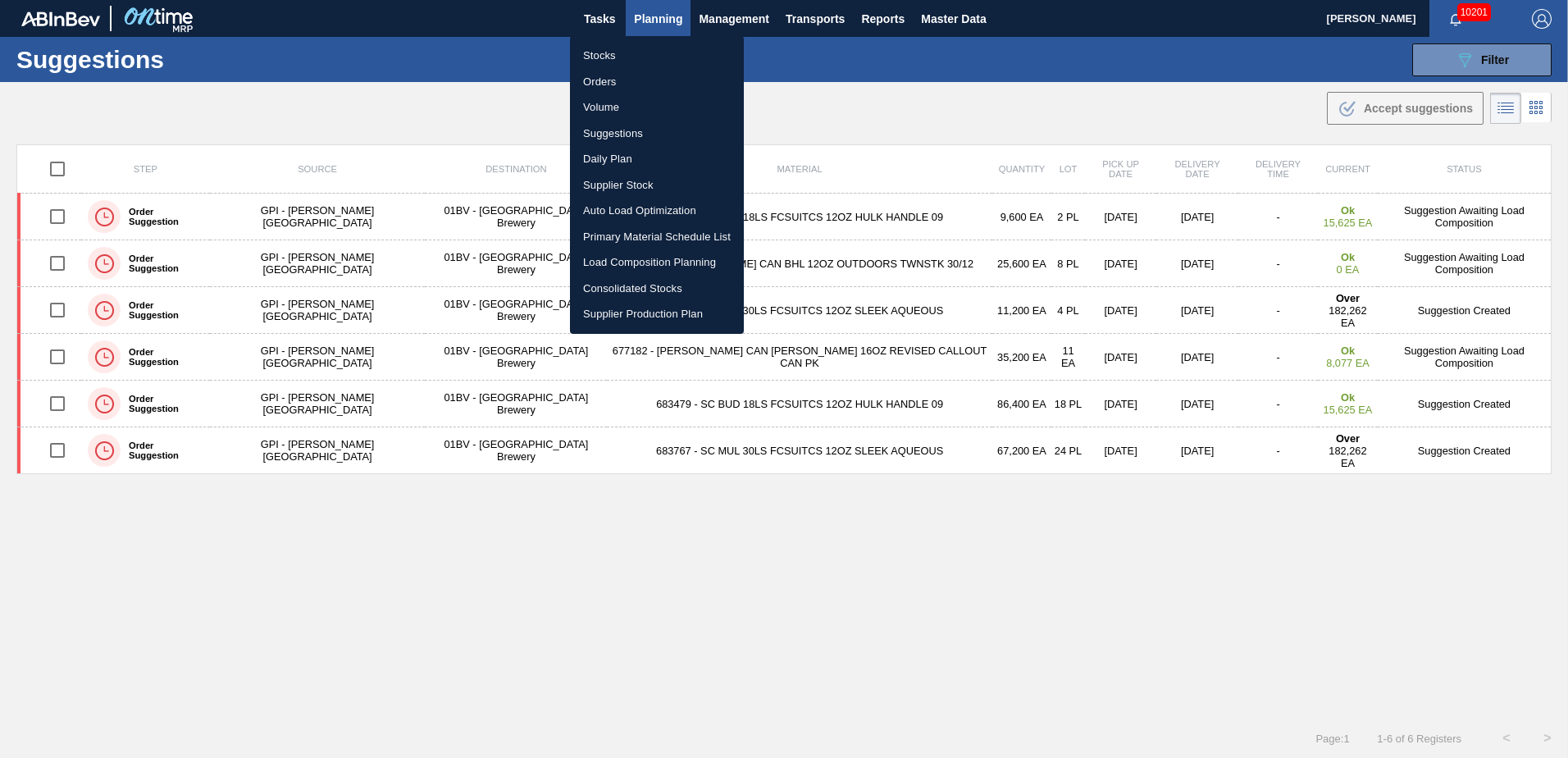
click at [647, 256] on li "Load Composition Planning" at bounding box center [657, 262] width 174 height 26
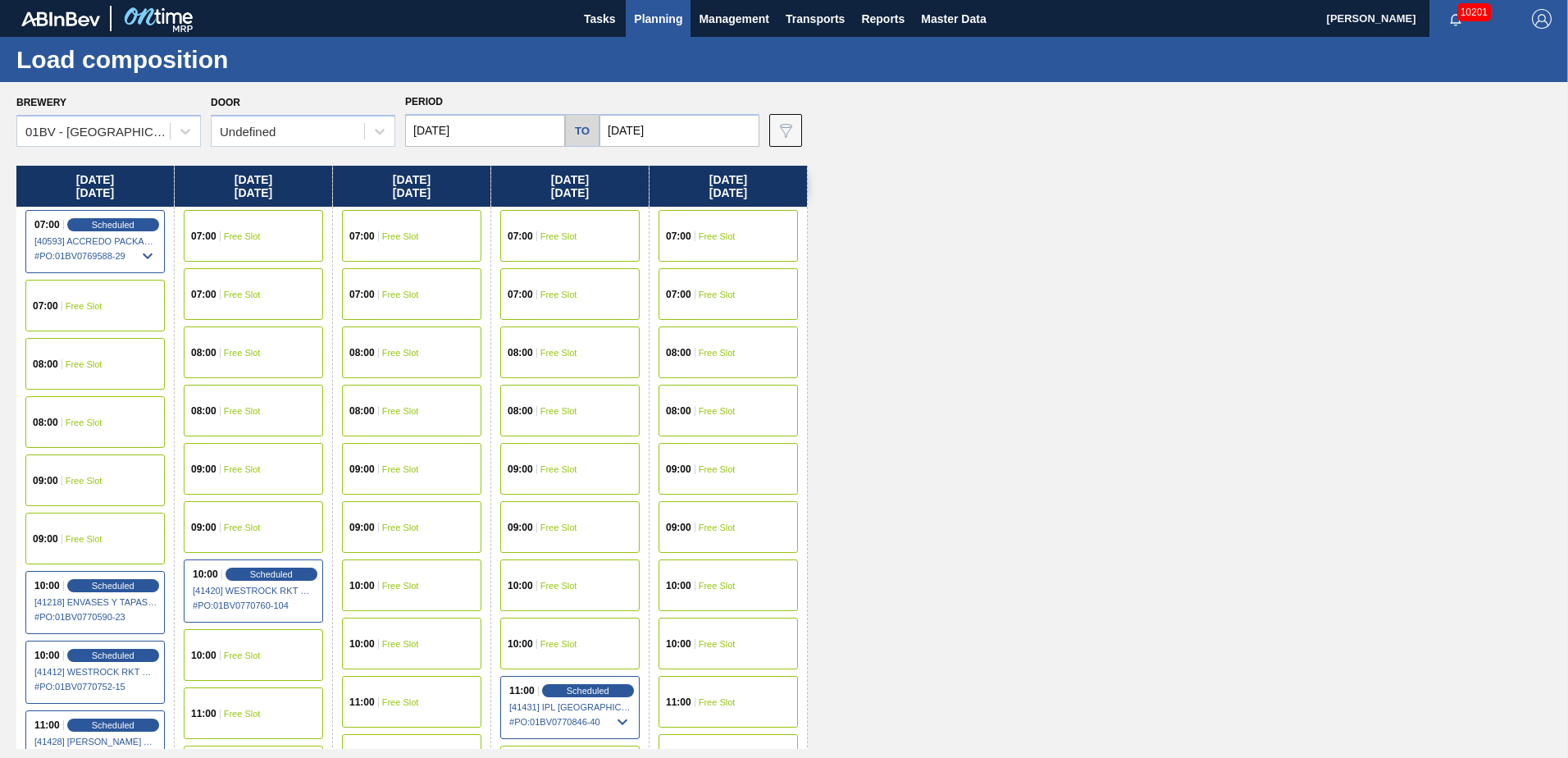
click at [481, 127] on input "[DATE]" at bounding box center [484, 130] width 160 height 33
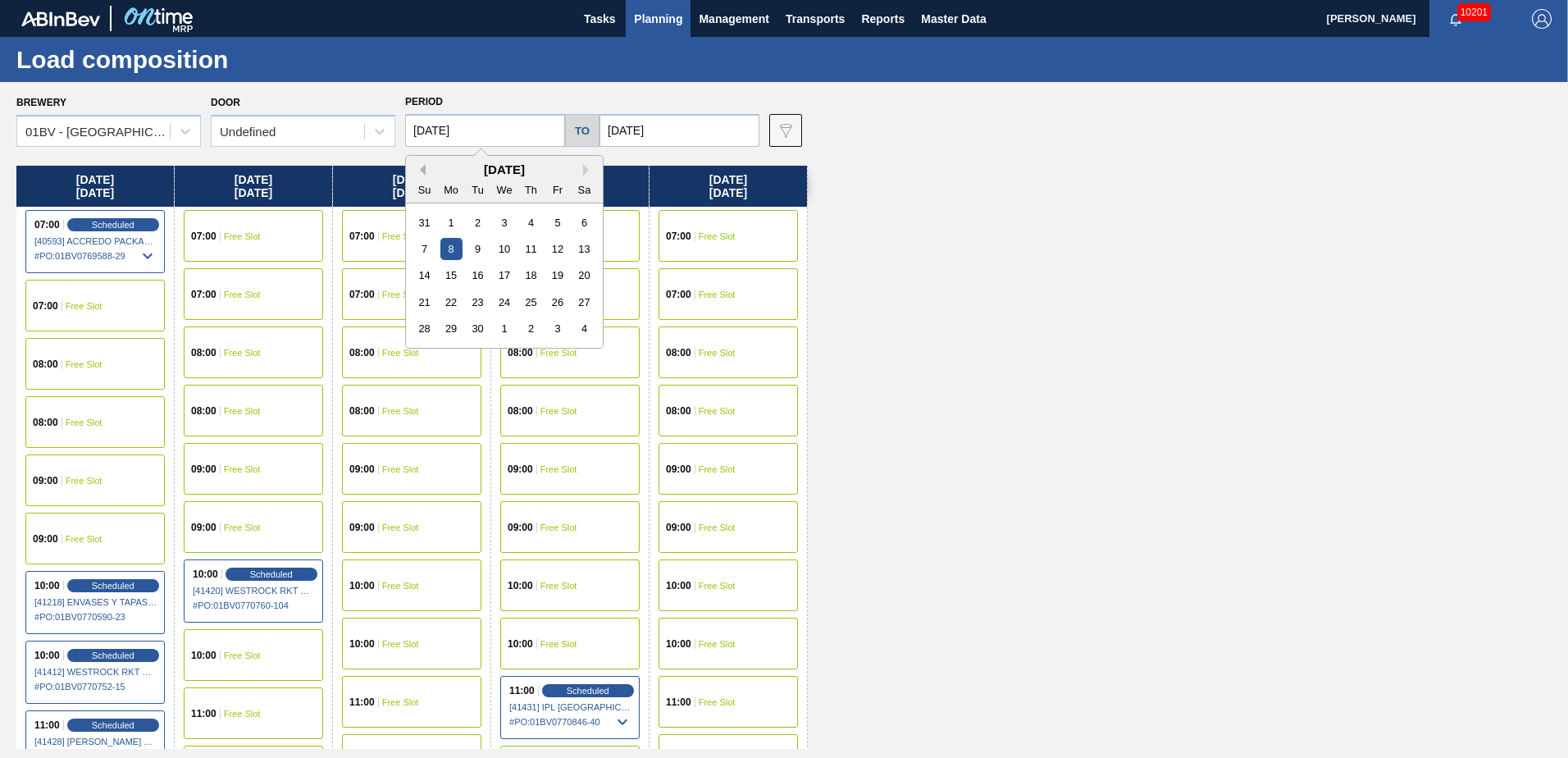
click at [423, 167] on button "Previous Month" at bounding box center [420, 170] width 11 height 11
click at [687, 129] on input "[DATE]" at bounding box center [679, 130] width 160 height 33
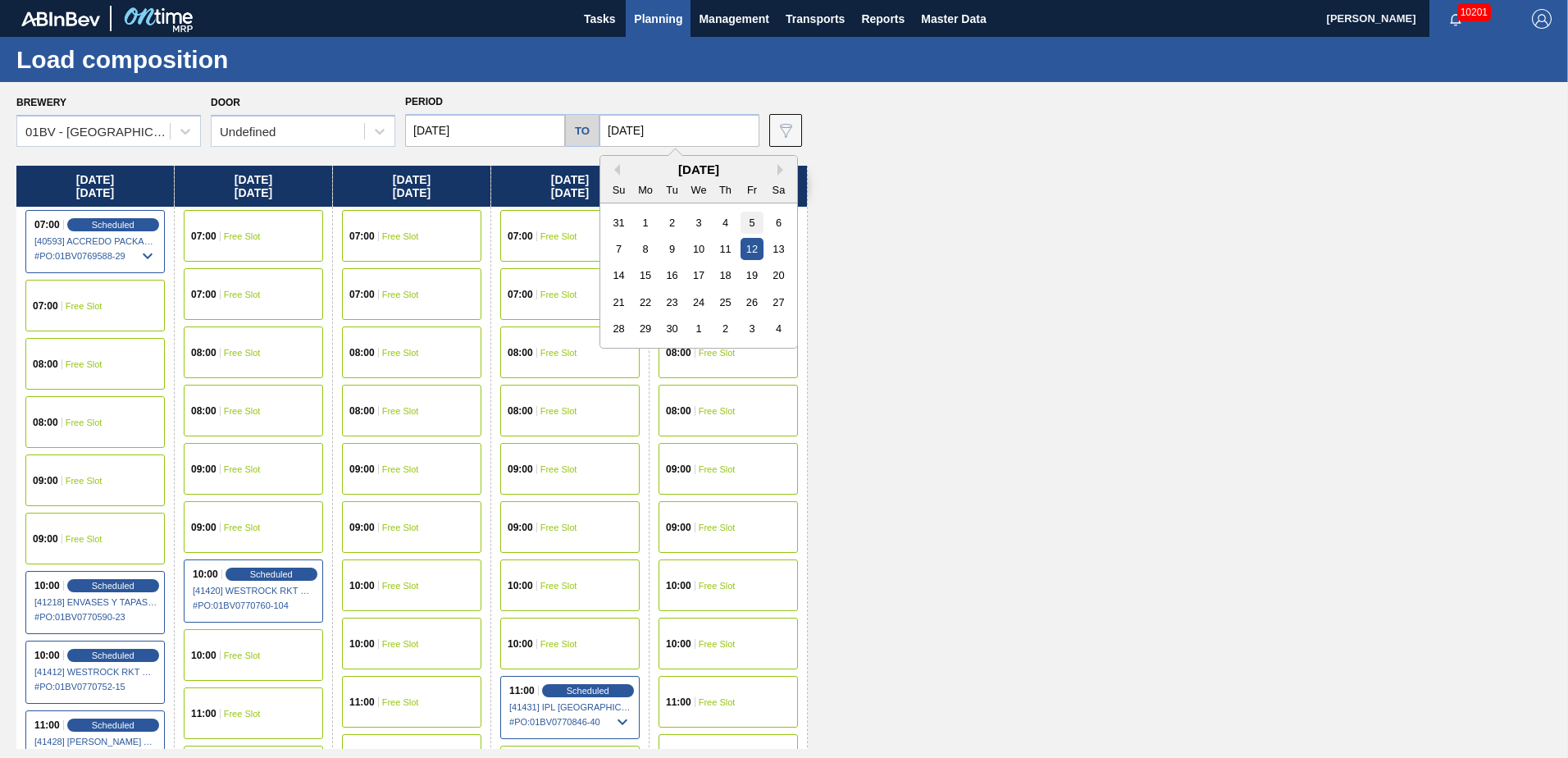
click at [754, 222] on div "5" at bounding box center [752, 223] width 22 height 22
type input "09/05/2025"
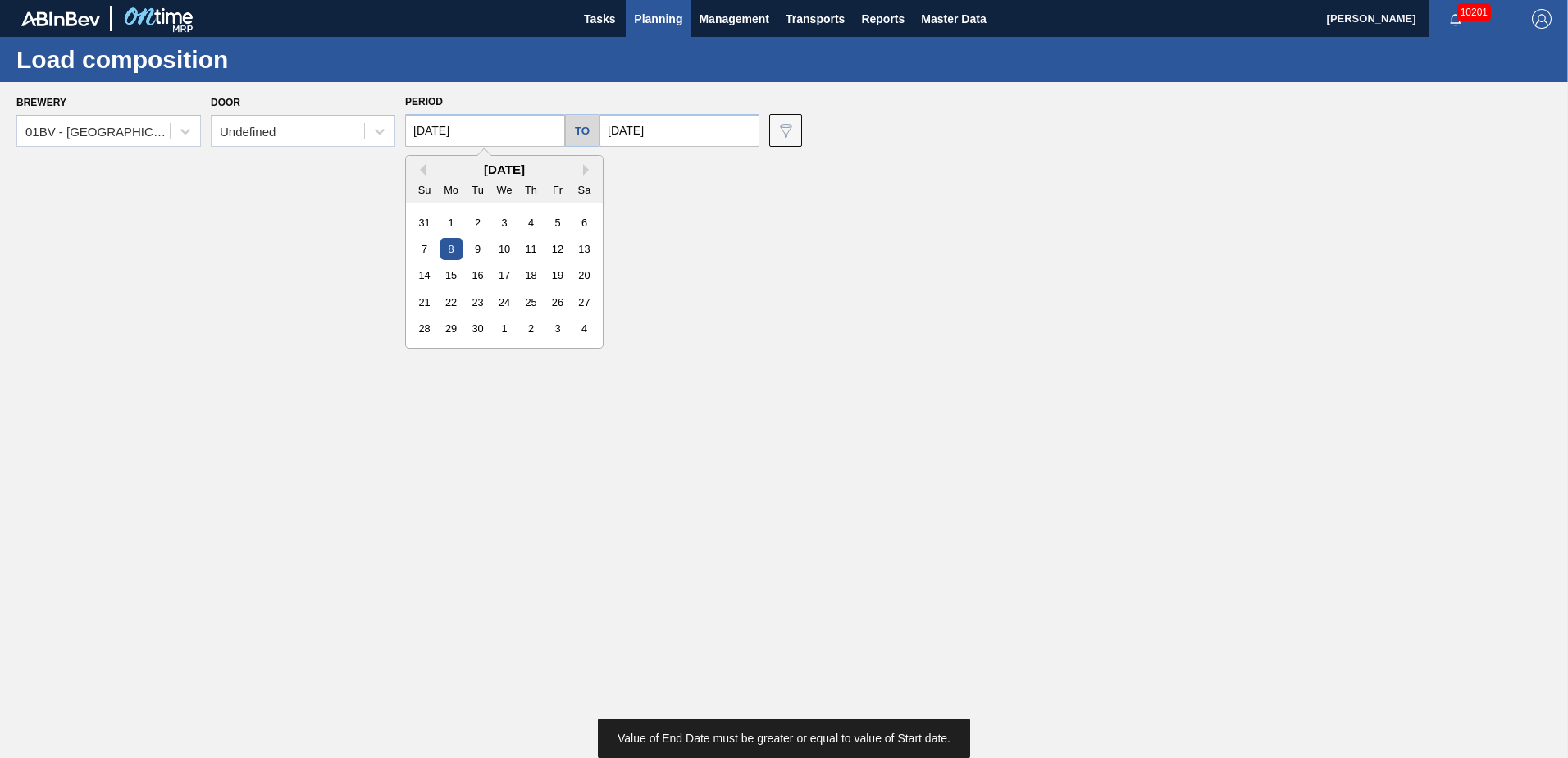
click at [496, 130] on input "[DATE]" at bounding box center [484, 130] width 160 height 33
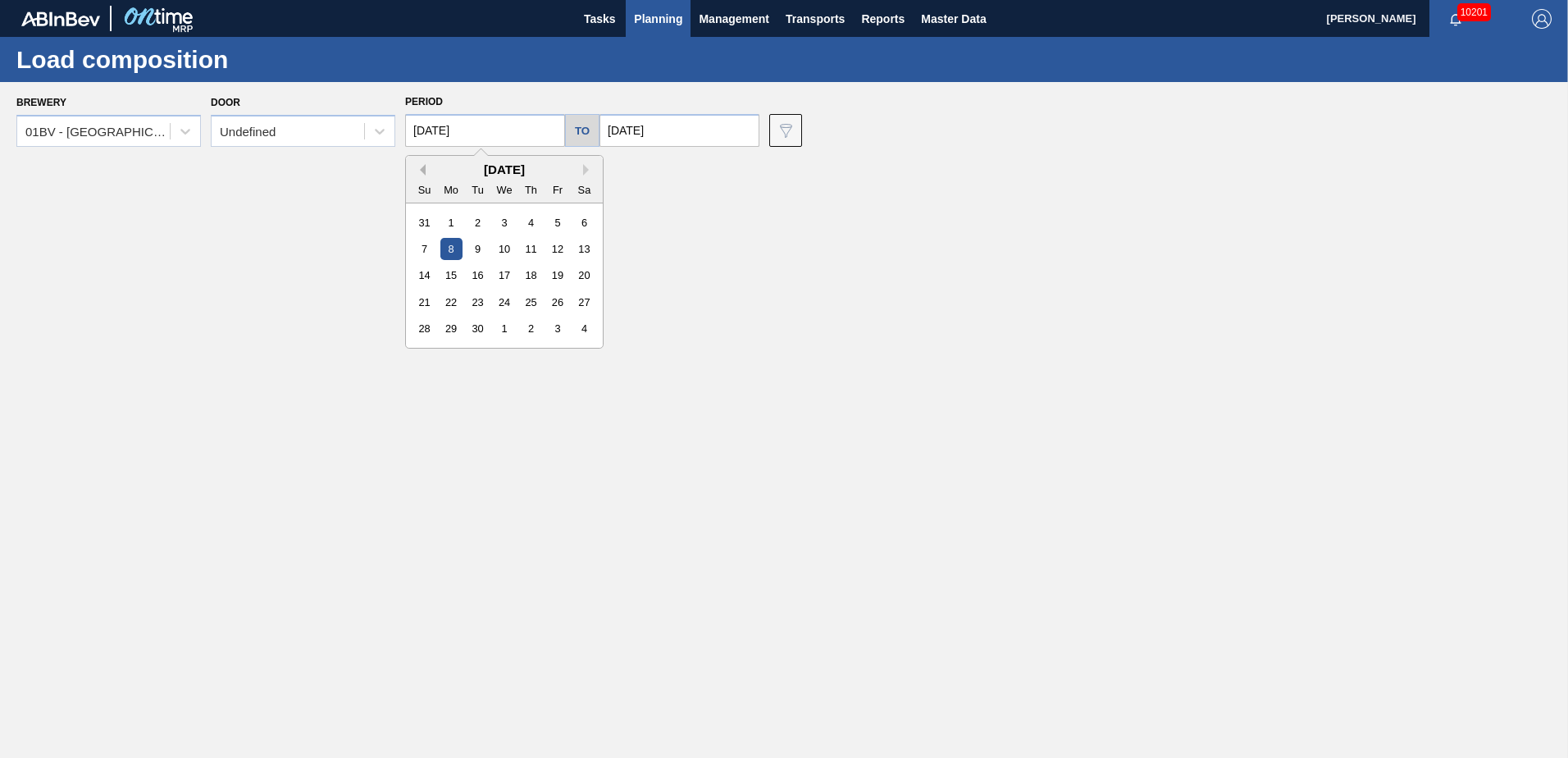
click at [424, 171] on button "Previous Month" at bounding box center [420, 170] width 11 height 11
click at [451, 327] on div "25" at bounding box center [451, 329] width 22 height 22
type input "08/25/2025"
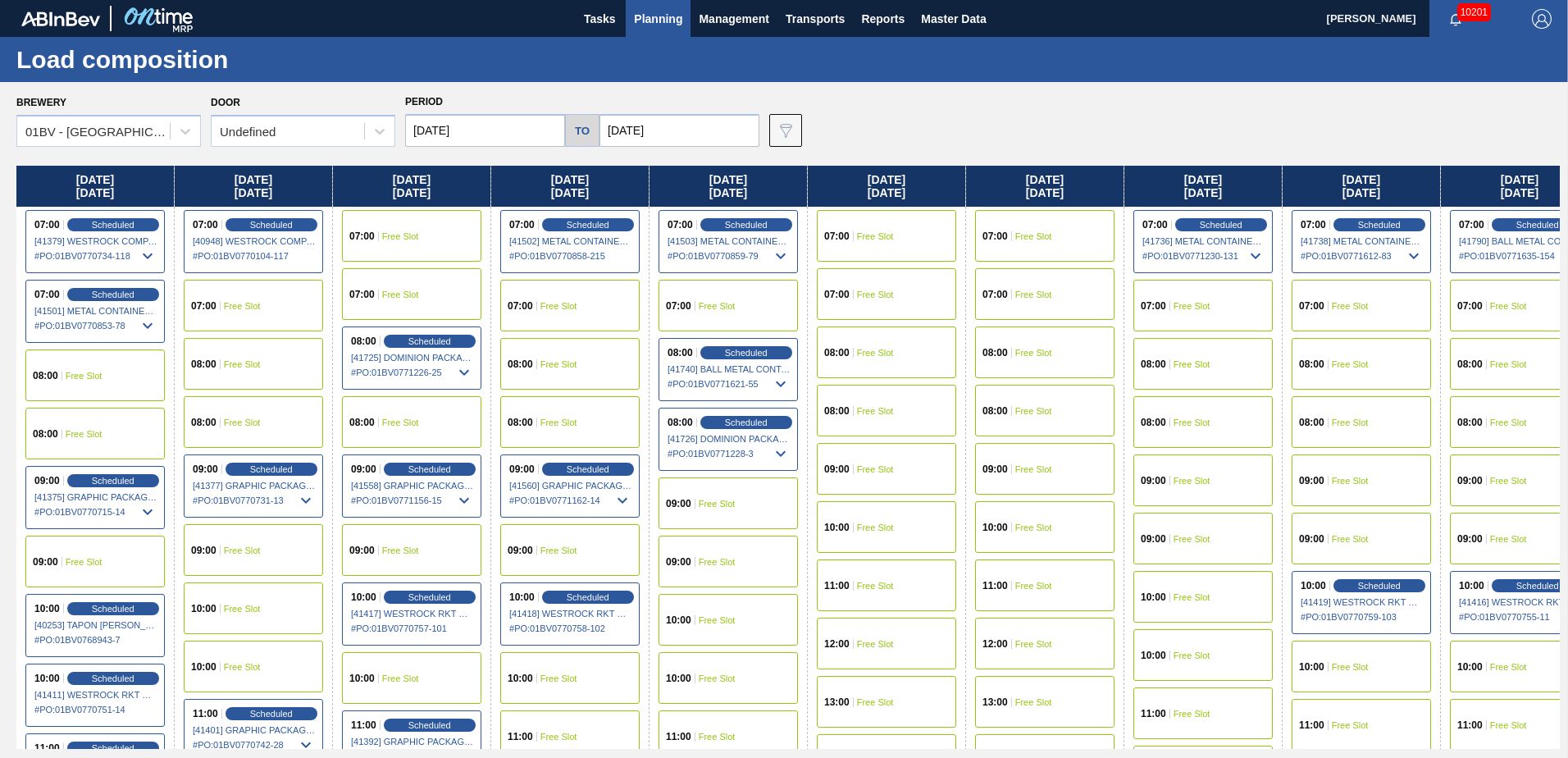
click at [682, 126] on input "09/05/2025" at bounding box center [679, 130] width 160 height 33
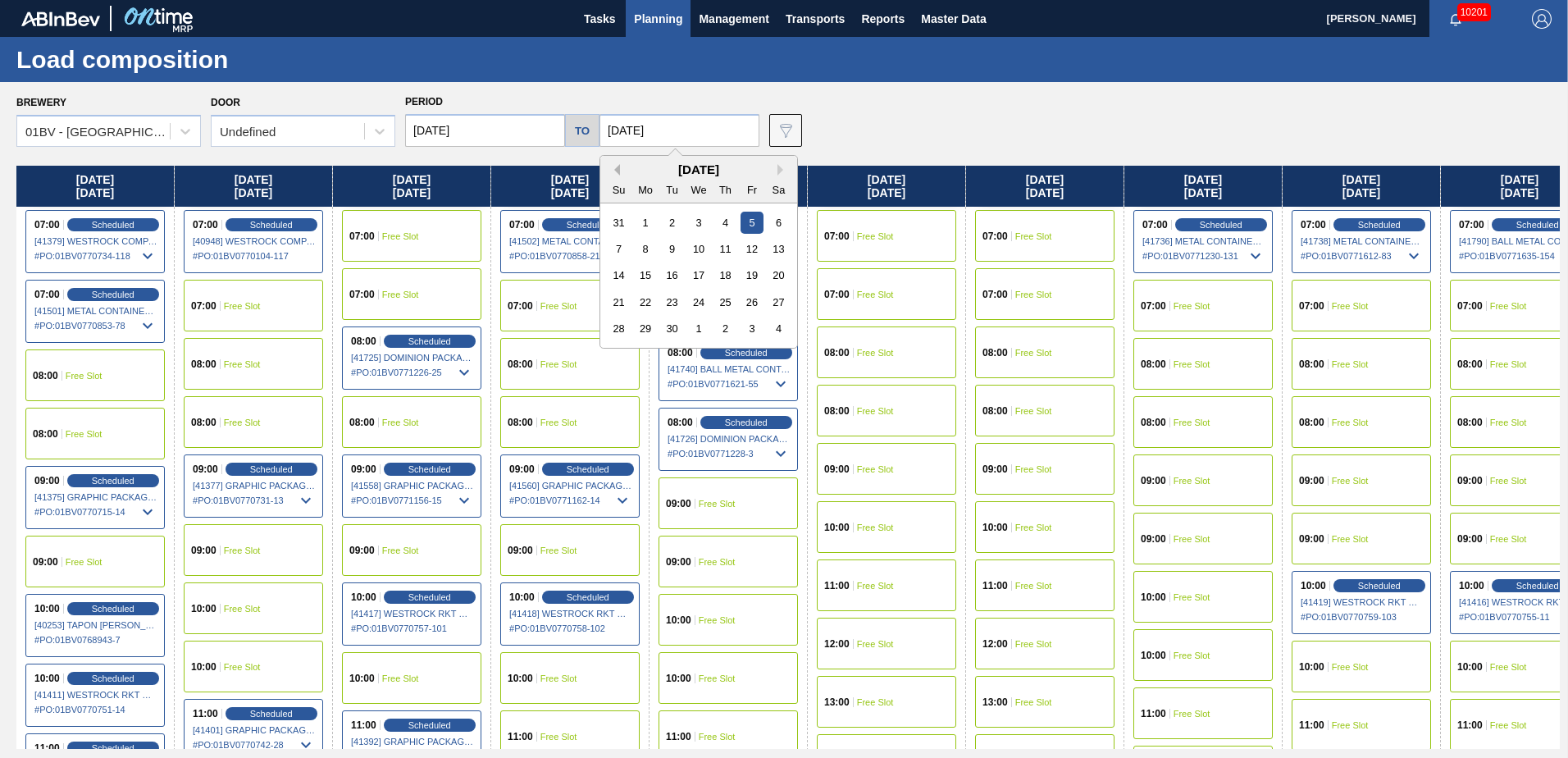
click at [613, 169] on button "Previous Month" at bounding box center [614, 170] width 11 height 11
click at [747, 326] on div "29" at bounding box center [752, 329] width 22 height 22
type input "08/29/2025"
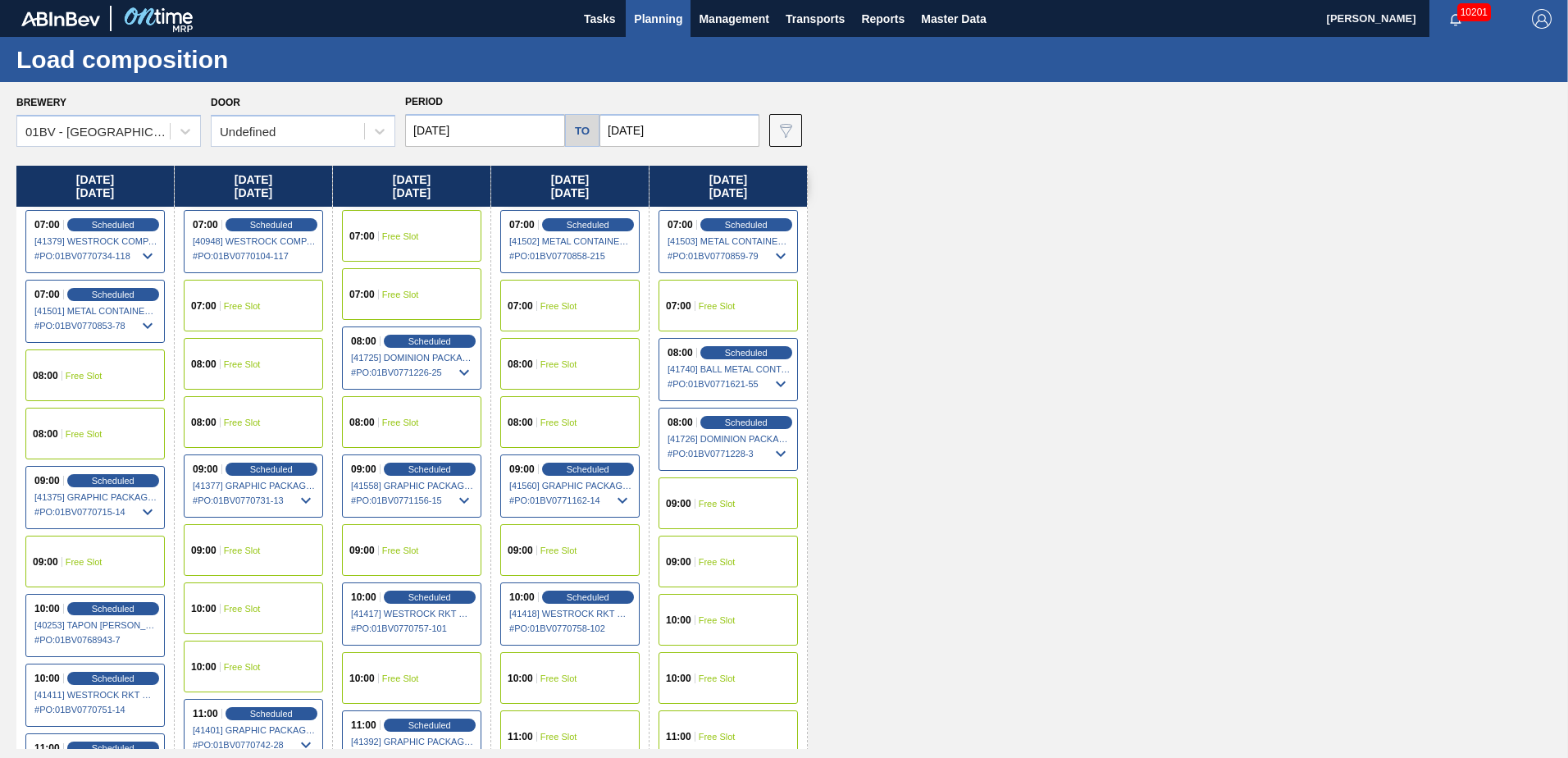
click at [718, 500] on span "Free Slot" at bounding box center [717, 503] width 37 height 10
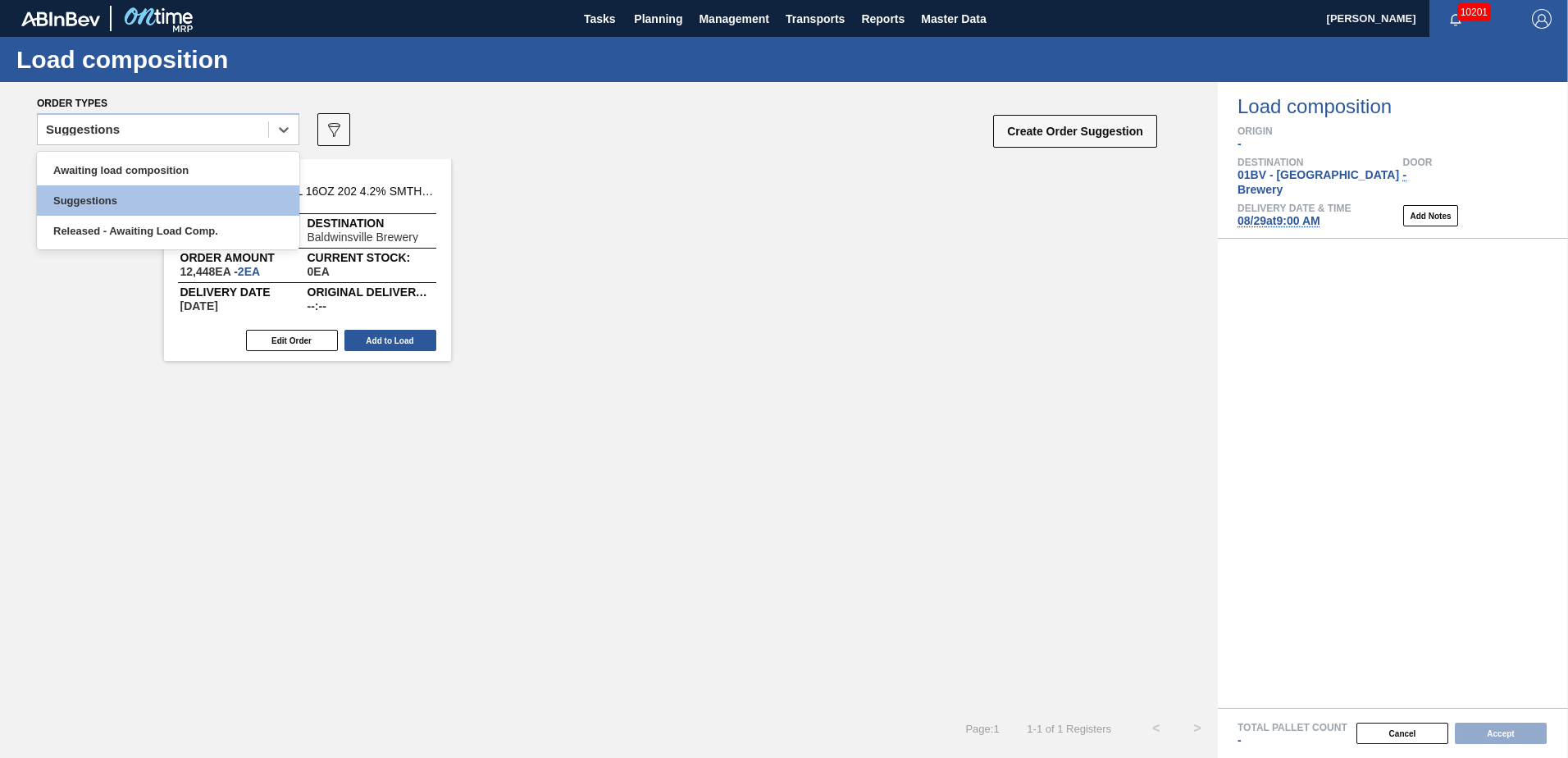
drag, startPoint x: 287, startPoint y: 126, endPoint x: 233, endPoint y: 144, distance: 56.9
click at [287, 126] on icon at bounding box center [284, 130] width 17 height 17
click at [171, 169] on div "Awaiting load composition" at bounding box center [168, 170] width 262 height 30
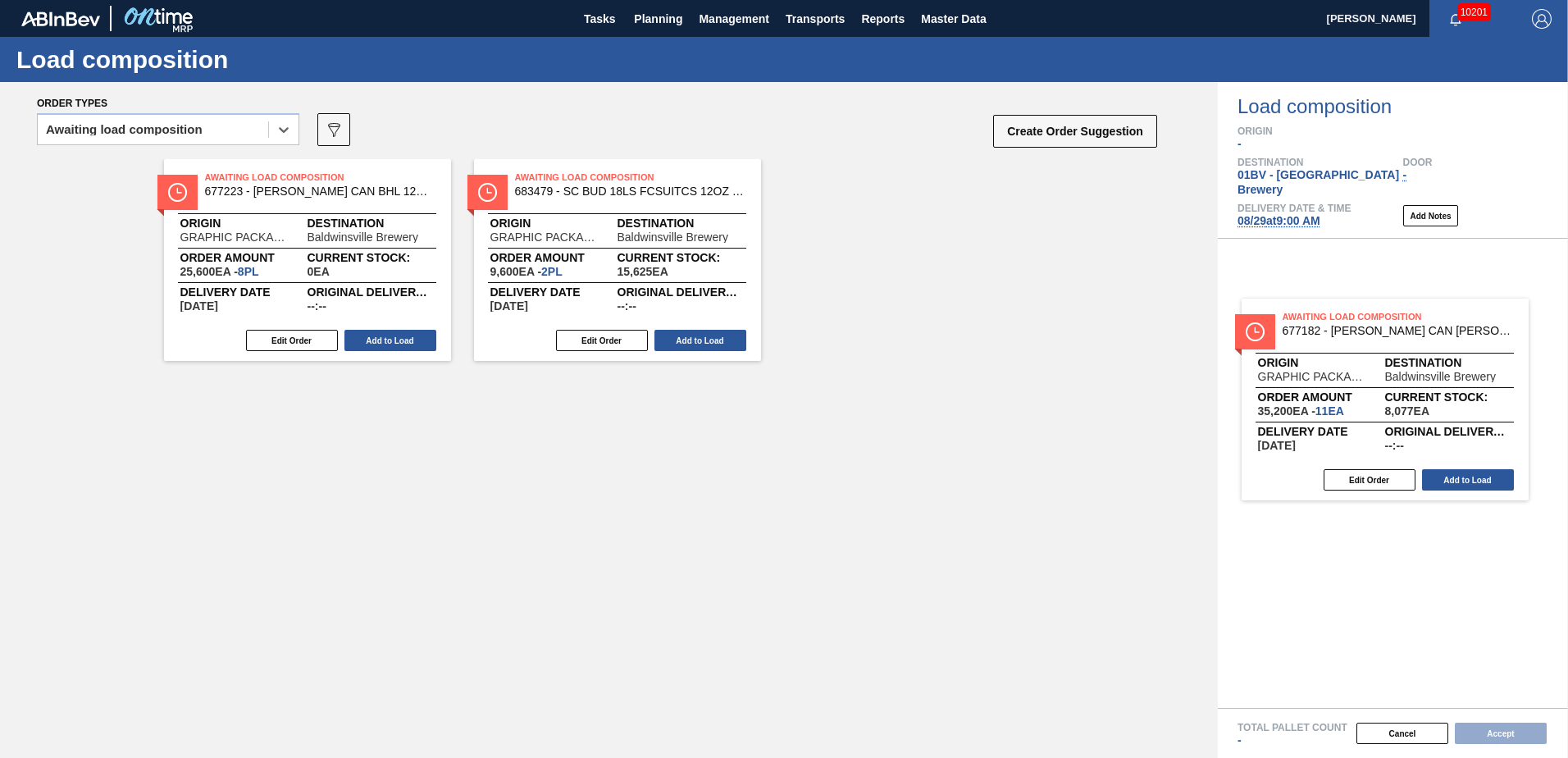
drag, startPoint x: 267, startPoint y: 184, endPoint x: 1320, endPoint y: 317, distance: 1061.4
click at [1320, 317] on div "Order types option Awaiting load composition, selected. Select is focused ,type…" at bounding box center [784, 420] width 1568 height 676
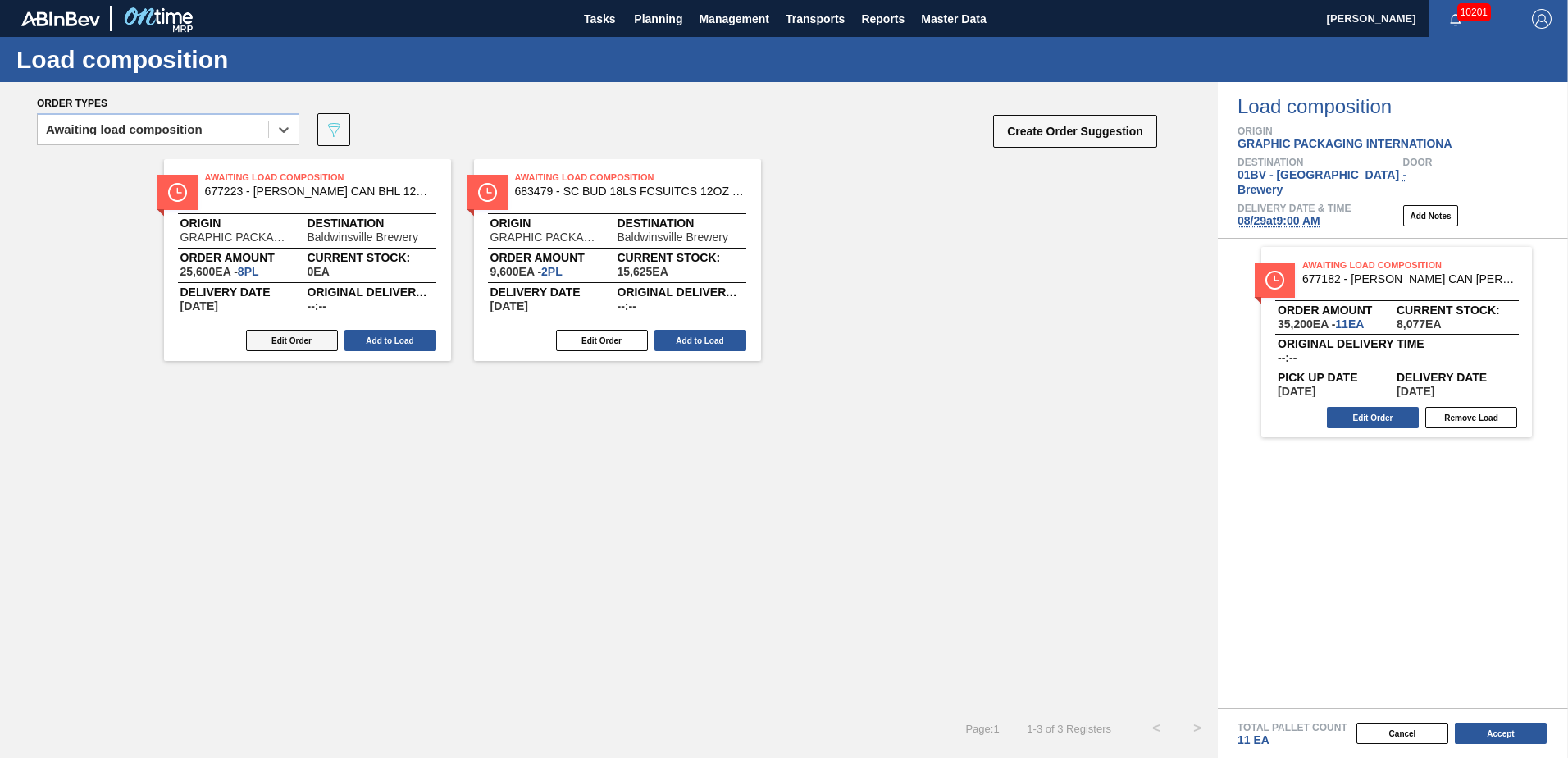
click at [272, 341] on button "Edit Order" at bounding box center [292, 340] width 92 height 22
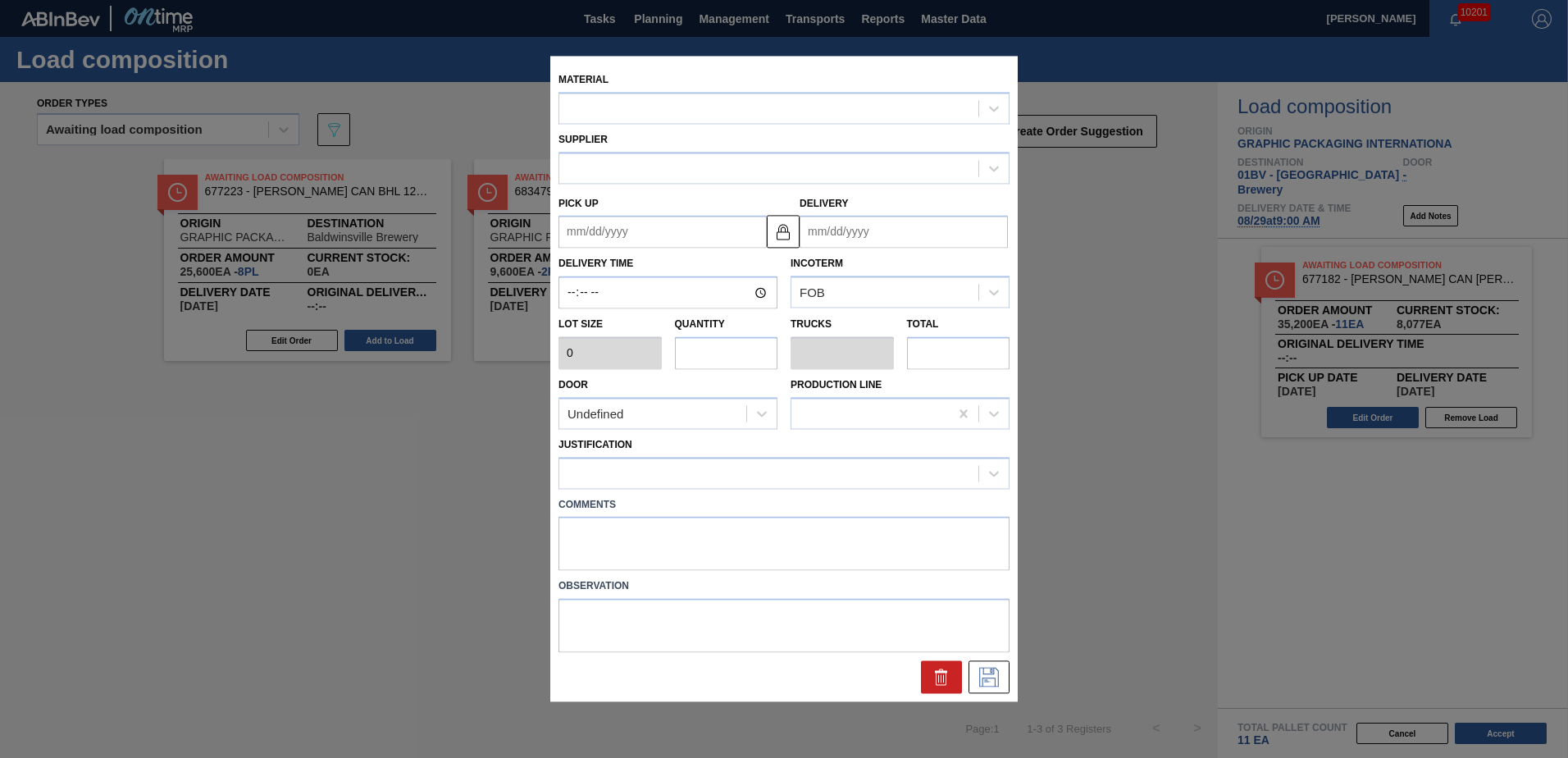
type input "3,200"
type input "8"
type input "0.308"
type input "25,600"
type up "08/29/2025"
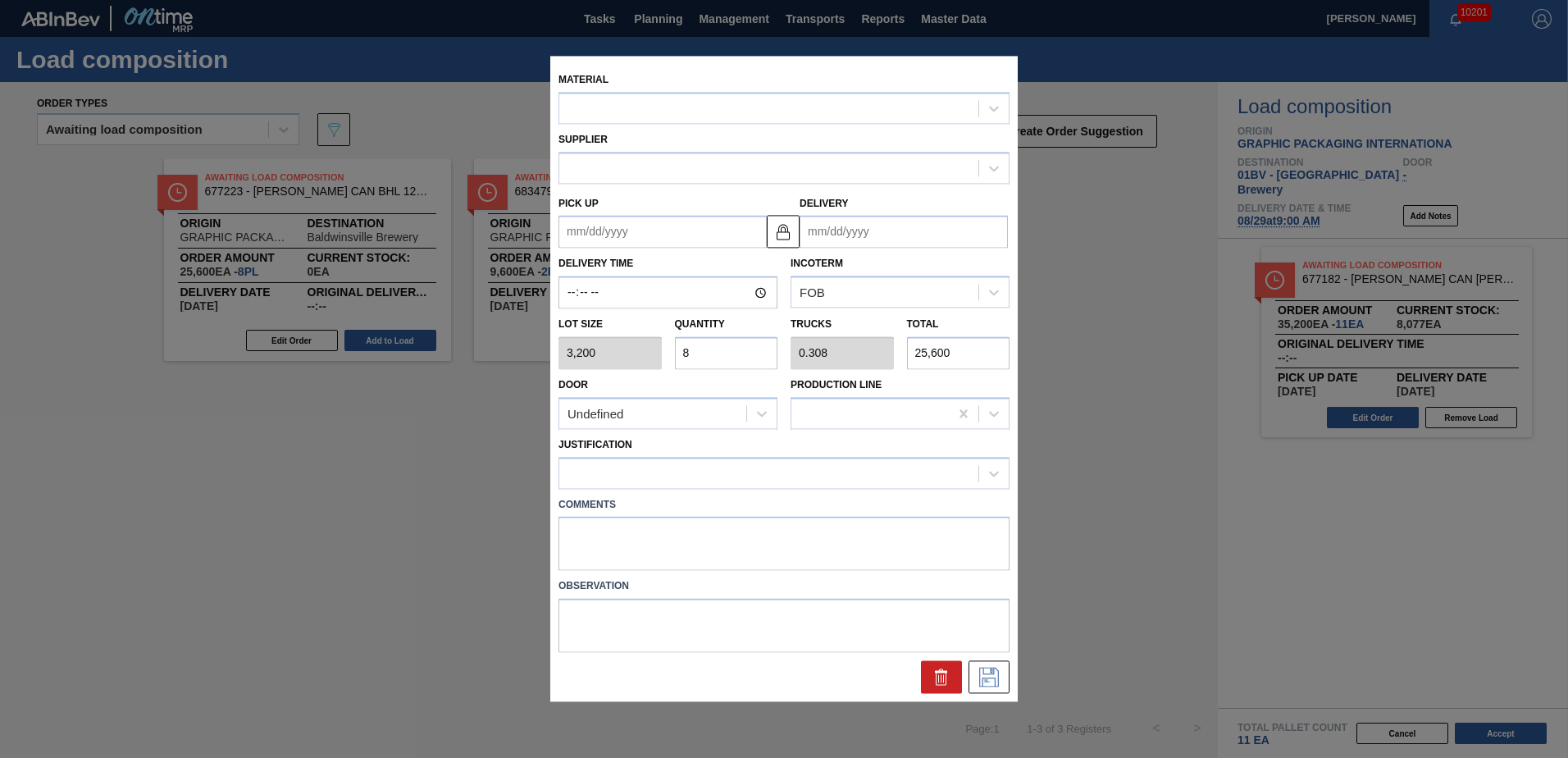
type input "09/02/2025"
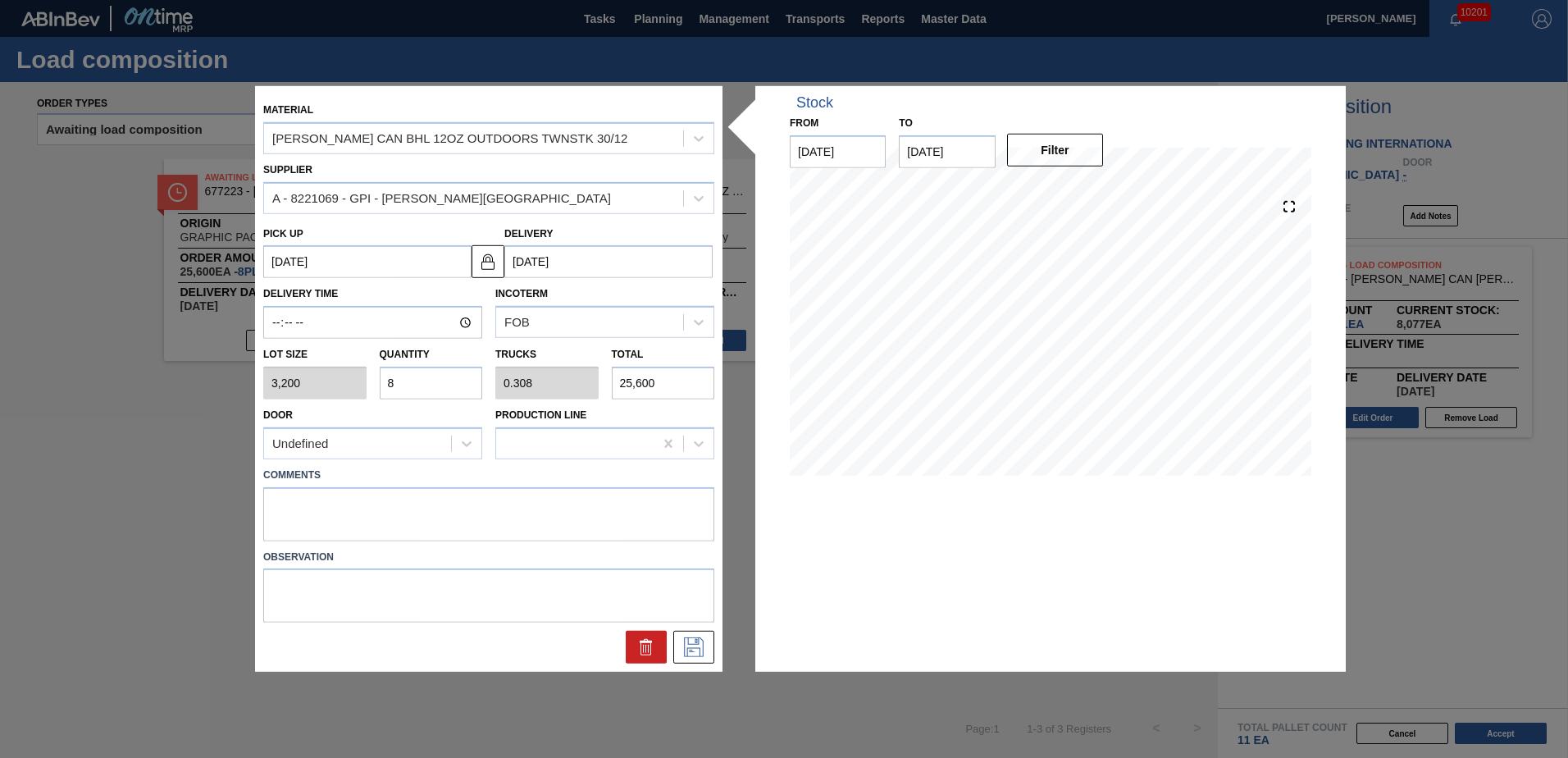
drag, startPoint x: 435, startPoint y: 379, endPoint x: 233, endPoint y: 378, distance: 202.0
click at [233, 378] on div "Material CARR CAN BHL 12OZ OUTDOORS TWNSTK 30/12 Supplier A - 8221069 - GPI - W…" at bounding box center [784, 379] width 1568 height 758
type input "1"
type input "0.038"
type input "3,200"
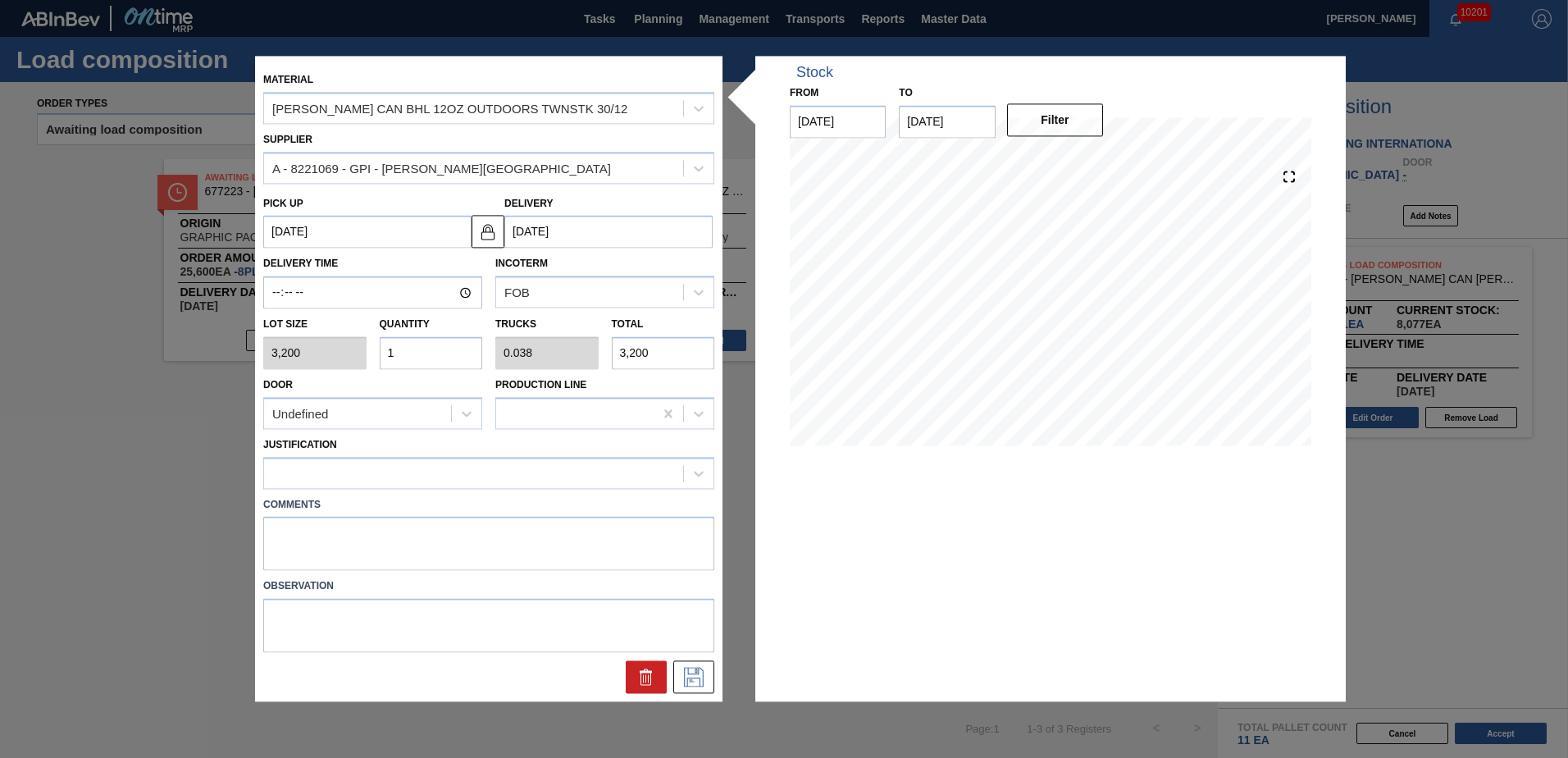
type input "10"
type input "0.385"
type input "32,000"
type input "10"
click at [703, 477] on icon at bounding box center [699, 473] width 17 height 17
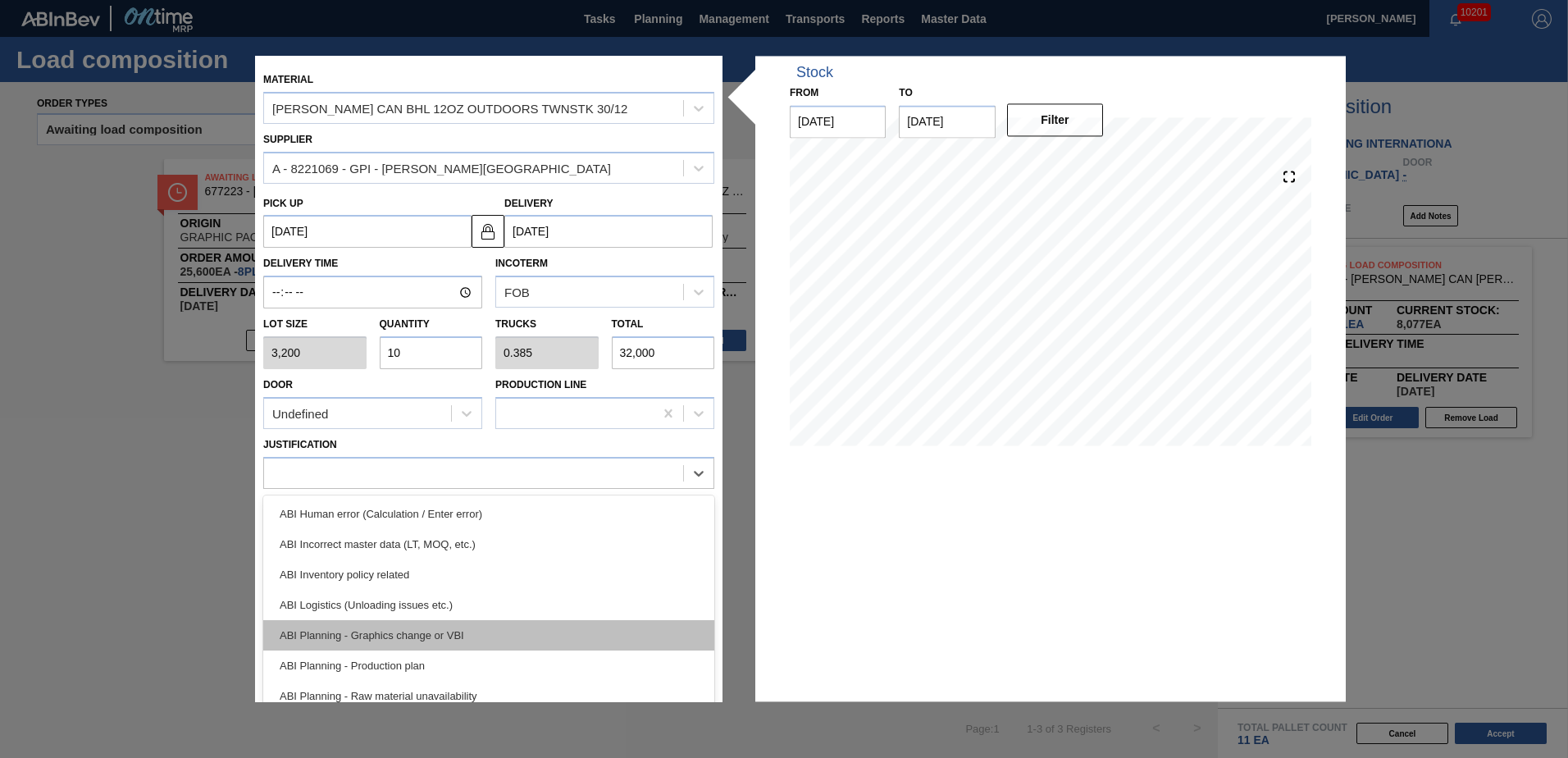
click at [405, 638] on div "ABI Planning - Graphics change or VBI" at bounding box center [488, 635] width 451 height 30
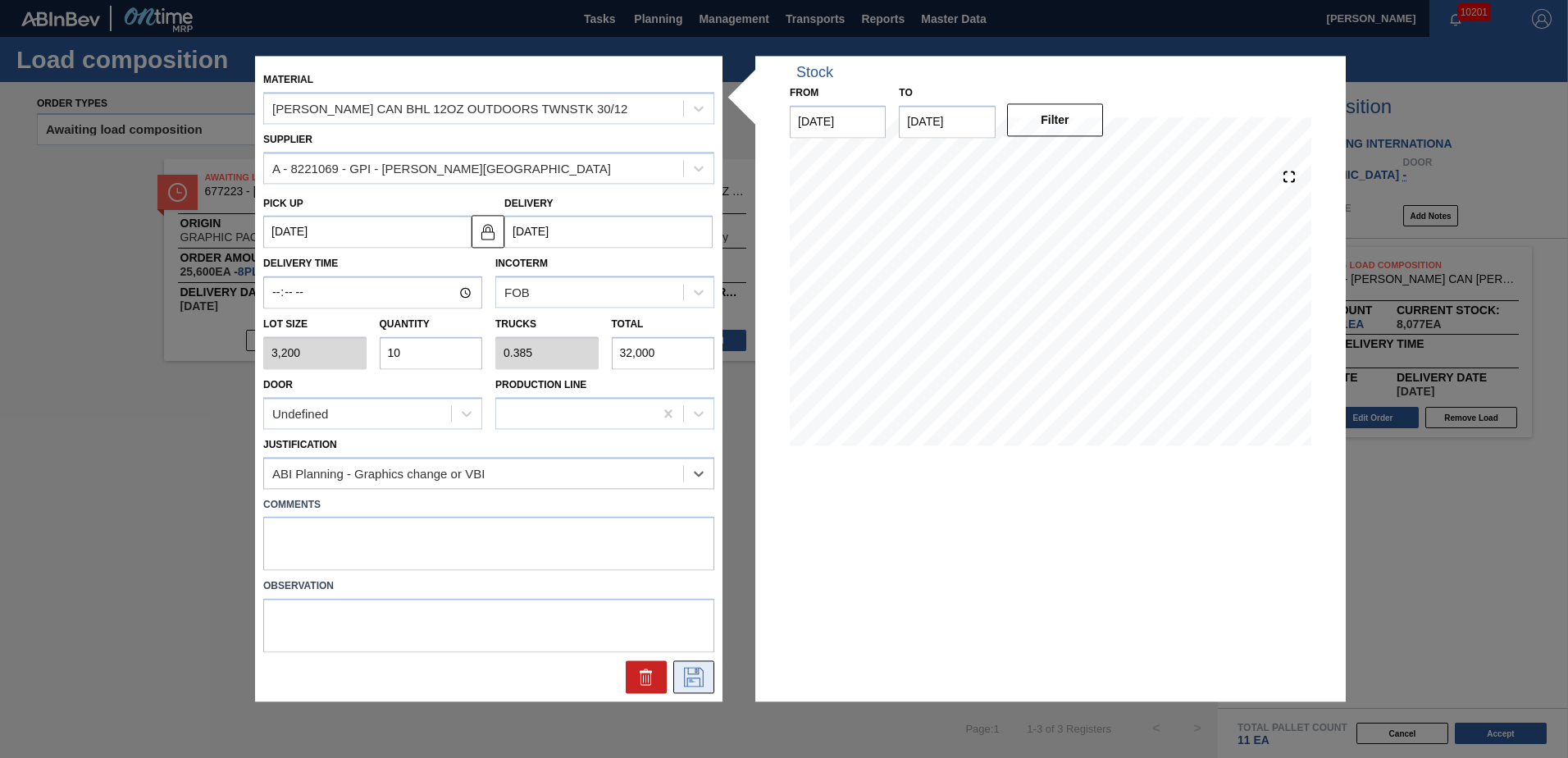
click at [682, 670] on icon at bounding box center [694, 677] width 26 height 20
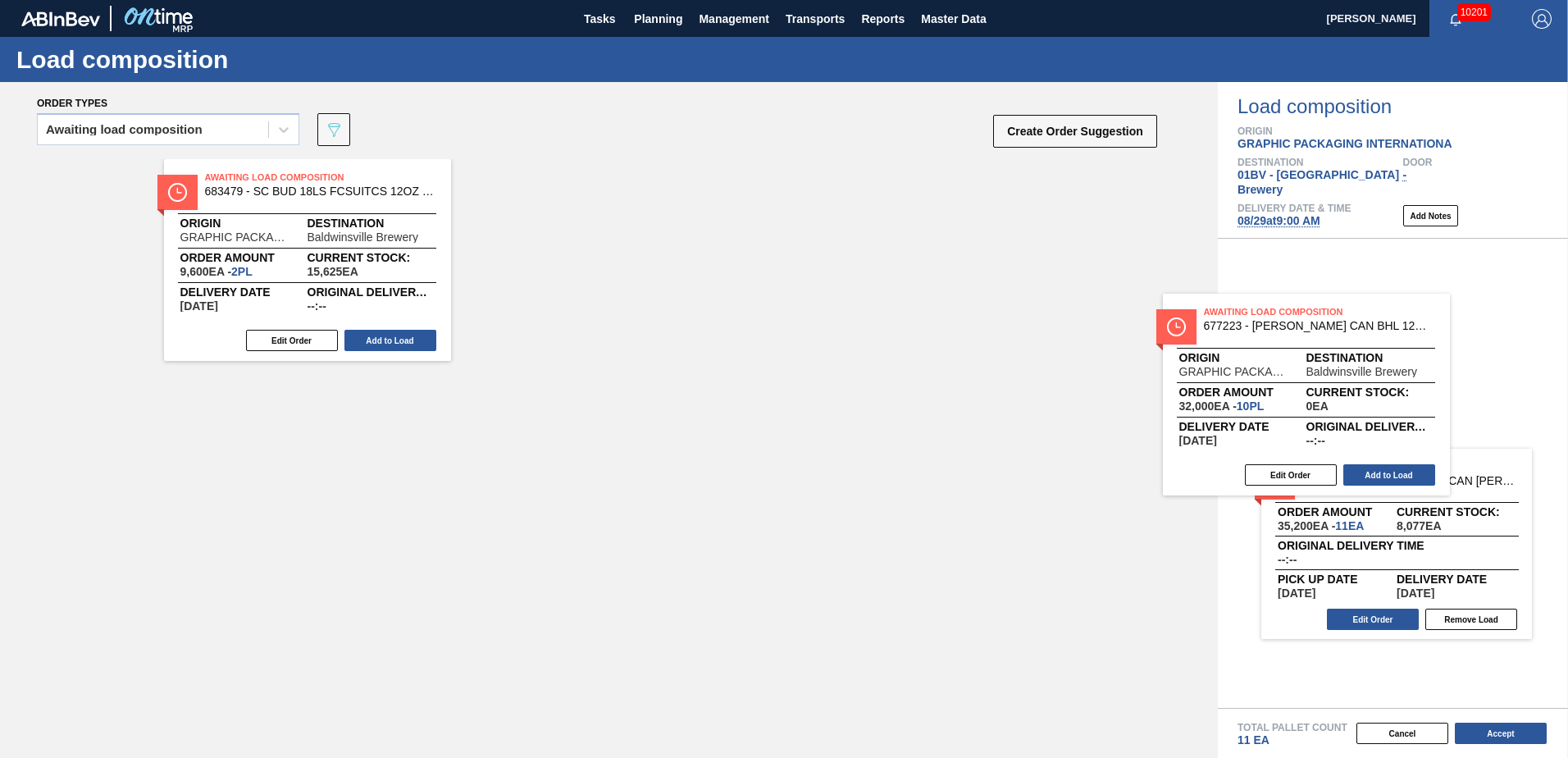
drag, startPoint x: 229, startPoint y: 190, endPoint x: 1244, endPoint y: 325, distance: 1023.9
click at [1244, 325] on div "Order types Awaiting load composition 089F7B8B-B2A5-4AFE-B5C0-19BA573D28AC Crea…" at bounding box center [784, 420] width 1568 height 676
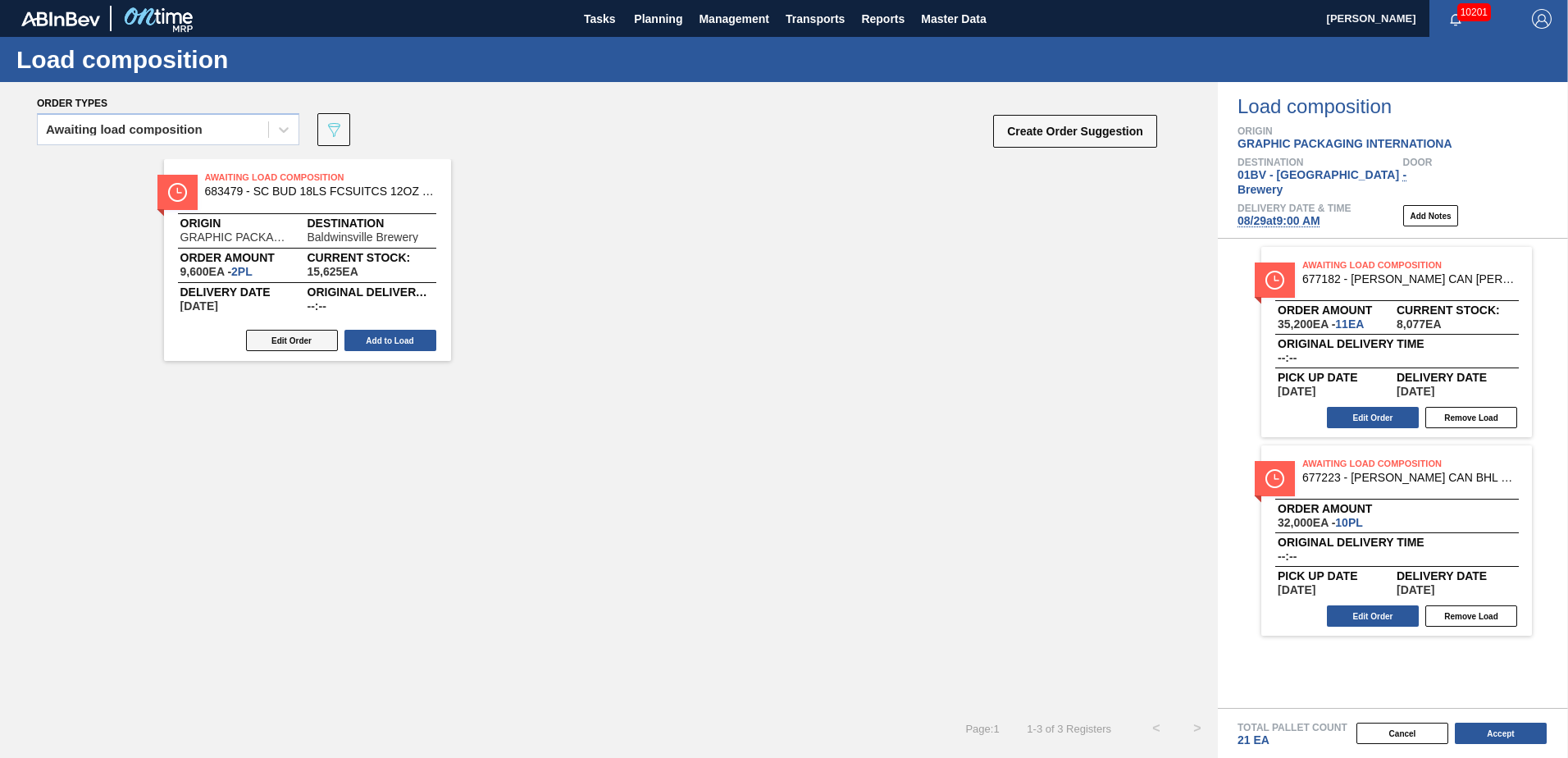
click at [279, 345] on button "Edit Order" at bounding box center [292, 340] width 92 height 22
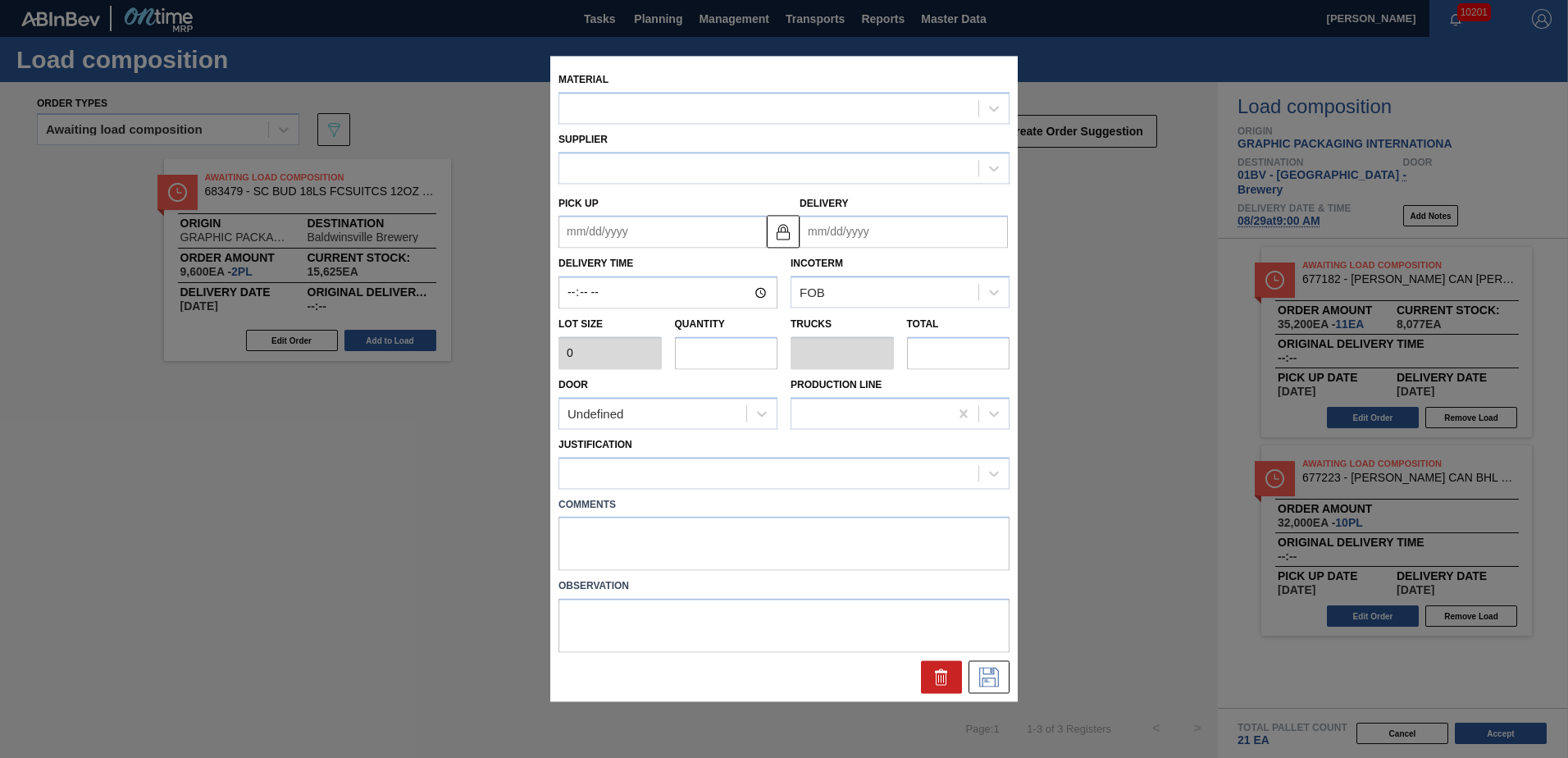
type input "4,800"
type input "2"
type input "0.095"
type input "9,600"
type up "08/28/2025"
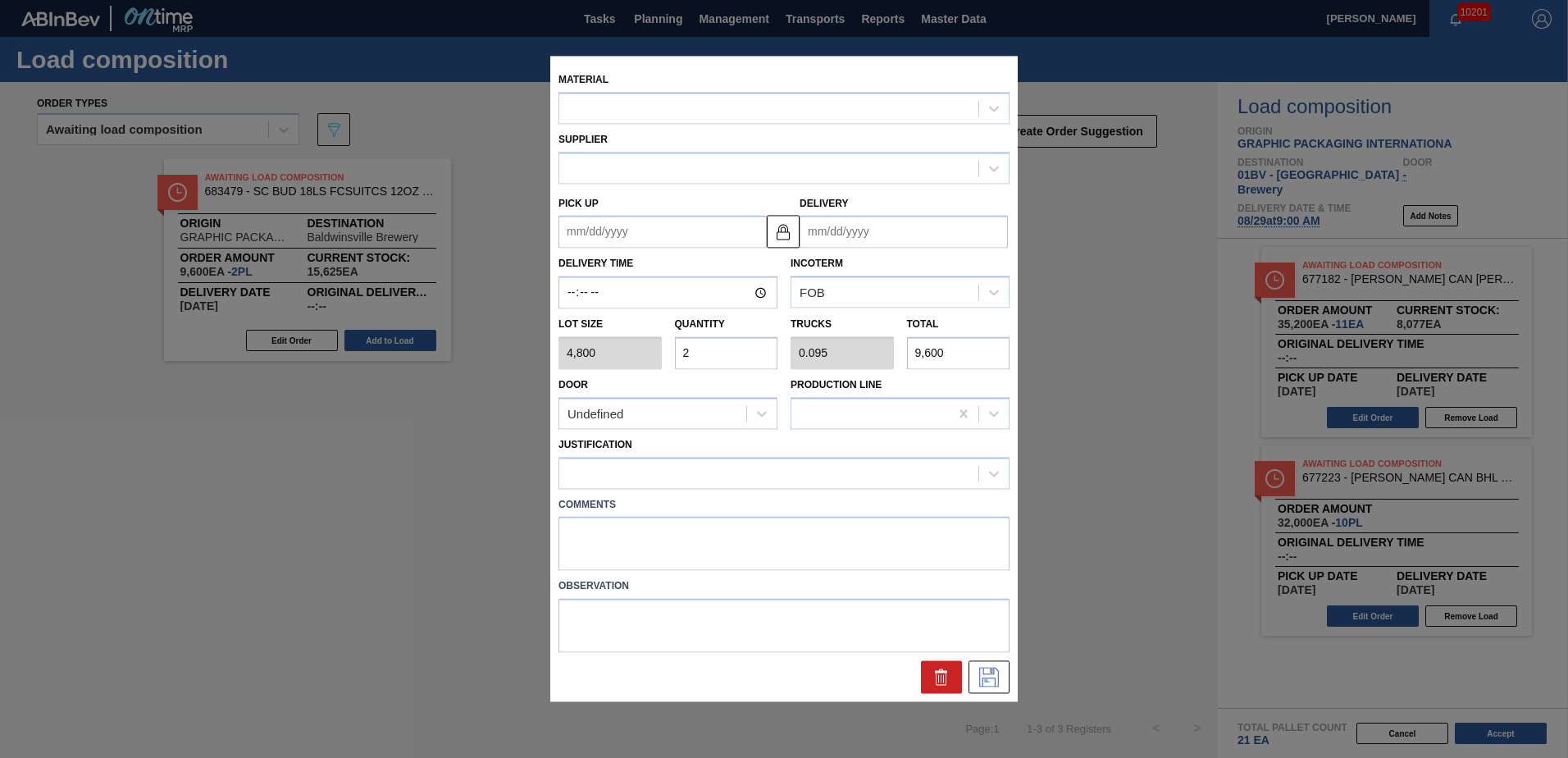
type input "09/01/2025"
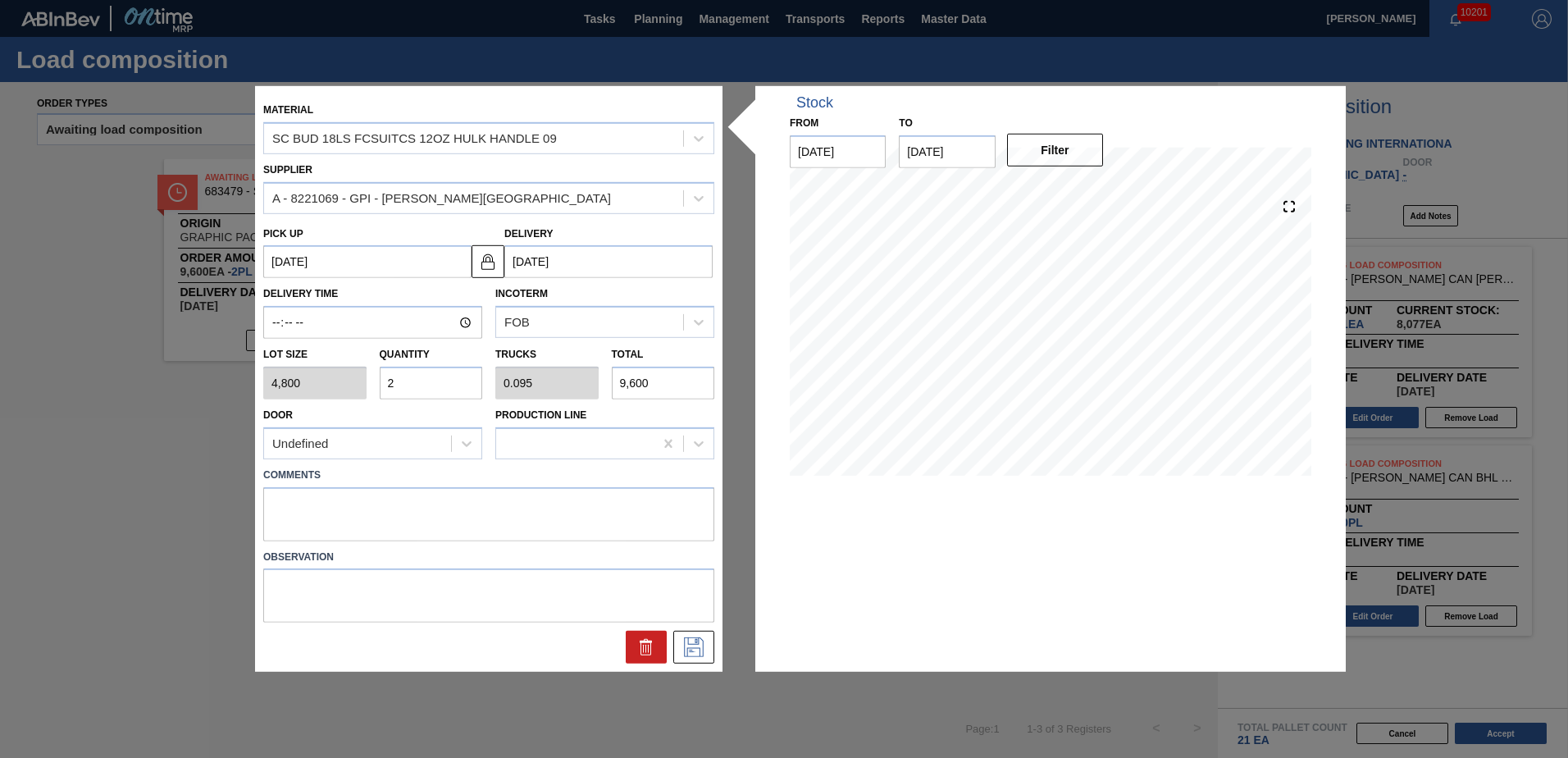
drag, startPoint x: 407, startPoint y: 379, endPoint x: 0, endPoint y: 379, distance: 407.0
click at [0, 0] on html "Tasks Planning Management Transports Reports Master Data Kristin Lippert 10201 …" at bounding box center [784, 0] width 1568 height 0
type input "5"
type input "0.238"
type input "24,000"
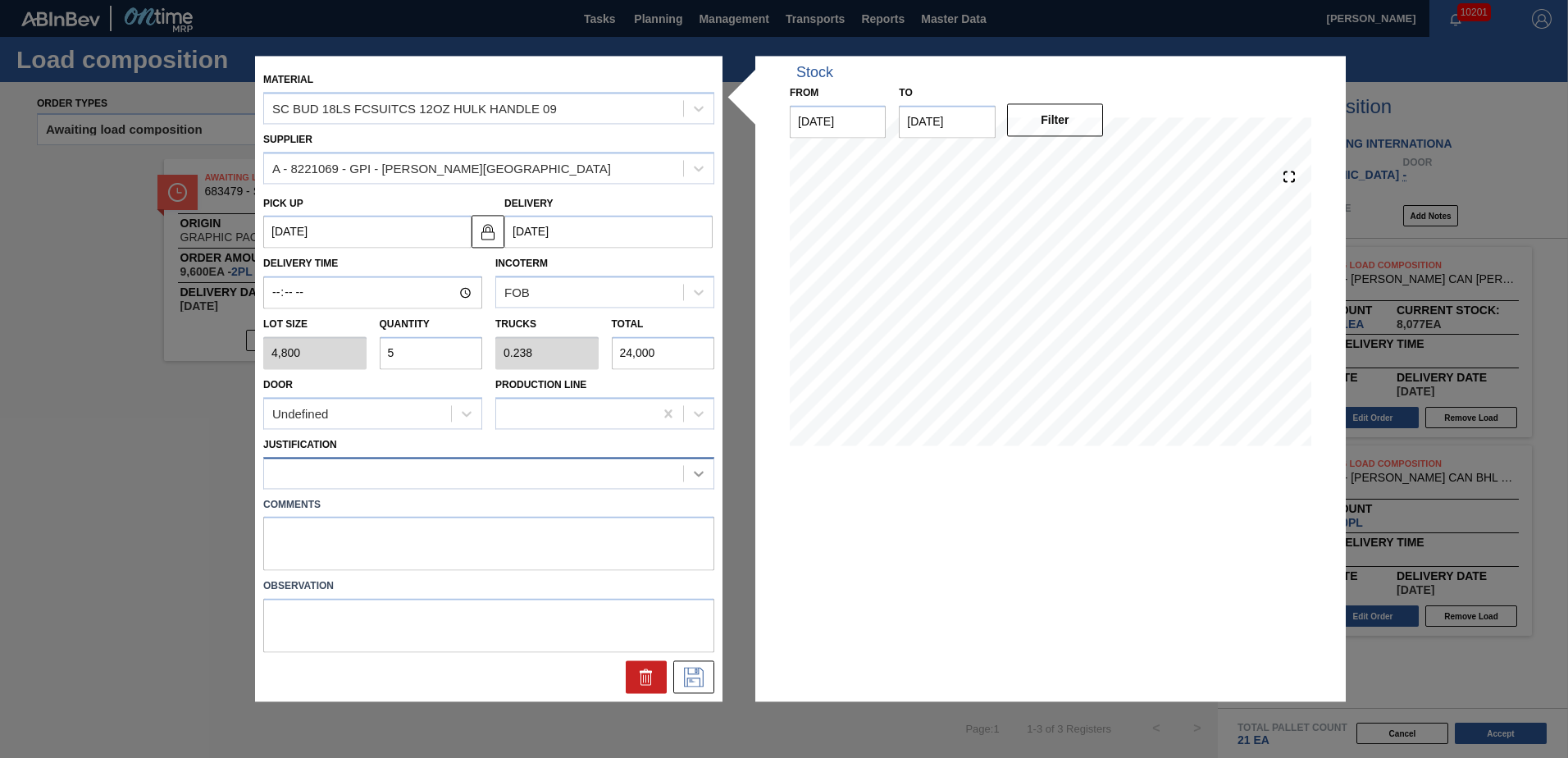
type input "5"
click at [694, 476] on icon at bounding box center [699, 473] width 17 height 17
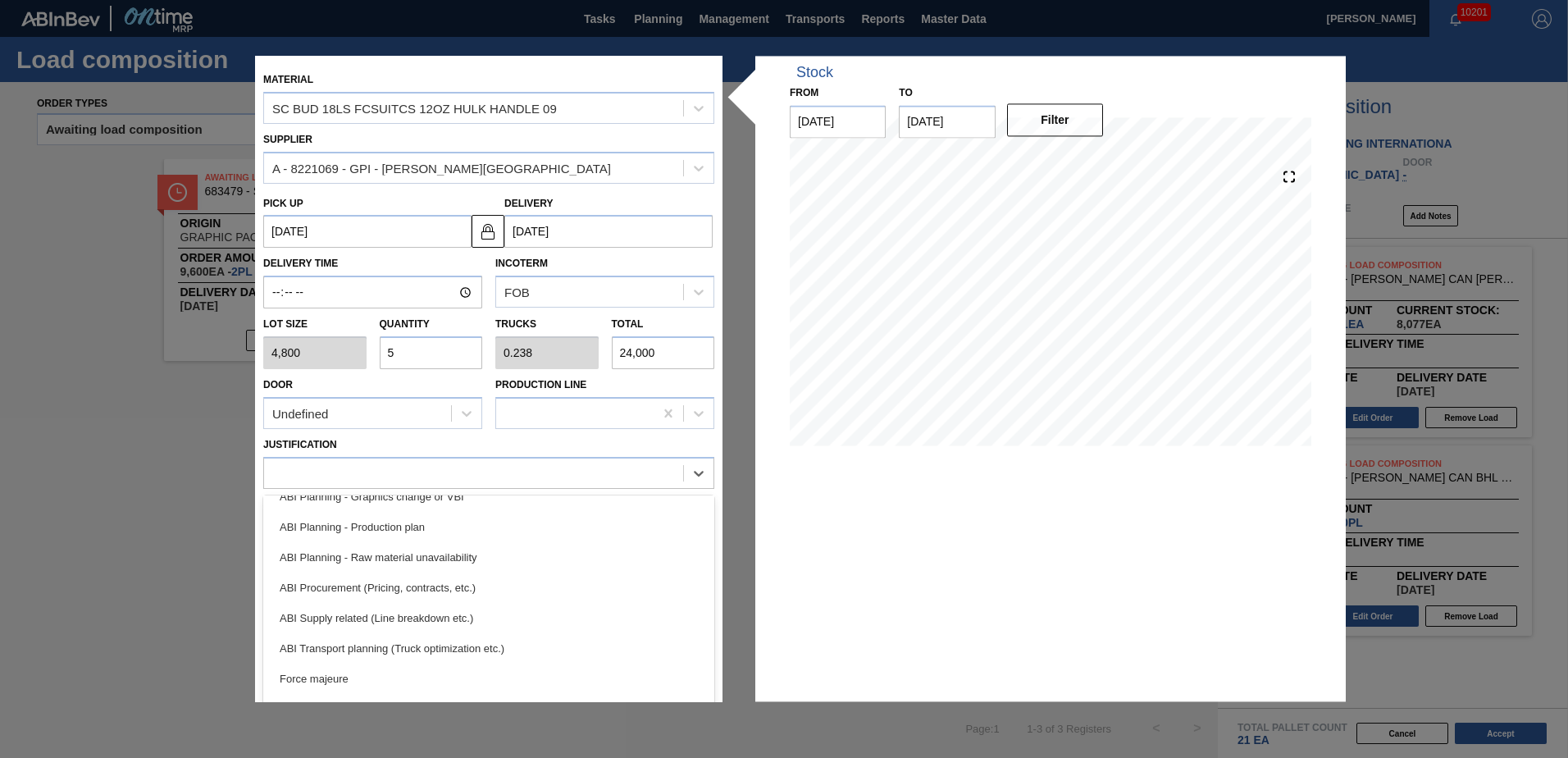
scroll to position [141, 0]
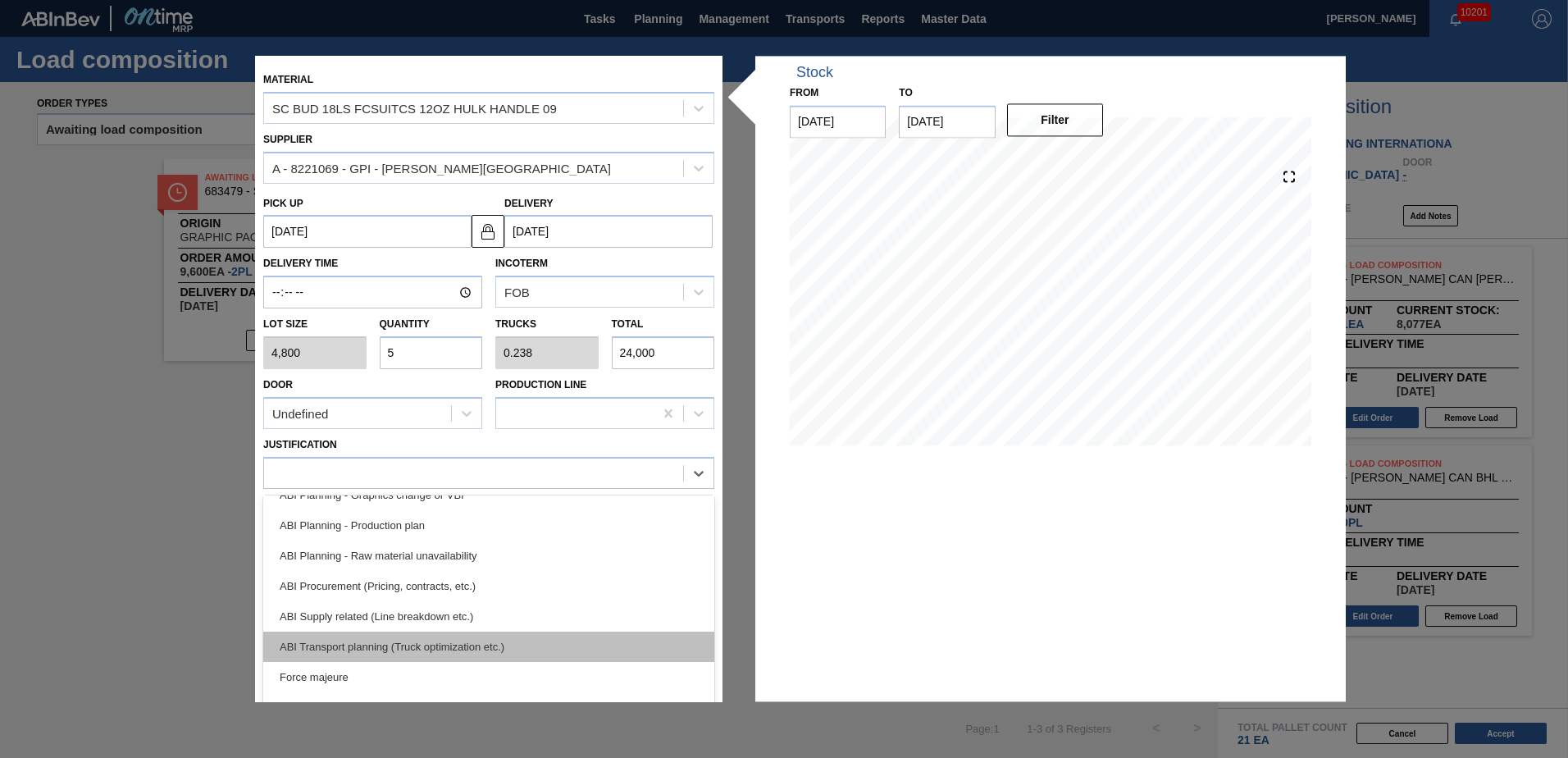
click at [371, 643] on div "ABI Transport planning (Truck optimization etc.)" at bounding box center [488, 647] width 451 height 30
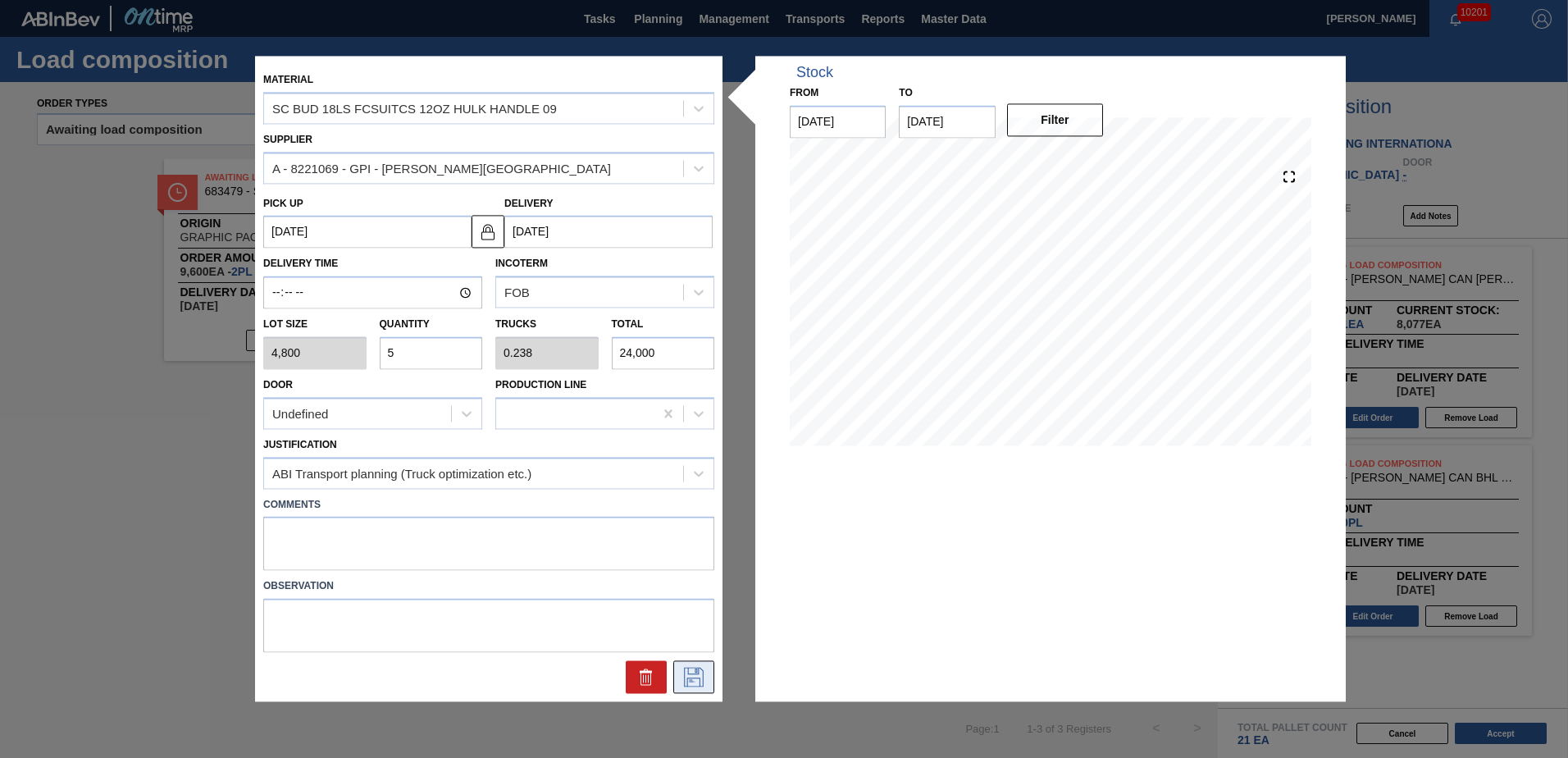
click at [697, 676] on icon at bounding box center [694, 677] width 26 height 20
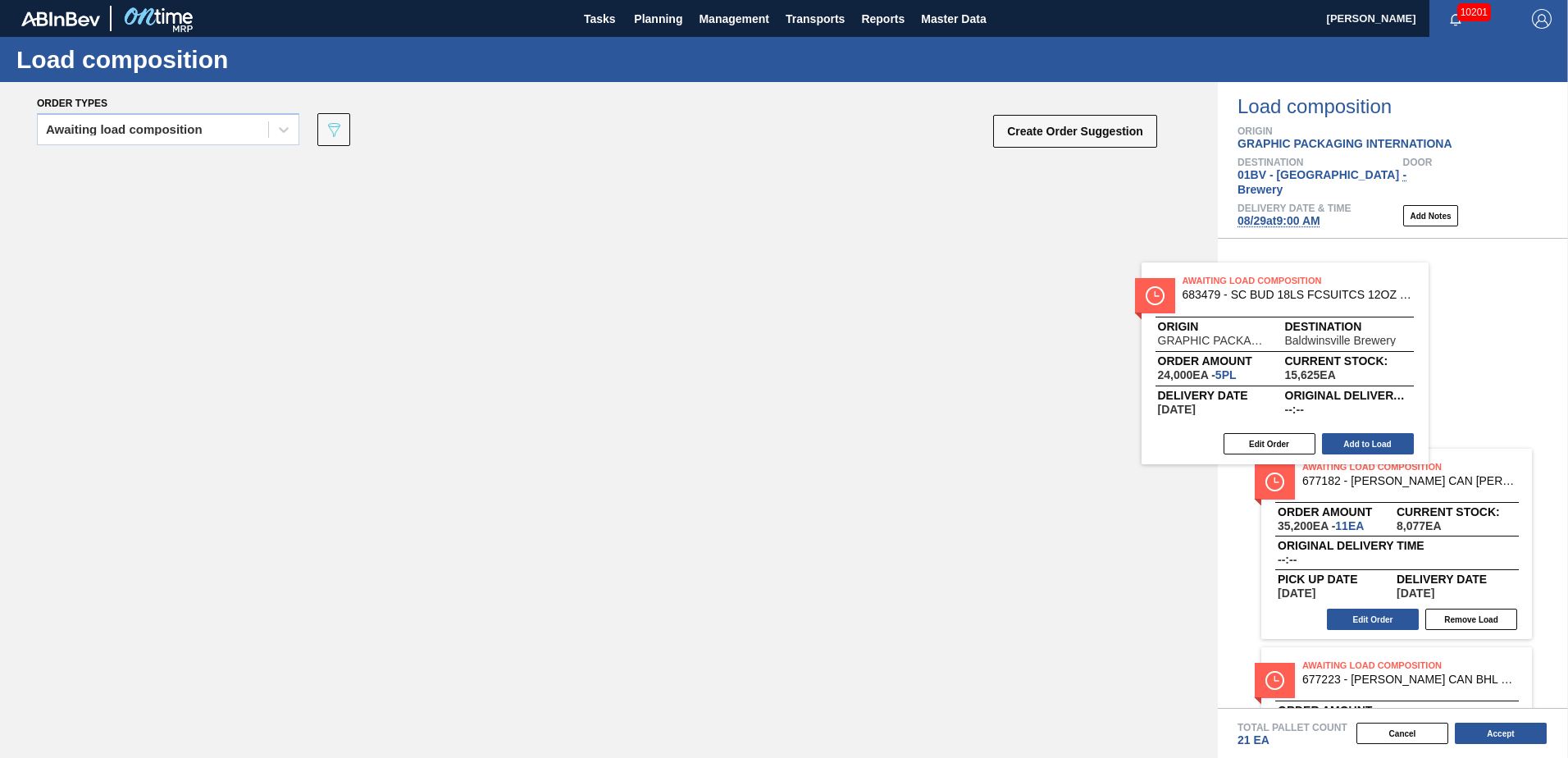
drag, startPoint x: 253, startPoint y: 183, endPoint x: 1305, endPoint y: 296, distance: 1058.1
click at [1305, 296] on div "Order types Awaiting load composition 089F7B8B-B2A5-4AFE-B5C0-19BA573D28AC Crea…" at bounding box center [784, 420] width 1568 height 676
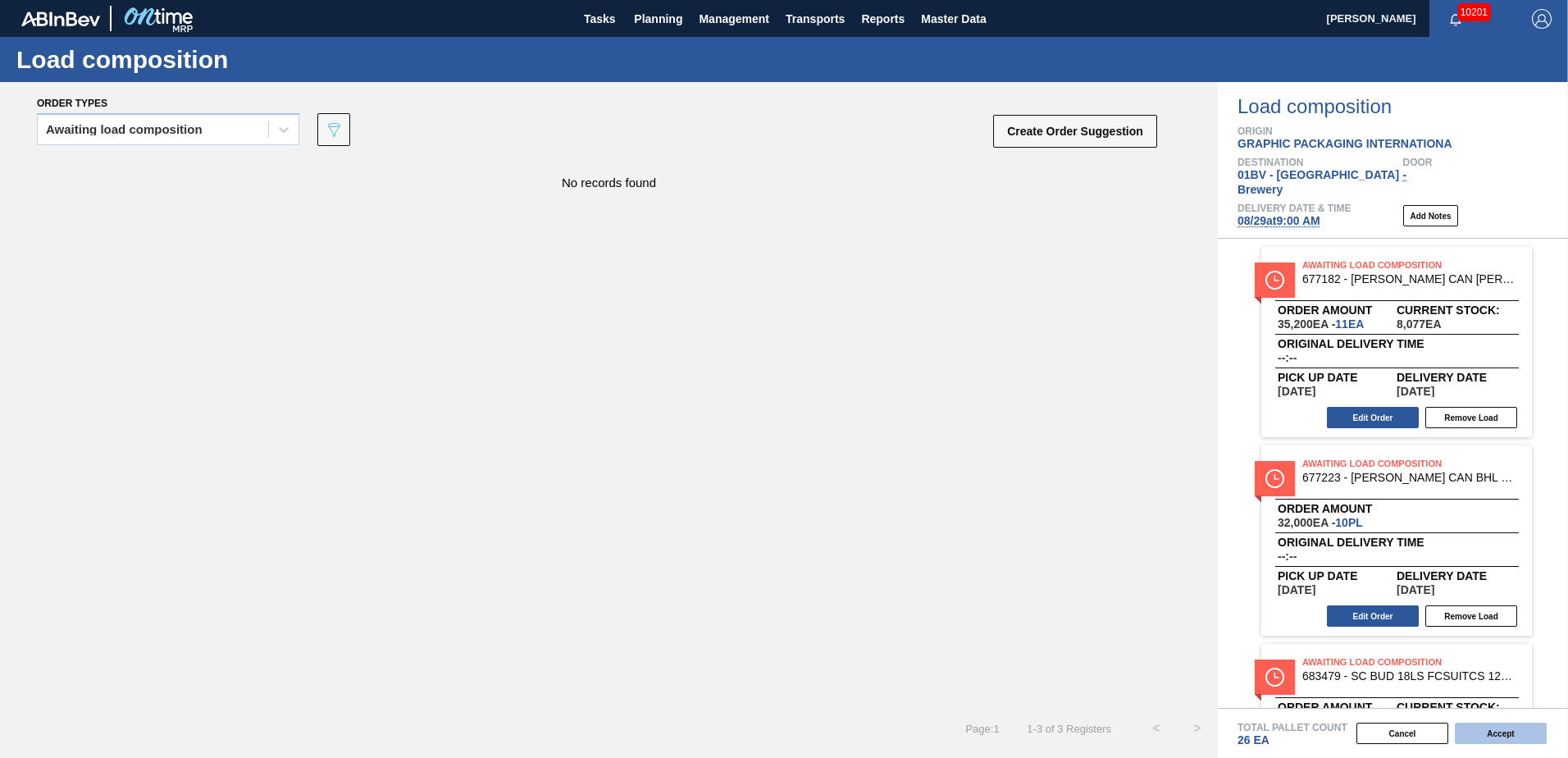
click at [1493, 731] on button "Accept" at bounding box center [1501, 733] width 92 height 22
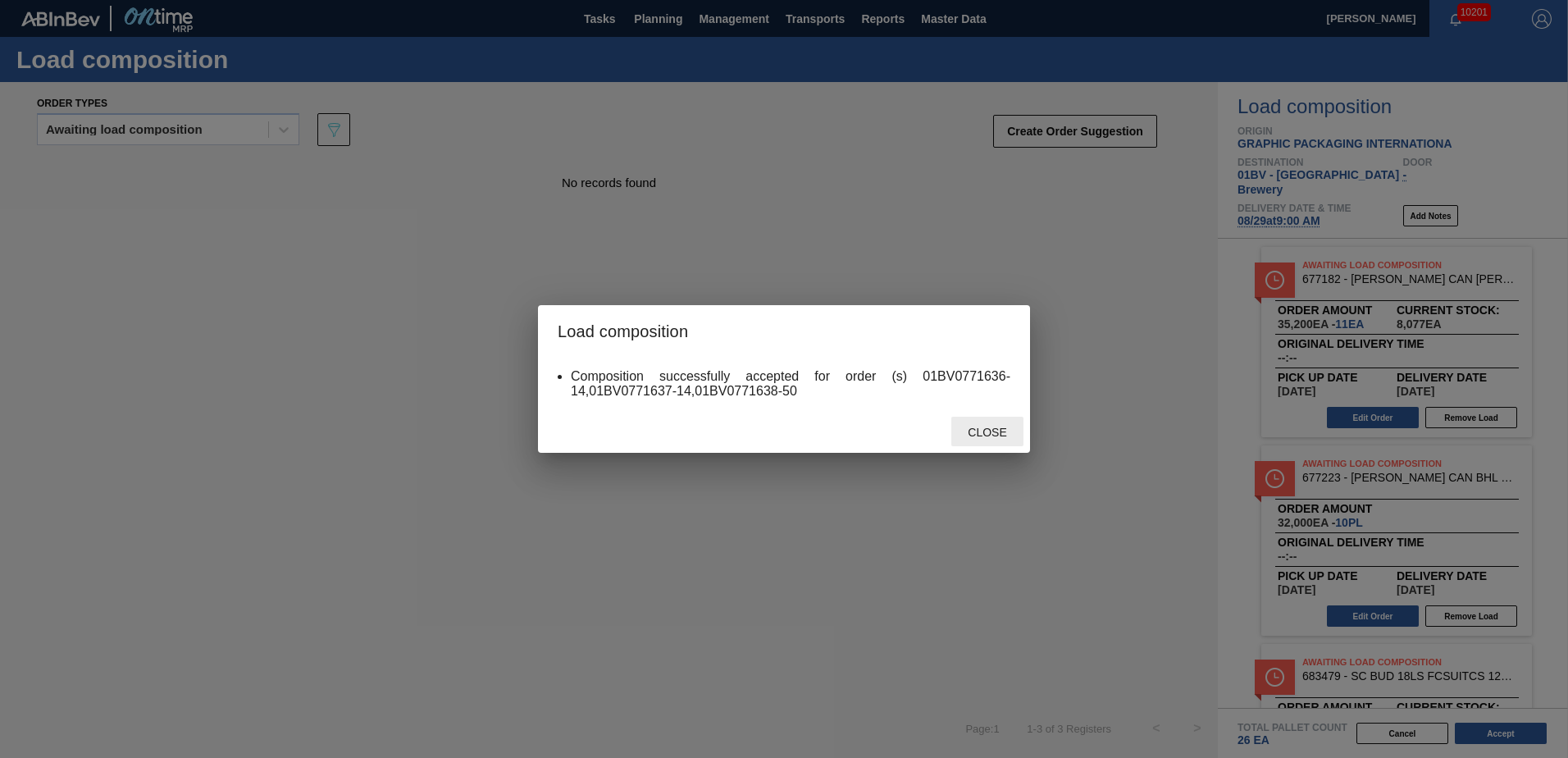
click at [996, 428] on span "Close" at bounding box center [986, 432] width 65 height 13
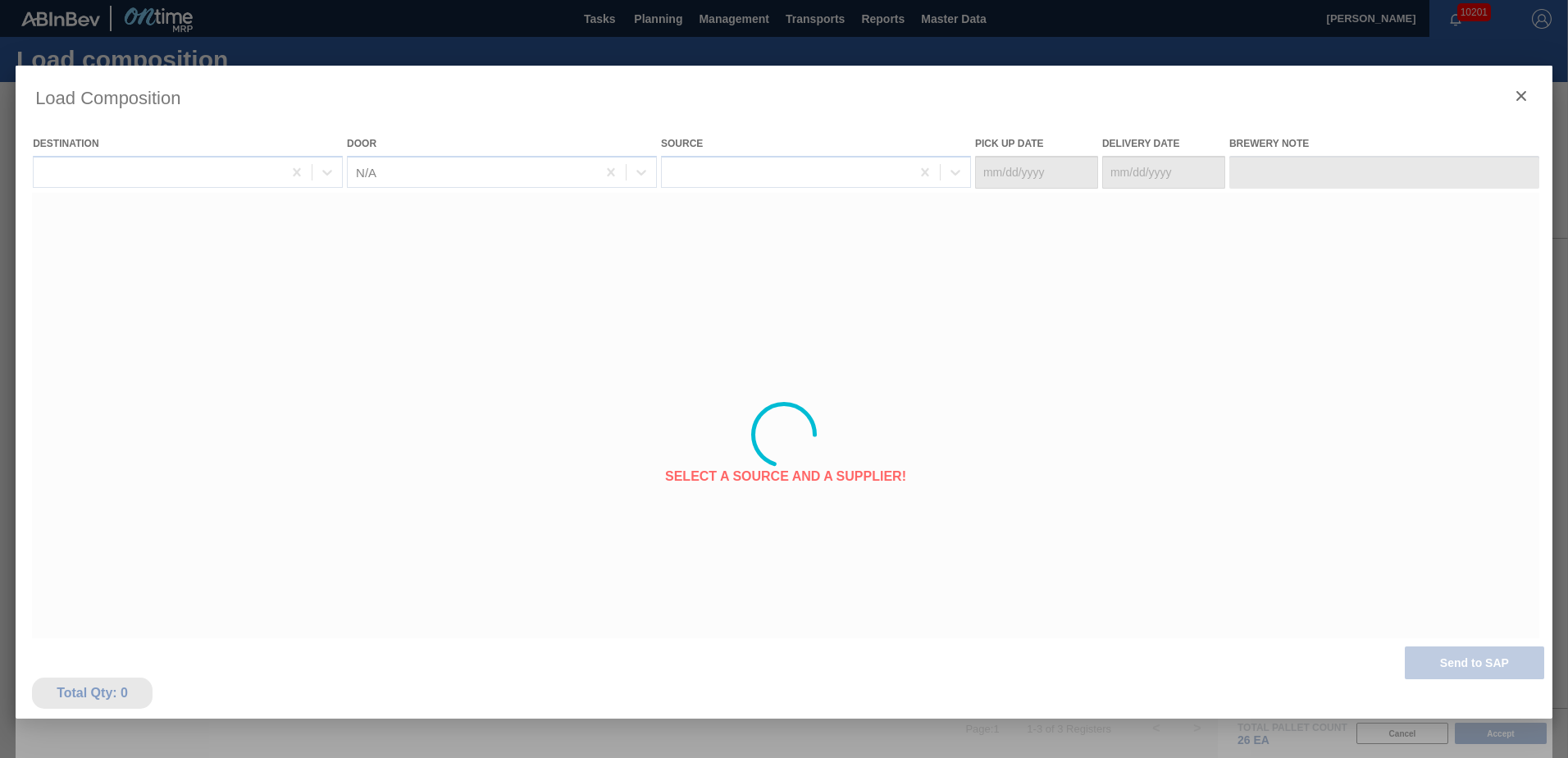
type Date "08/25/2025"
type Date "08/29/2025"
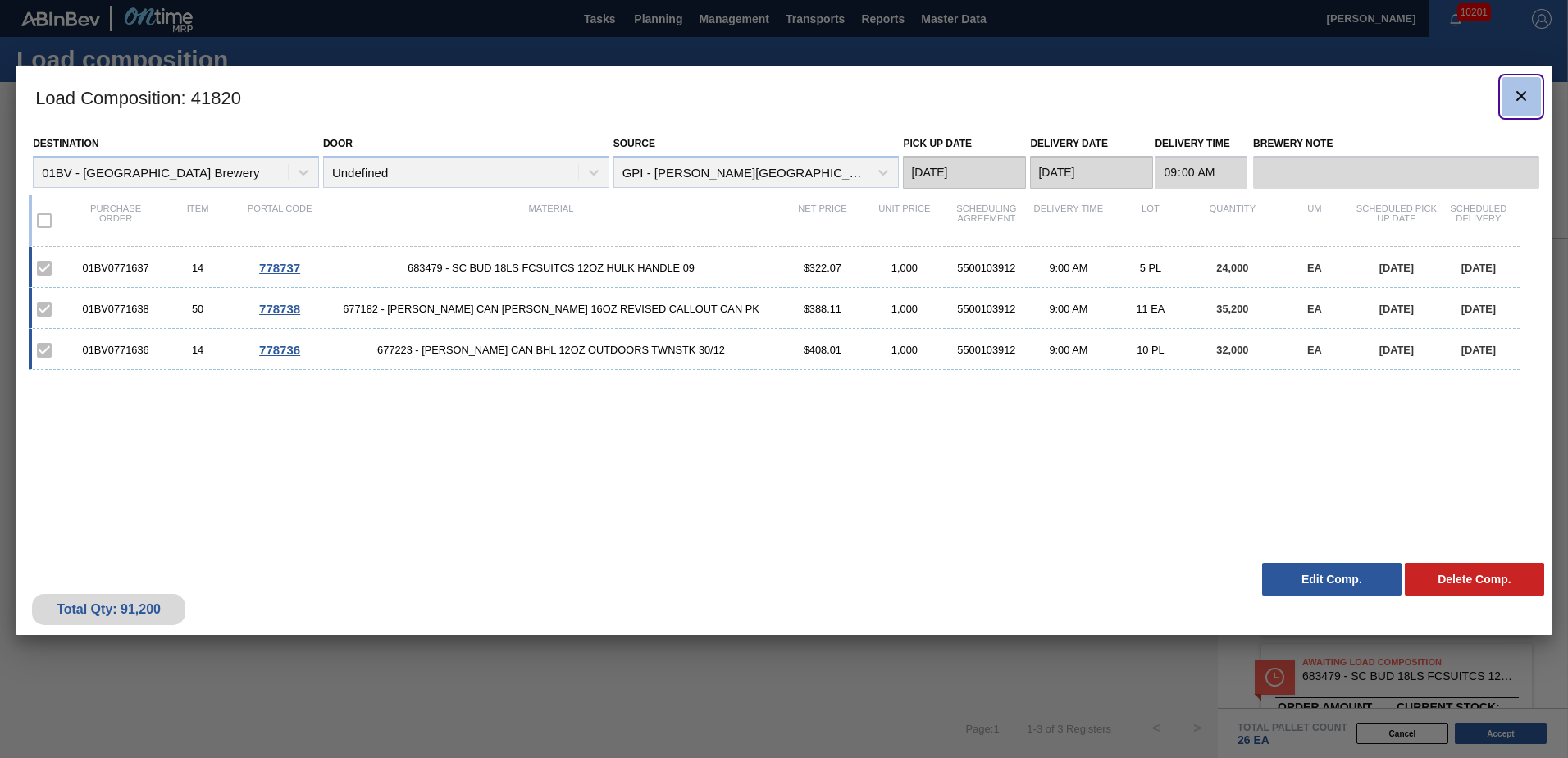
click at [1525, 95] on icon "botão de ícone" at bounding box center [1520, 96] width 20 height 20
